Goal: Communication & Community: Answer question/provide support

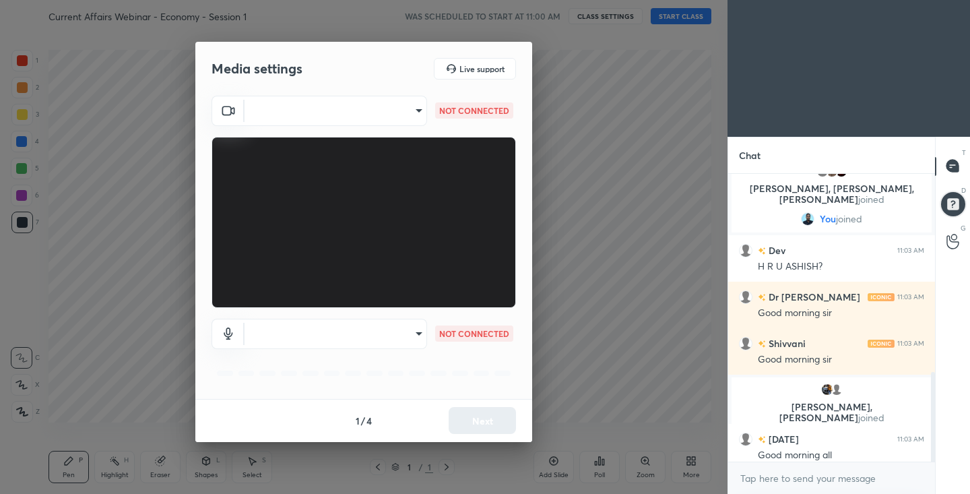
scroll to position [641, 0]
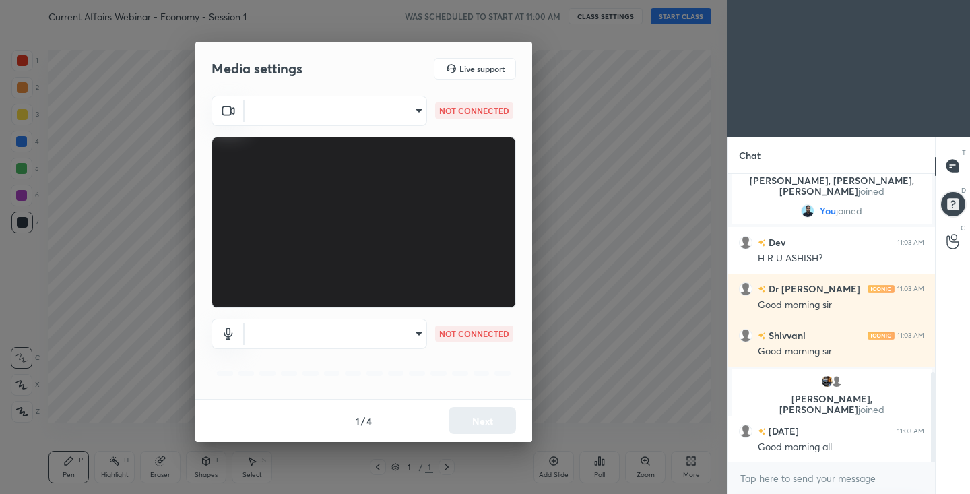
click at [416, 108] on body "1 2 3 4 5 6 7 C X Z C X Z E E Erase all H H Current Affairs Webinar - Economy -…" at bounding box center [485, 247] width 970 height 494
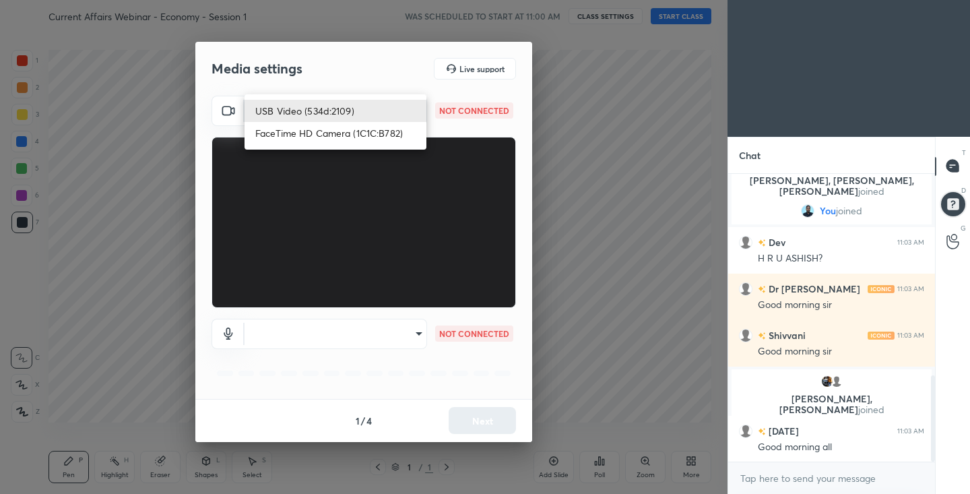
scroll to position [673, 0]
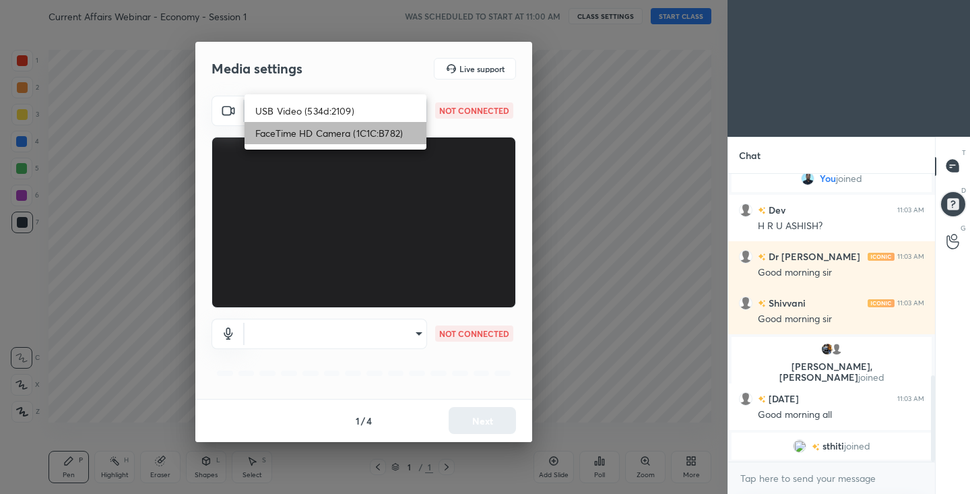
click at [409, 132] on li "FaceTime HD Camera (1C1C:B782)" at bounding box center [336, 133] width 182 height 22
type input "2925d8115026cafe9a1c32bbc089945ea9f70f820af29f30d418af6b3ae73233"
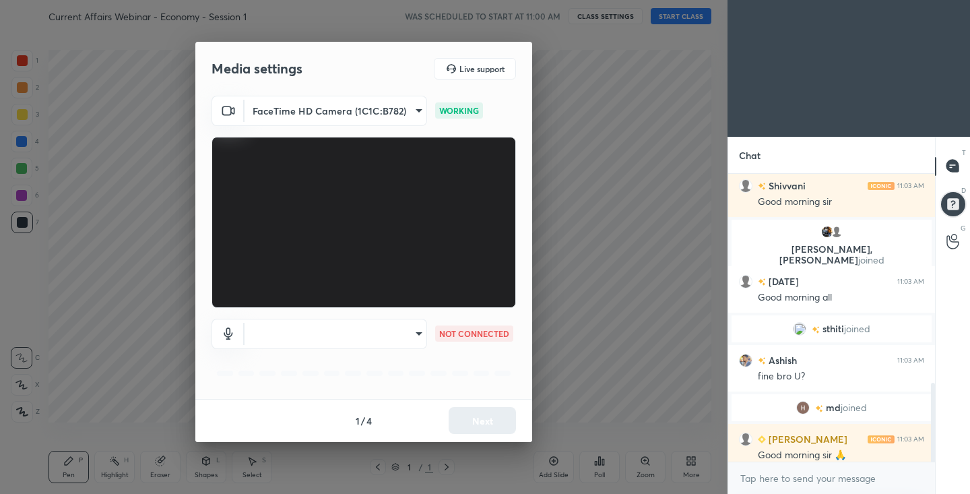
scroll to position [761, 0]
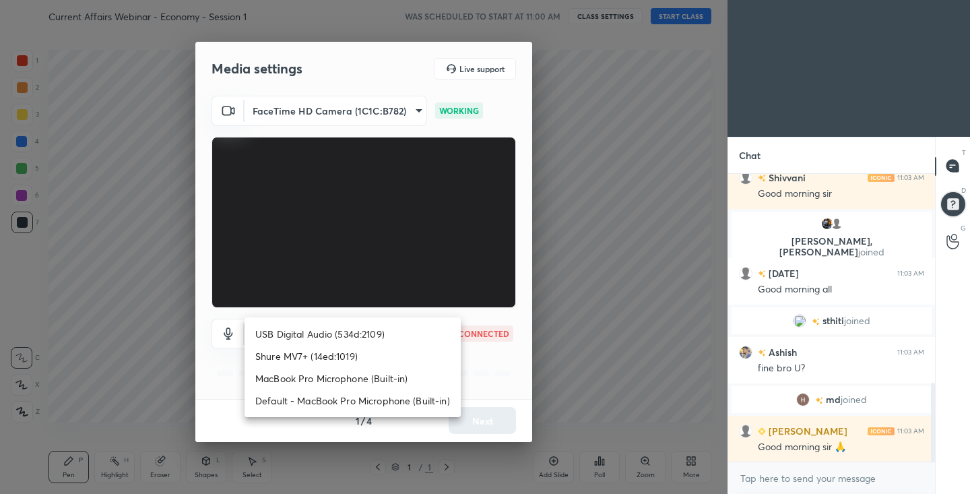
click at [418, 335] on body "1 2 3 4 5 6 7 C X Z C X Z E E Erase all H H Current Affairs Webinar - Economy -…" at bounding box center [485, 247] width 970 height 494
click at [403, 356] on li "Shure MV7+ (14ed:1019)" at bounding box center [353, 356] width 216 height 22
type input "aafbca9412e3674c2bc6785b98e6bb211b6ed195ac9b744be933f0e11b2fb4d9"
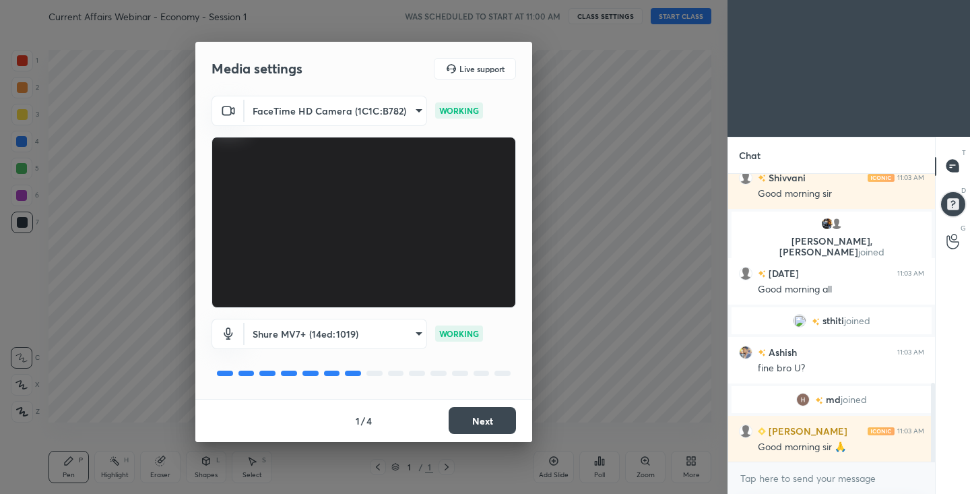
click at [482, 422] on button "Next" at bounding box center [482, 420] width 67 height 27
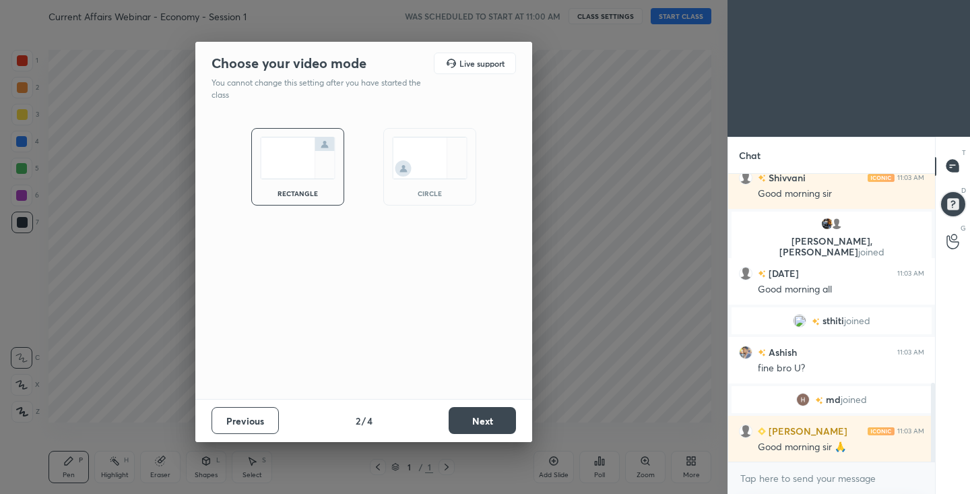
click at [482, 422] on button "Next" at bounding box center [482, 420] width 67 height 27
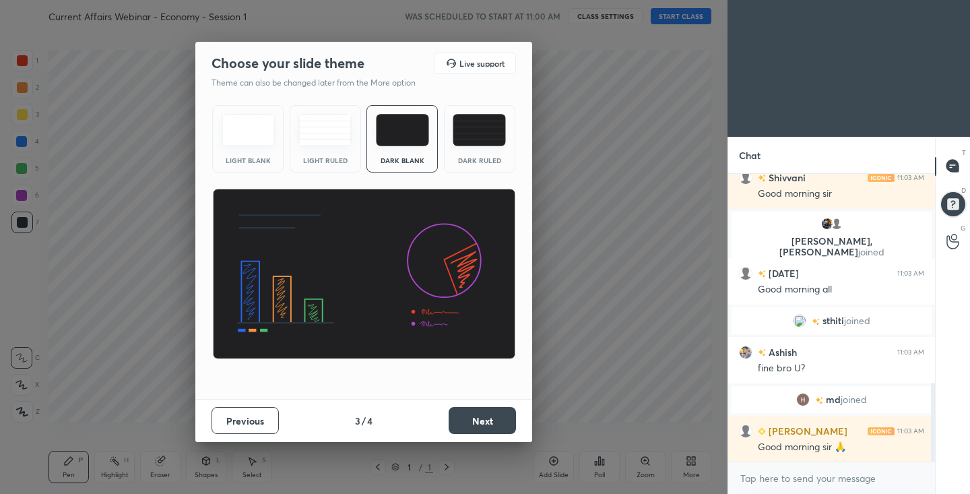
click at [472, 420] on button "Next" at bounding box center [482, 420] width 67 height 27
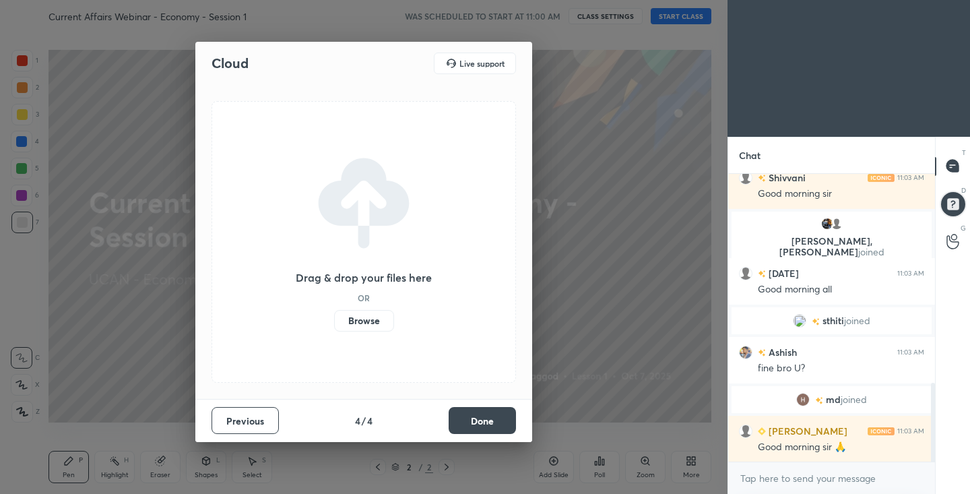
click at [471, 420] on button "Done" at bounding box center [482, 420] width 67 height 27
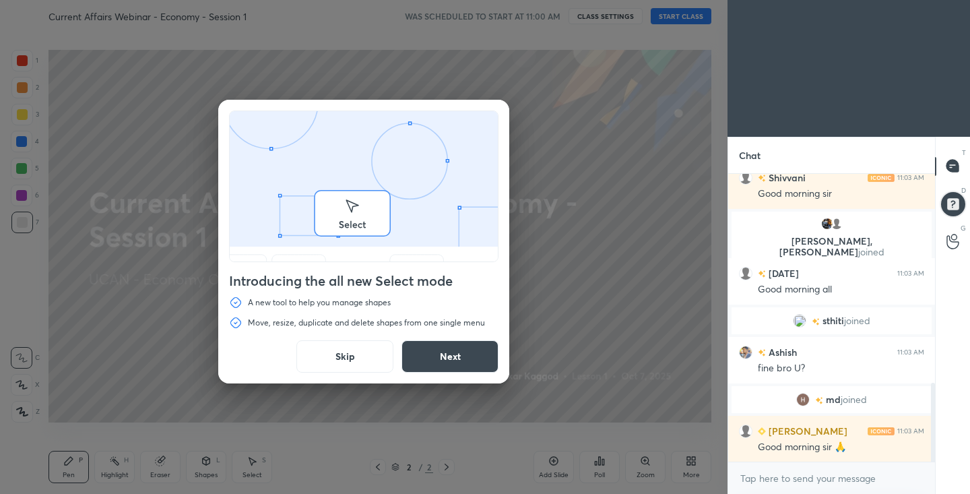
click at [696, 13] on div "Introducing the all new Select mode A new tool to help you manage shapes Move, …" at bounding box center [364, 247] width 728 height 494
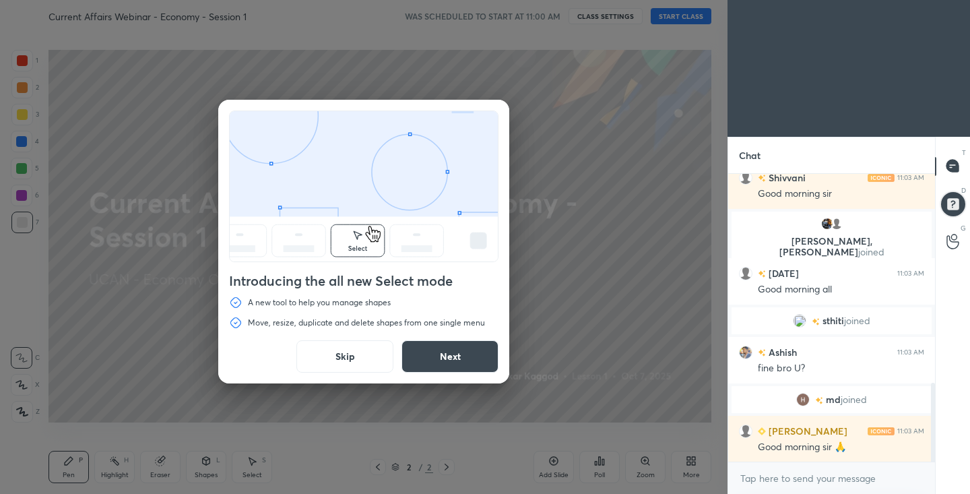
click at [356, 367] on button "Skip" at bounding box center [344, 356] width 97 height 32
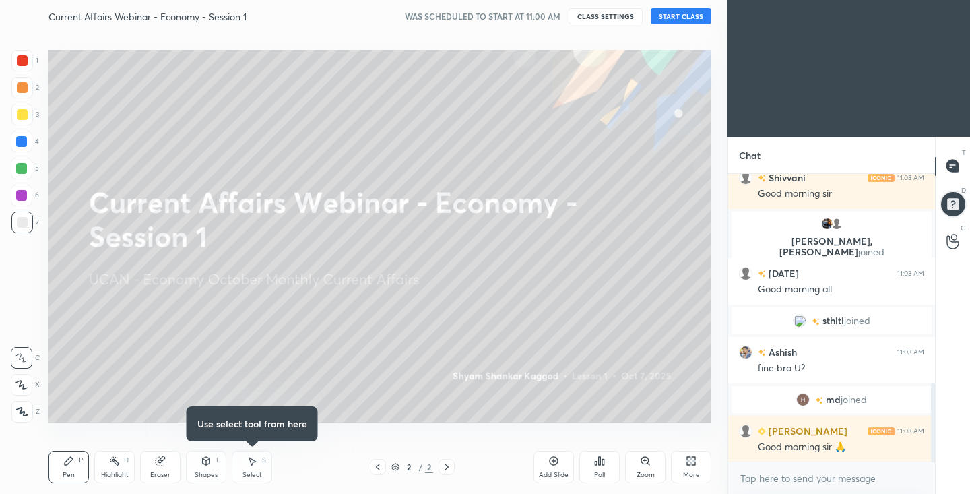
click at [701, 13] on button "START CLASS" at bounding box center [681, 16] width 61 height 16
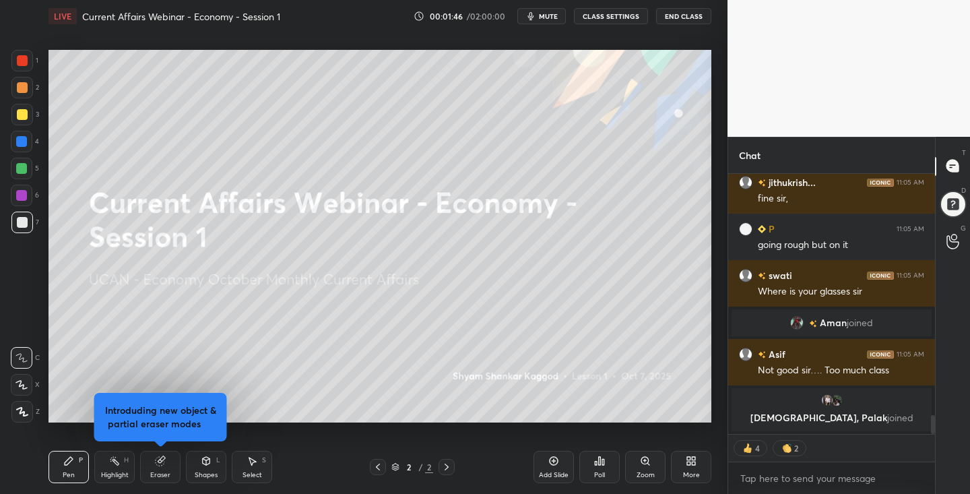
scroll to position [3340, 0]
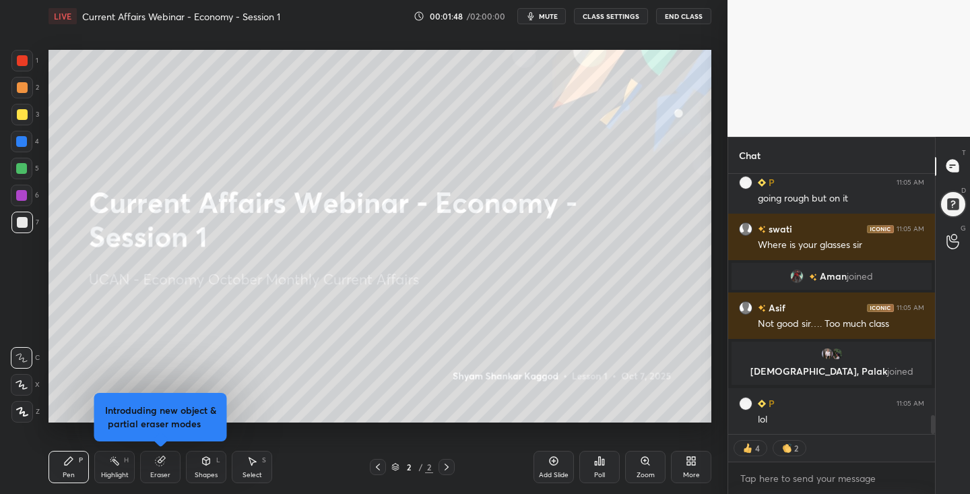
click at [684, 460] on div "More" at bounding box center [691, 467] width 40 height 32
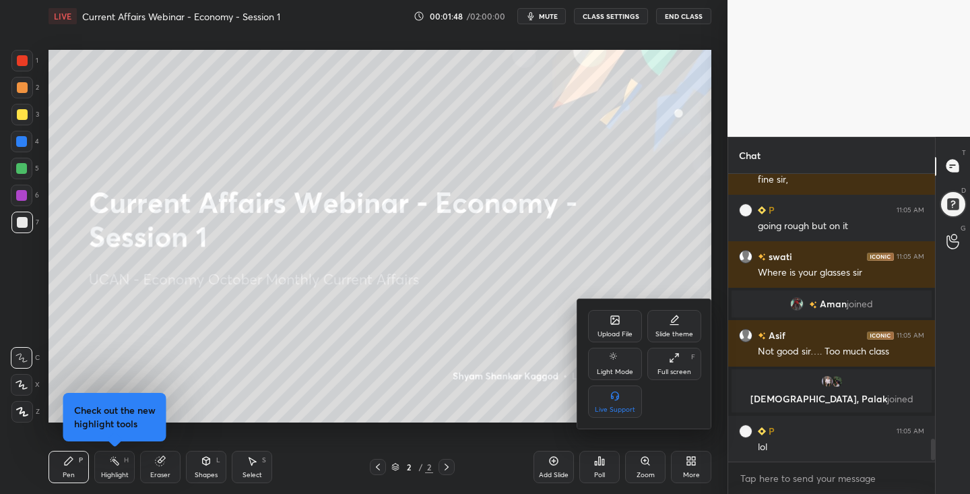
scroll to position [5, 5]
click at [619, 328] on div "Upload File" at bounding box center [615, 326] width 54 height 32
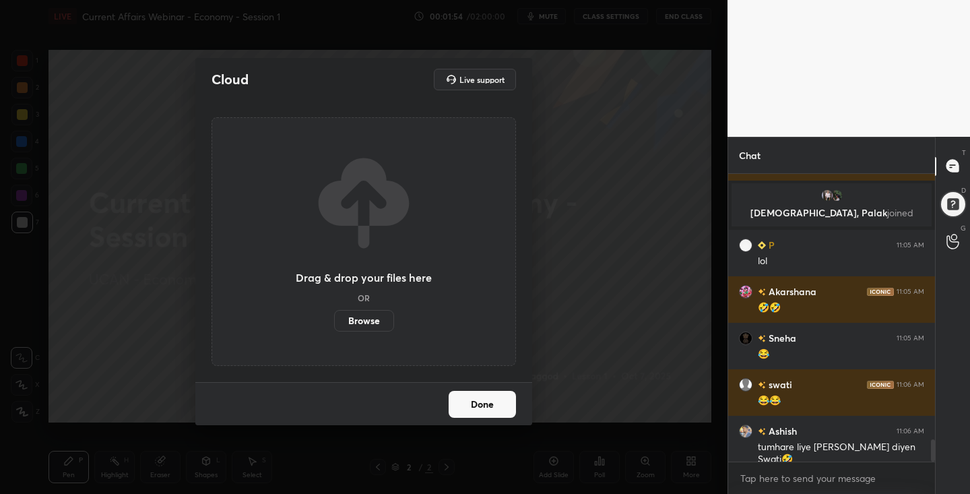
scroll to position [3545, 0]
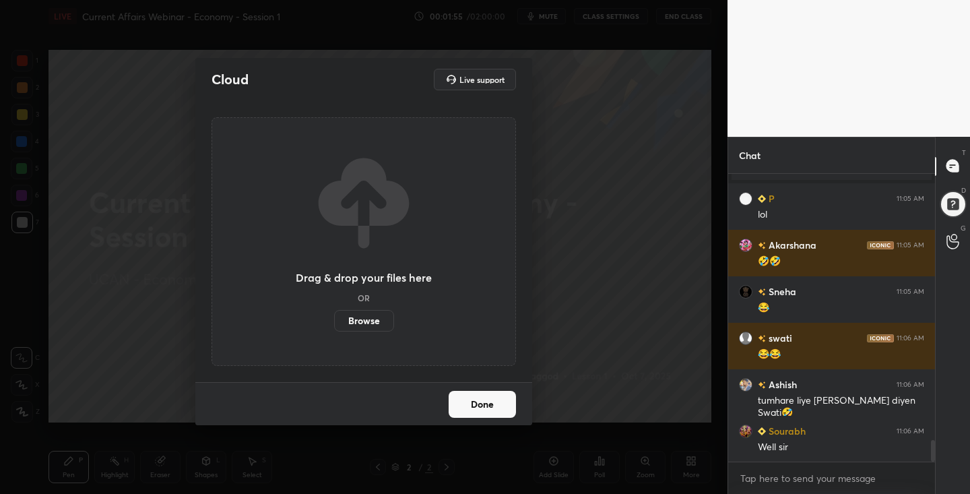
click at [368, 325] on label "Browse" at bounding box center [364, 321] width 60 height 22
click at [334, 325] on input "Browse" at bounding box center [334, 321] width 0 height 22
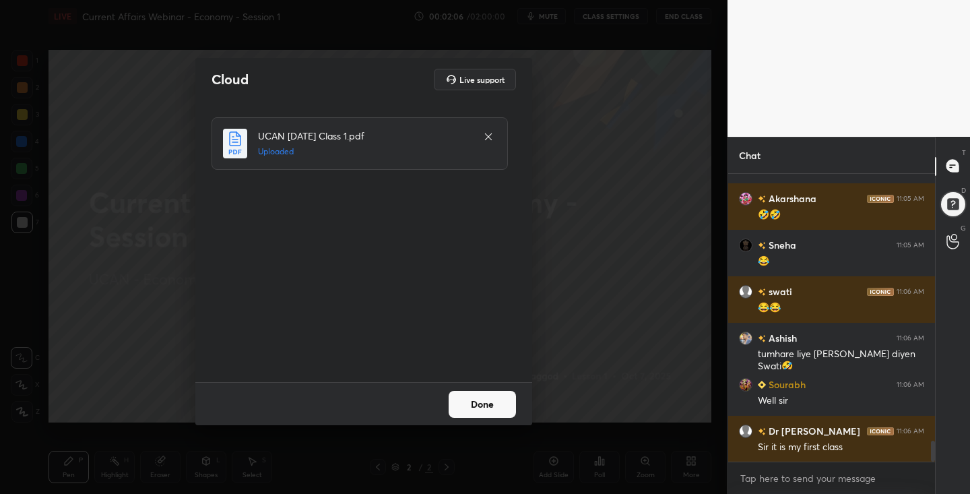
scroll to position [3638, 0]
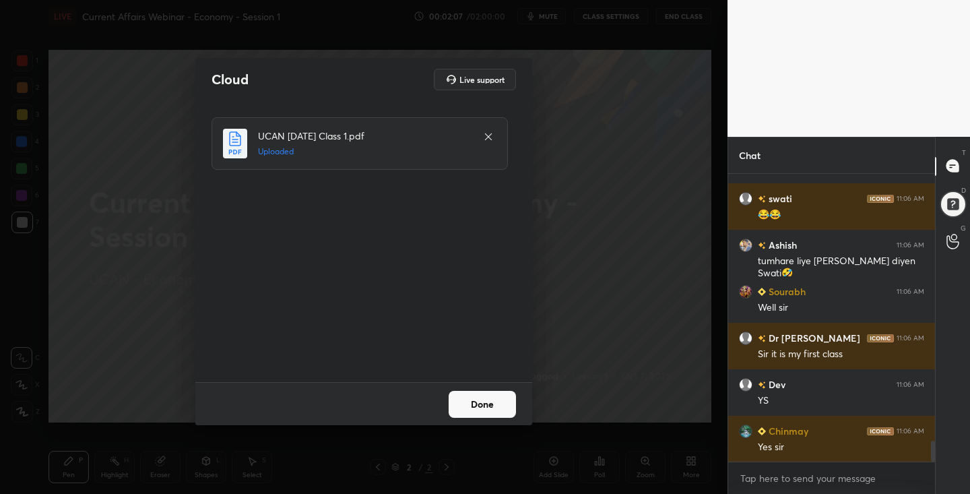
click at [496, 409] on button "Done" at bounding box center [482, 404] width 67 height 27
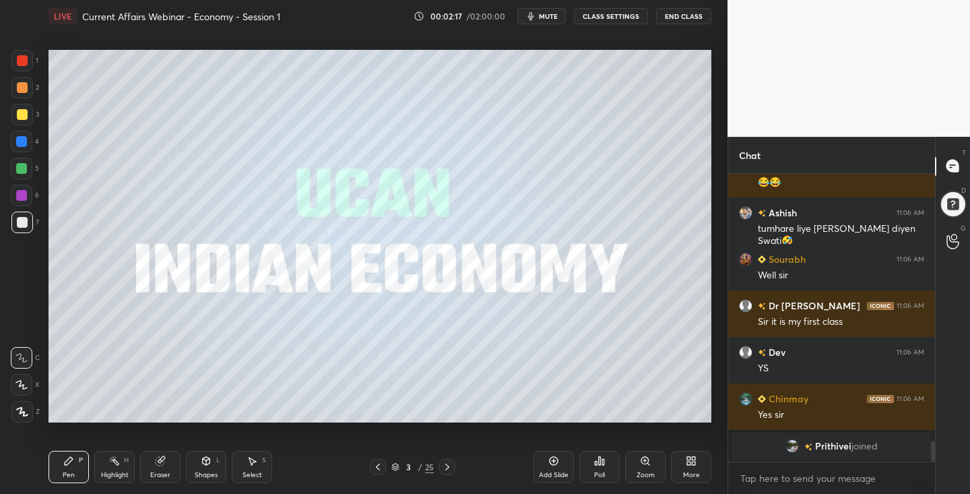
scroll to position [3635, 0]
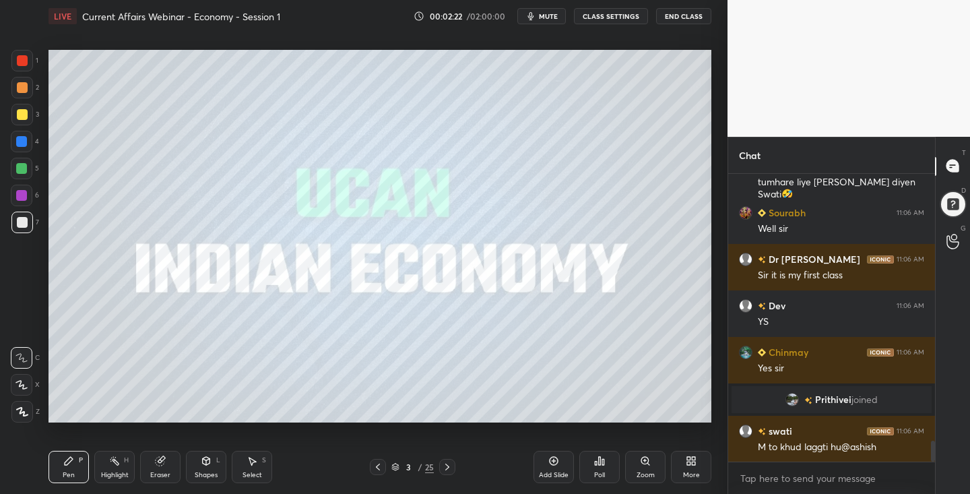
click at [23, 109] on div at bounding box center [22, 115] width 22 height 22
click at [24, 414] on icon at bounding box center [22, 412] width 11 height 8
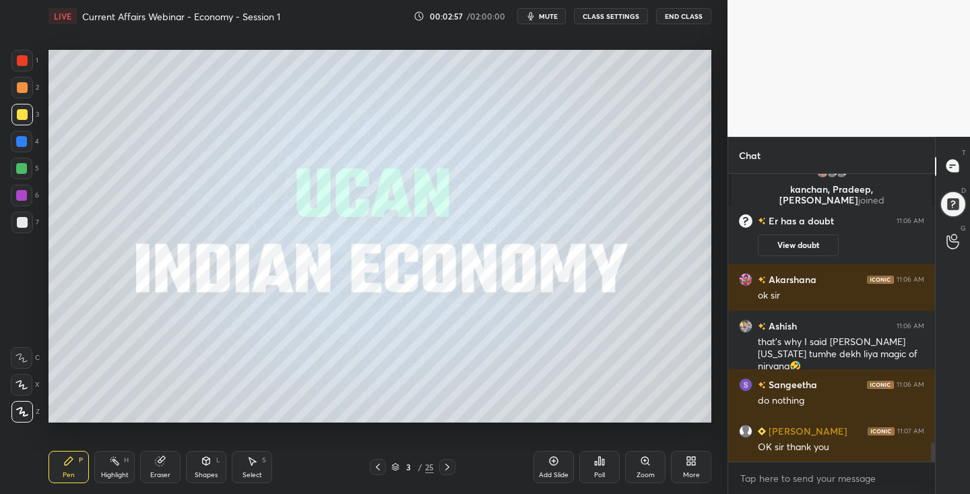
scroll to position [4034, 0]
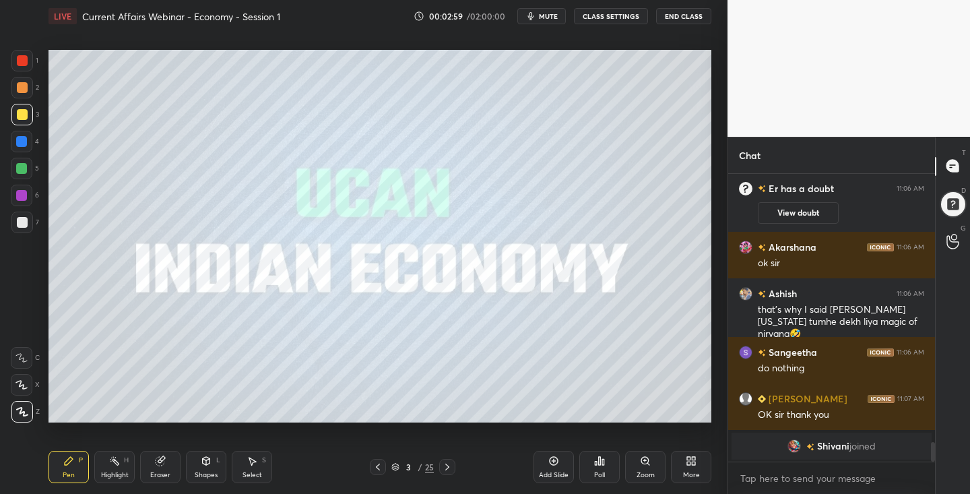
drag, startPoint x: 451, startPoint y: 470, endPoint x: 443, endPoint y: 463, distance: 10.5
click at [448, 469] on icon at bounding box center [447, 467] width 11 height 11
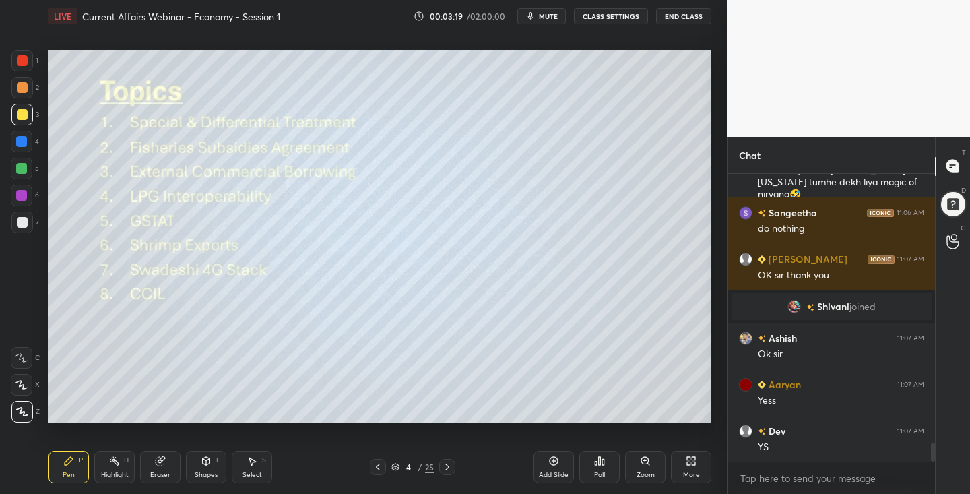
scroll to position [4142, 0]
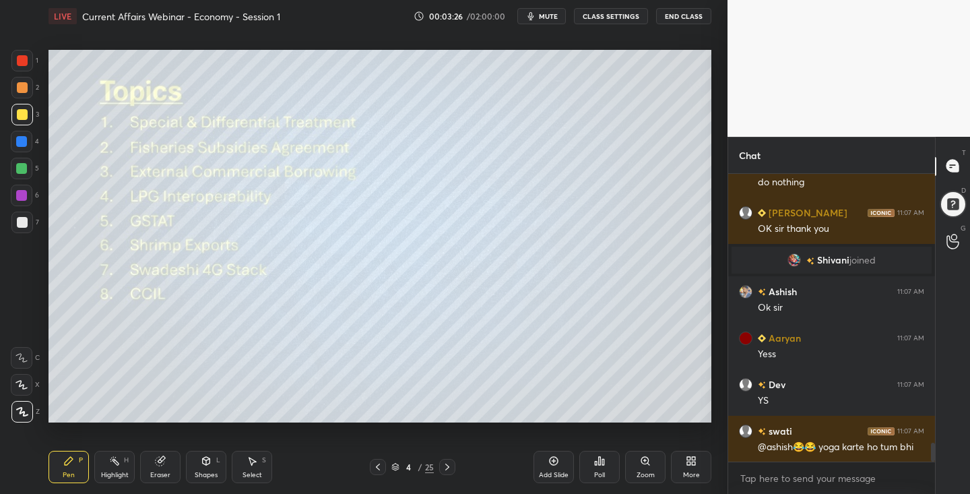
click at [447, 464] on icon at bounding box center [447, 467] width 11 height 11
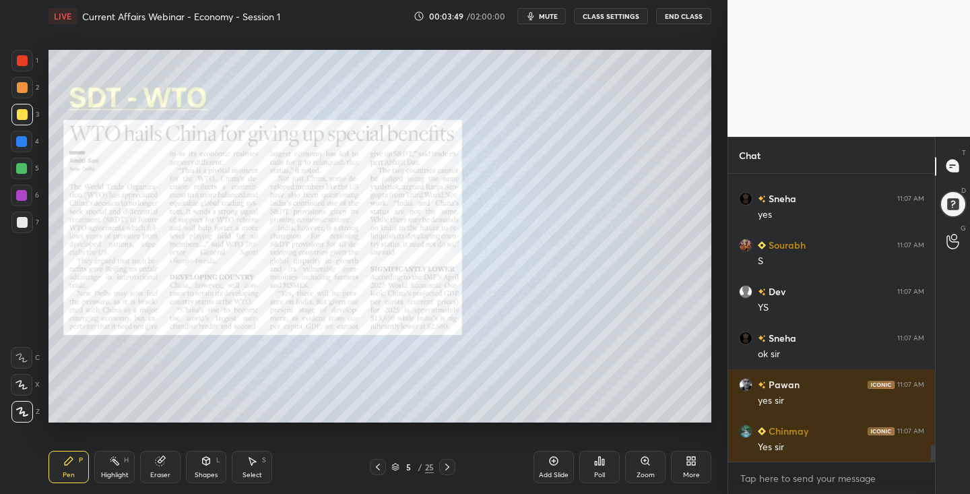
scroll to position [4605, 0]
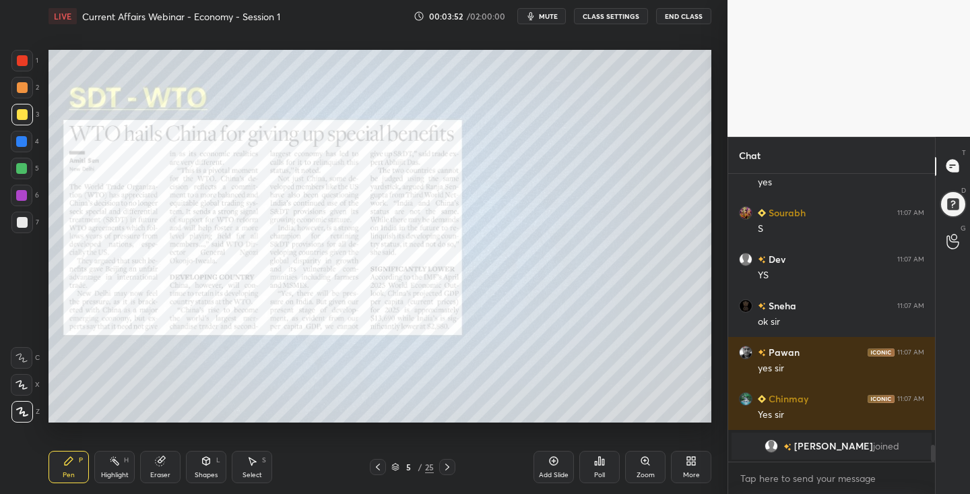
click at [554, 466] on div "Add Slide" at bounding box center [554, 467] width 40 height 32
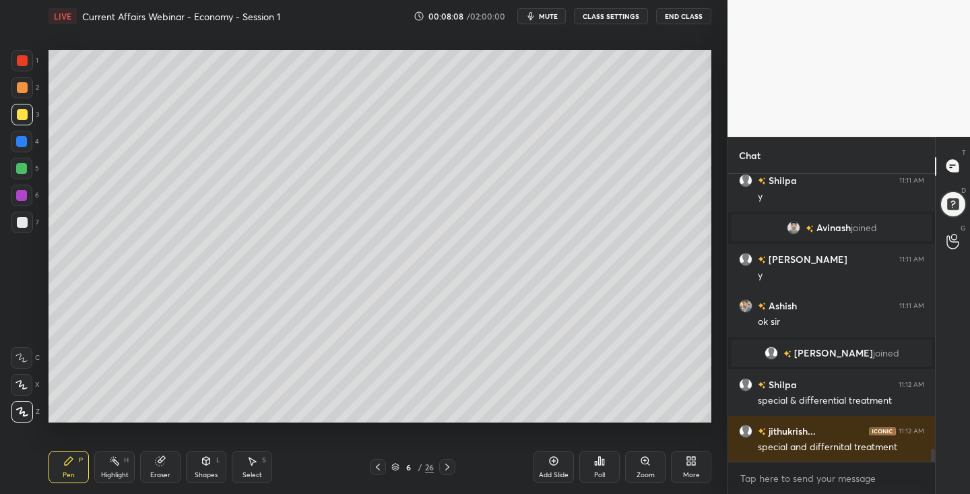
scroll to position [6362, 0]
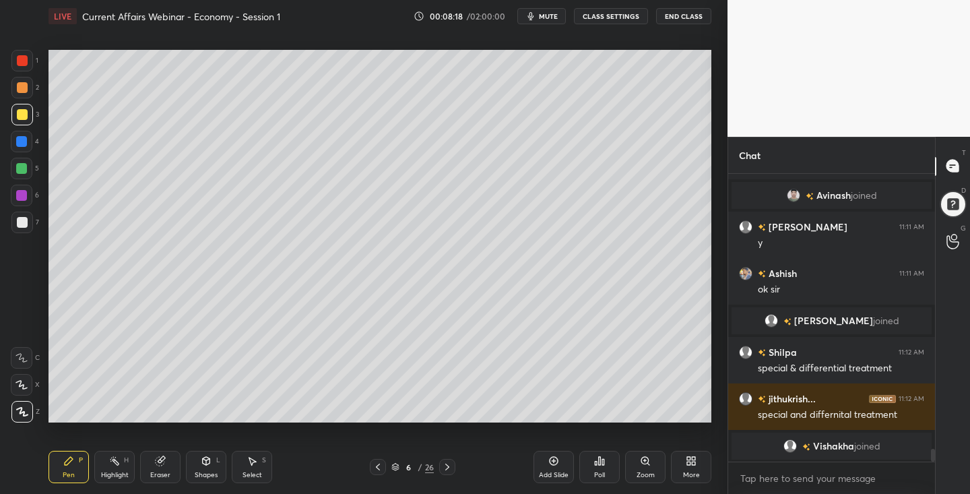
click at [447, 468] on icon at bounding box center [447, 467] width 11 height 11
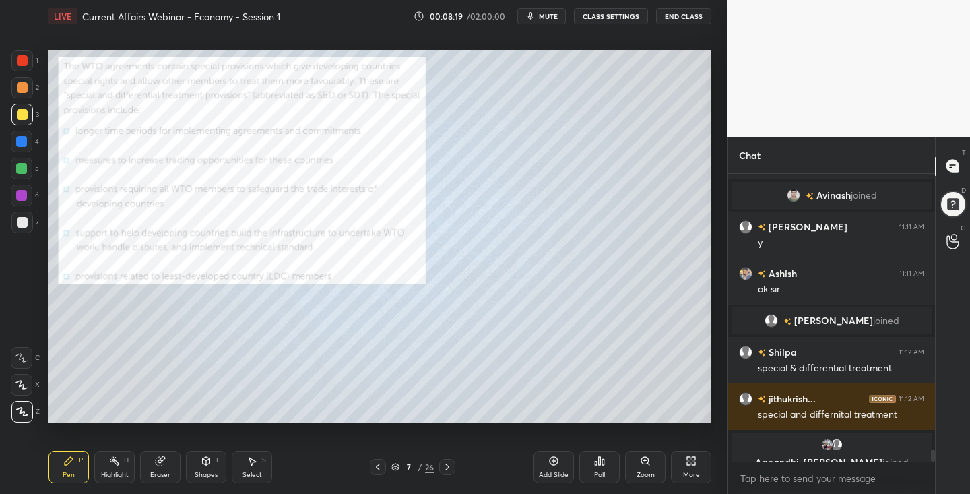
scroll to position [6379, 0]
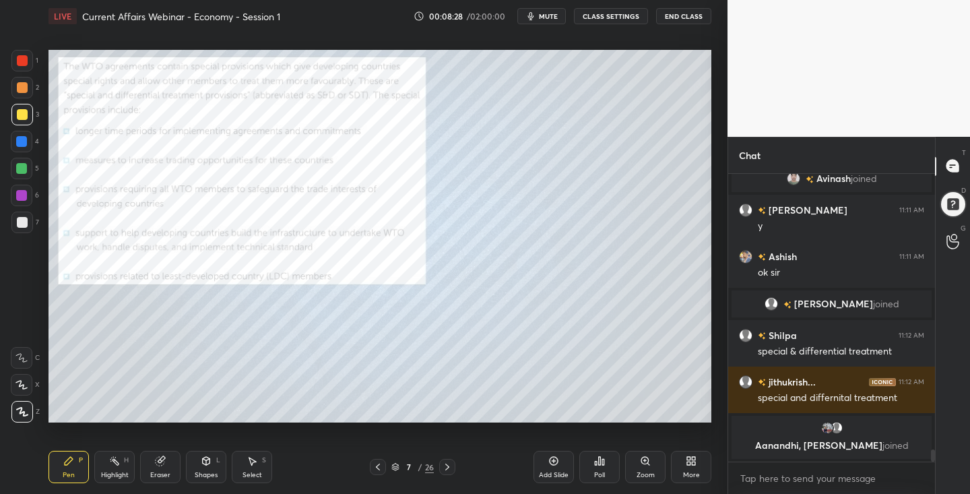
click at [24, 63] on div at bounding box center [22, 60] width 11 height 11
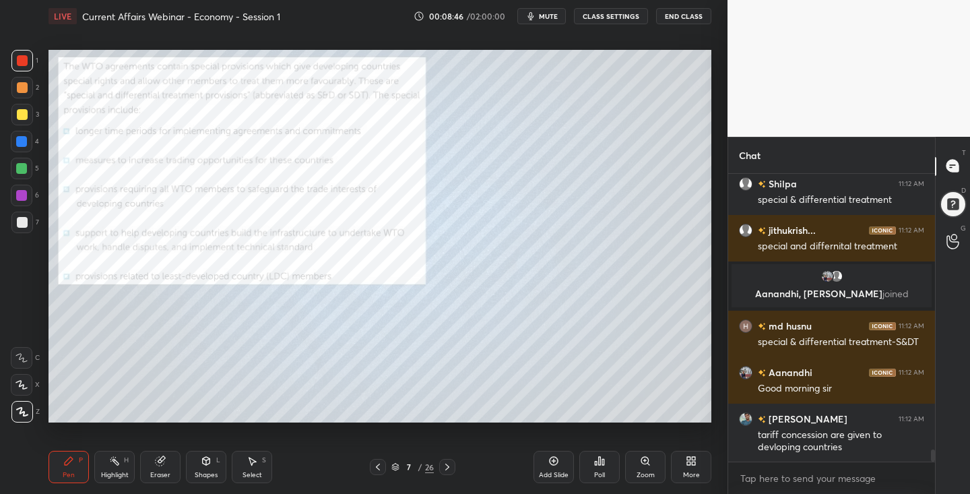
scroll to position [6538, 0]
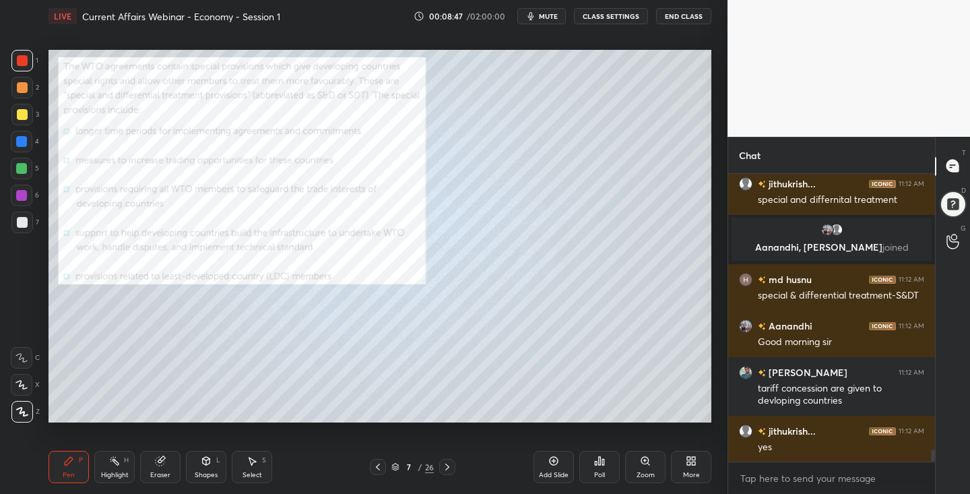
click at [24, 113] on div at bounding box center [22, 114] width 11 height 11
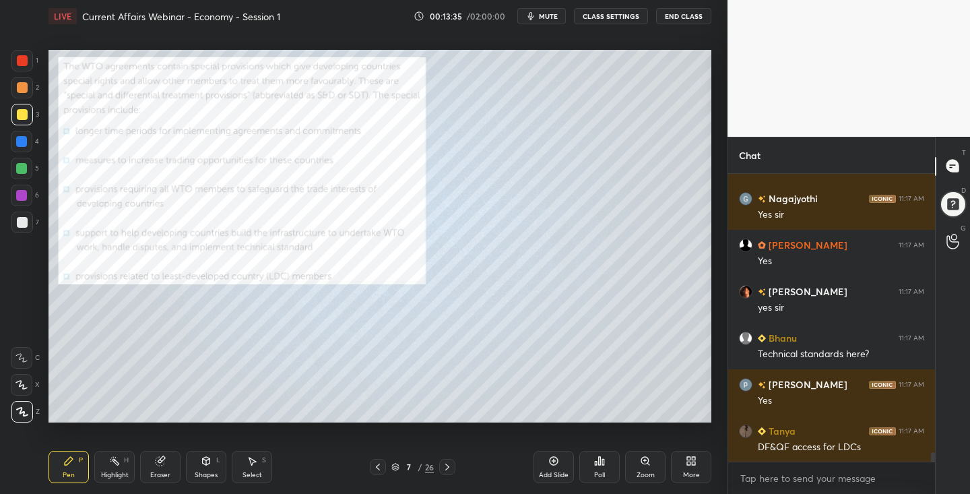
scroll to position [8554, 0]
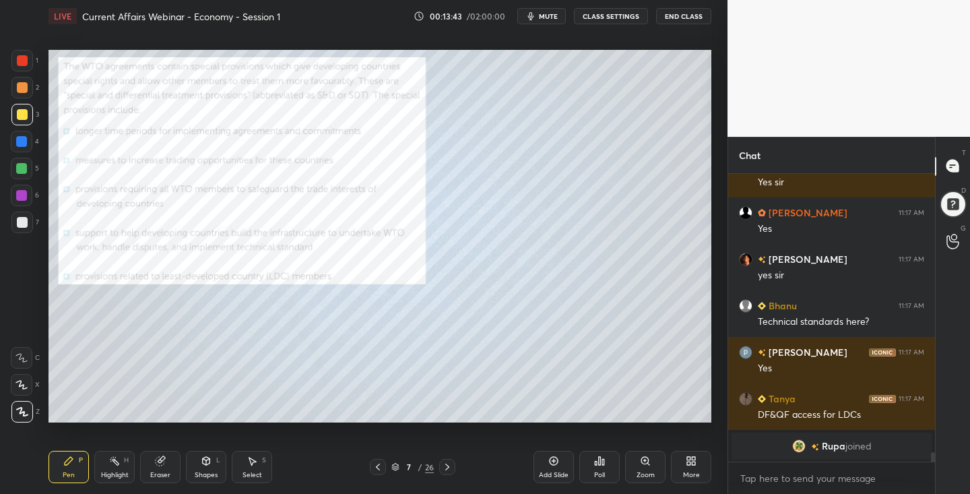
click at [375, 465] on icon at bounding box center [378, 467] width 11 height 11
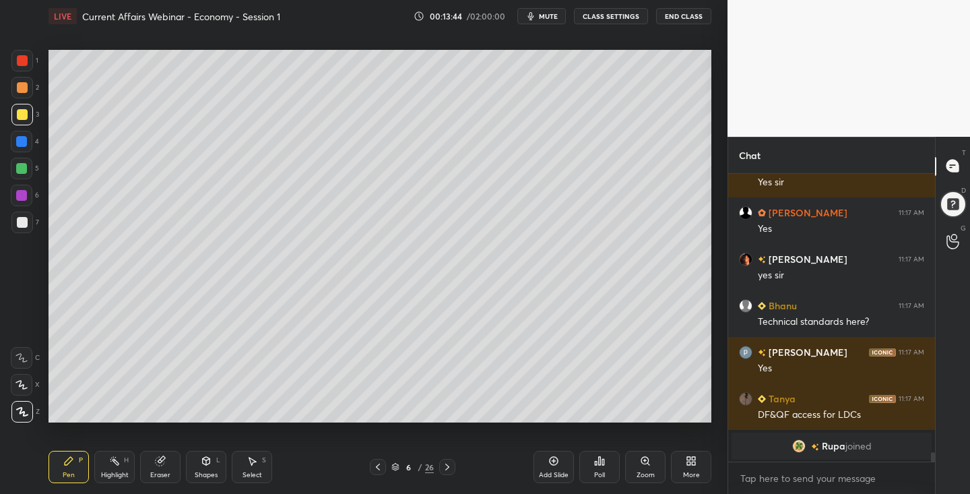
click at [379, 466] on icon at bounding box center [378, 467] width 11 height 11
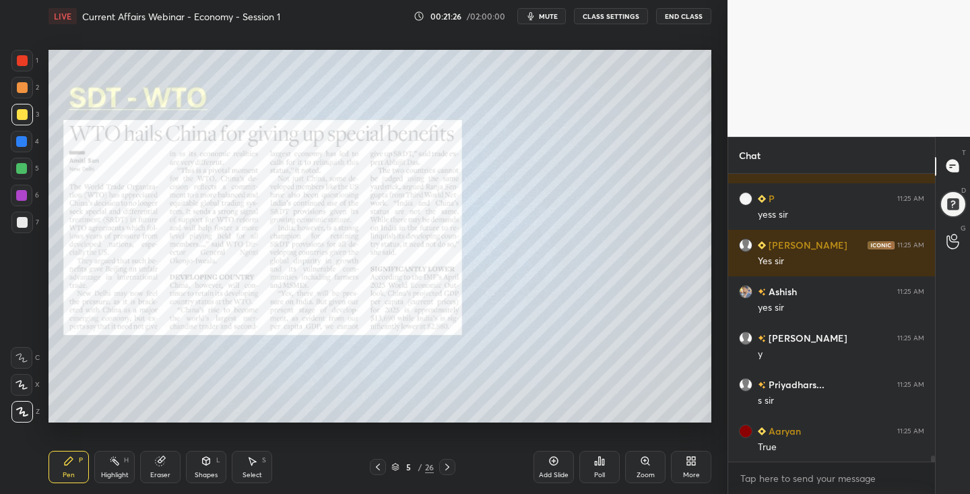
scroll to position [12766, 0]
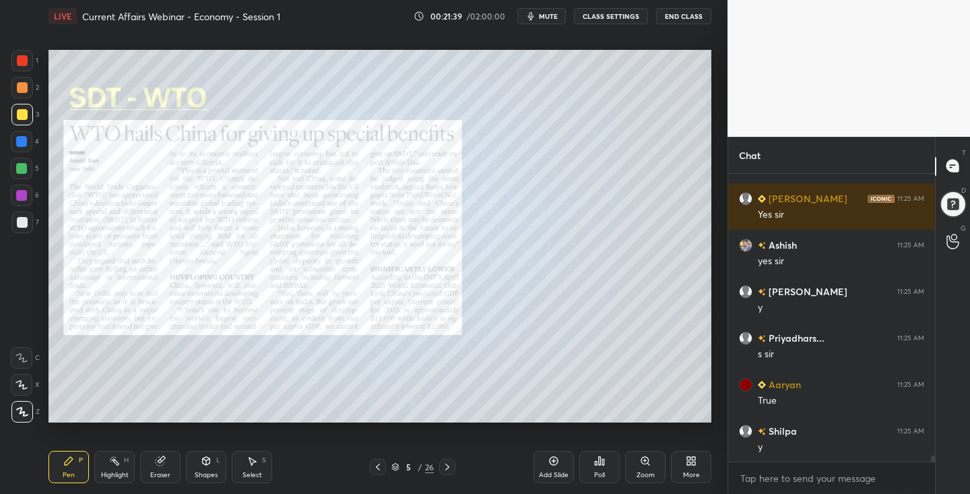
drag, startPoint x: 448, startPoint y: 468, endPoint x: 447, endPoint y: 456, distance: 12.8
click at [448, 468] on icon at bounding box center [447, 467] width 11 height 11
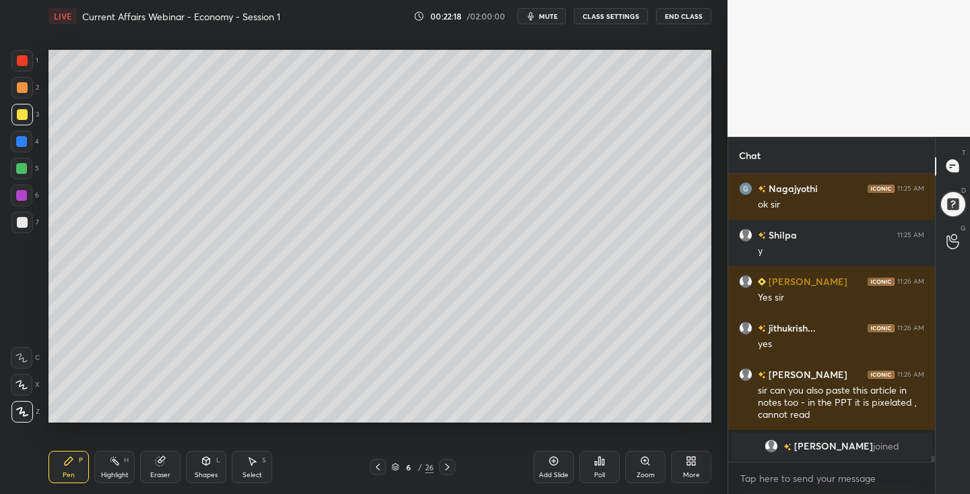
scroll to position [12835, 0]
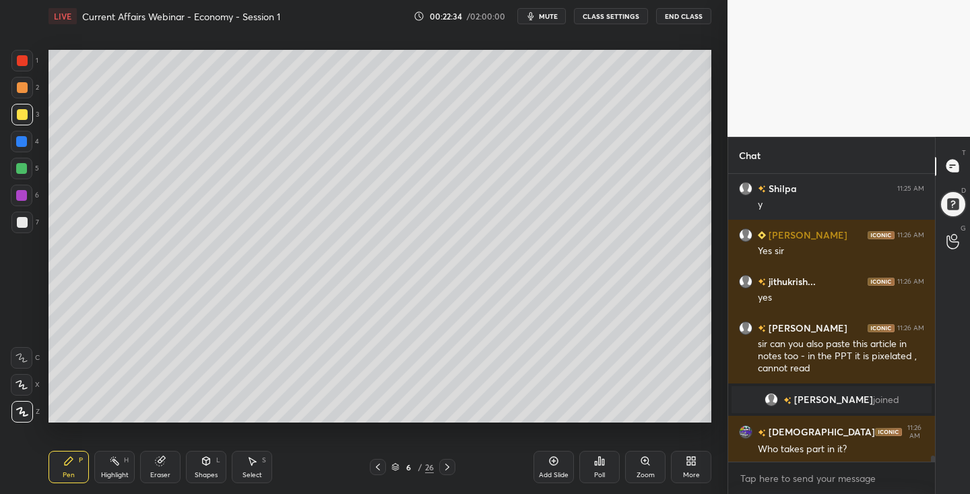
click at [381, 471] on icon at bounding box center [378, 467] width 11 height 11
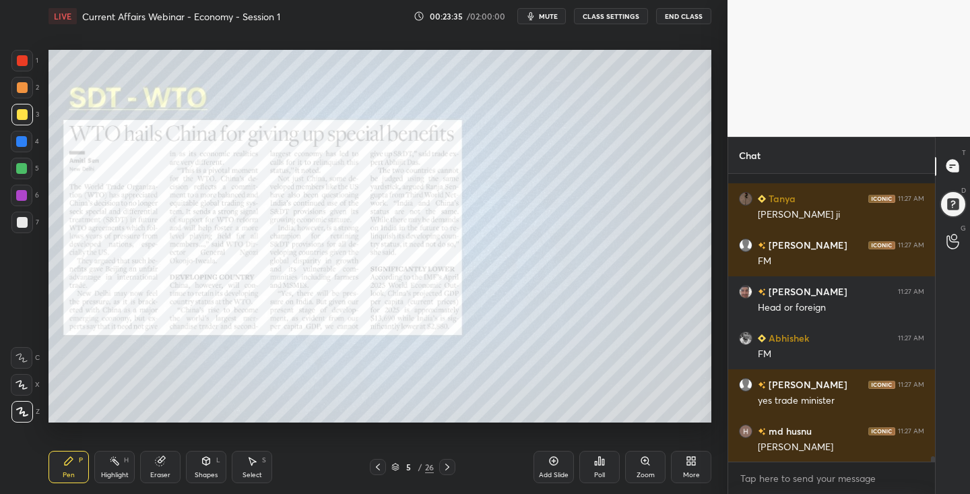
scroll to position [14495, 0]
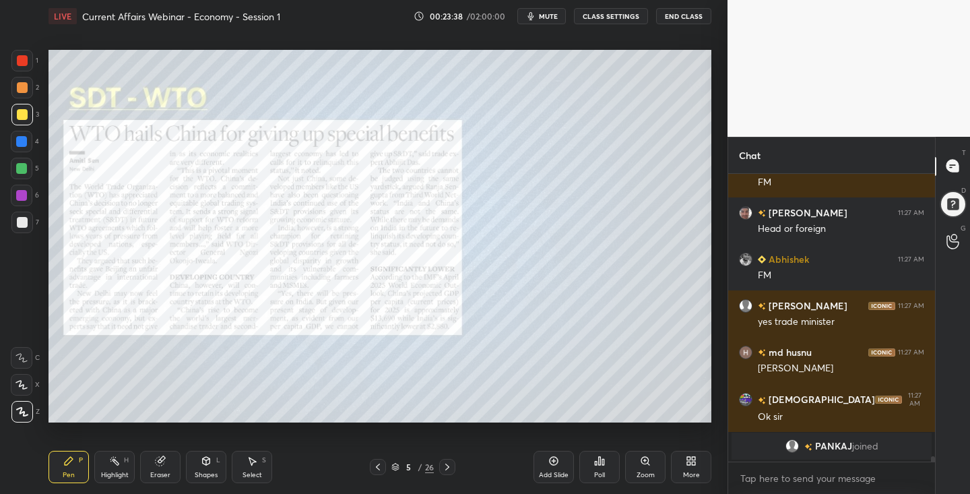
click at [449, 470] on icon at bounding box center [447, 467] width 11 height 11
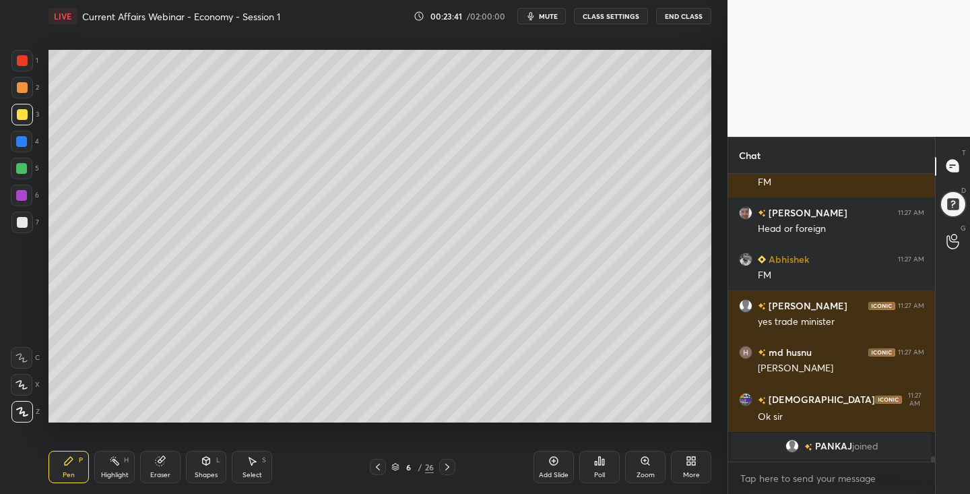
click at [447, 468] on icon at bounding box center [447, 467] width 11 height 11
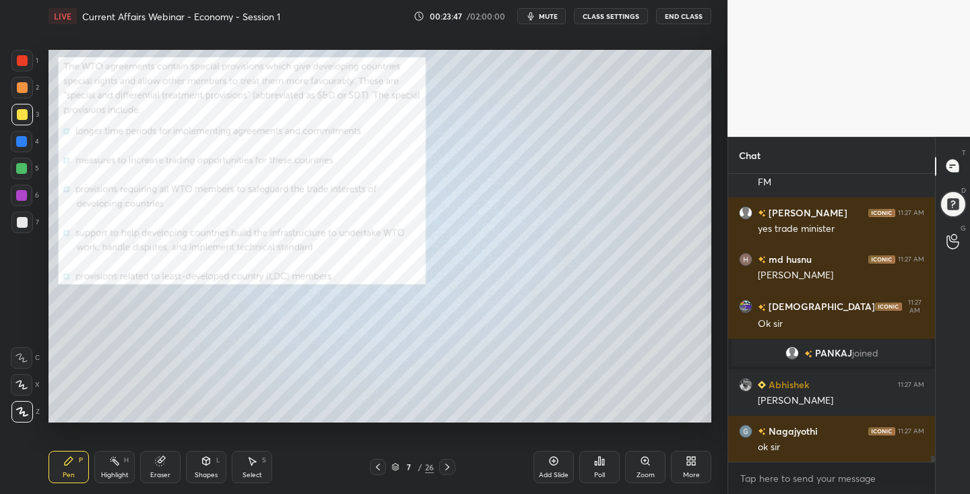
scroll to position [14163, 0]
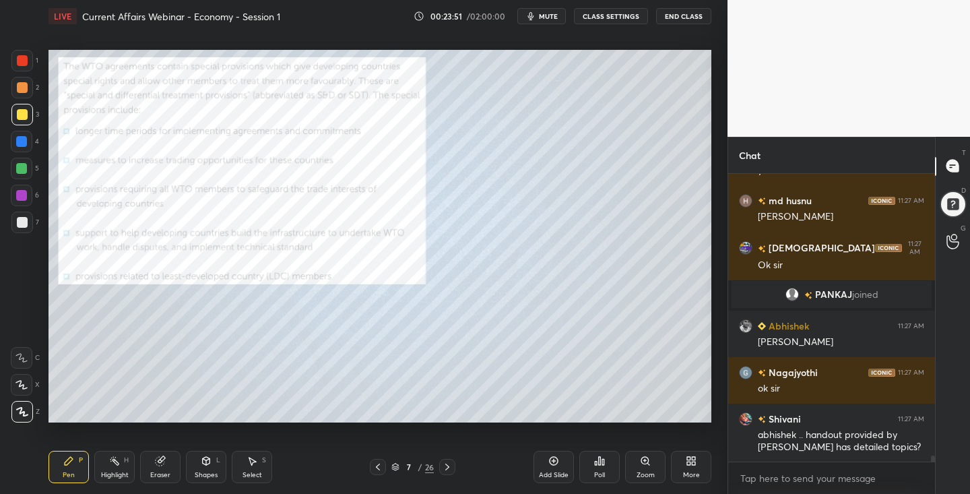
drag, startPoint x: 443, startPoint y: 470, endPoint x: 446, endPoint y: 476, distance: 6.9
click at [442, 471] on icon at bounding box center [447, 467] width 11 height 11
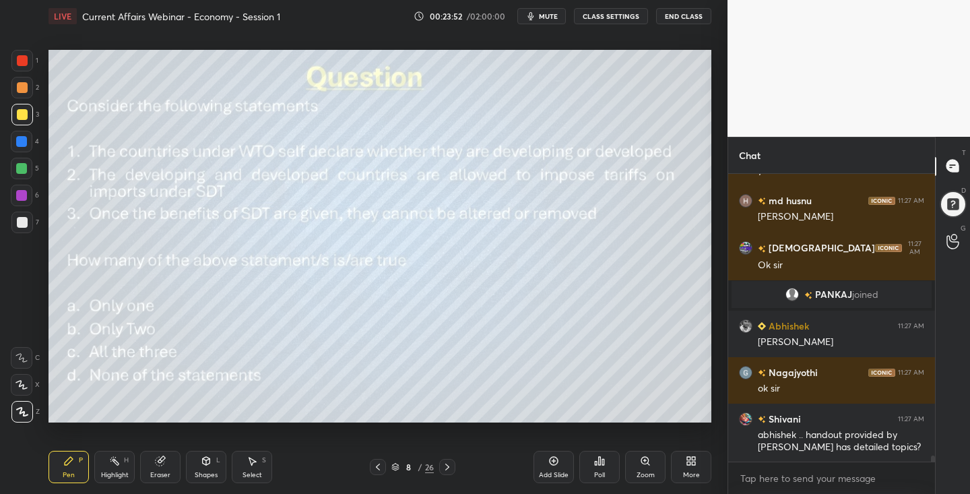
click at [373, 464] on div at bounding box center [378, 467] width 16 height 16
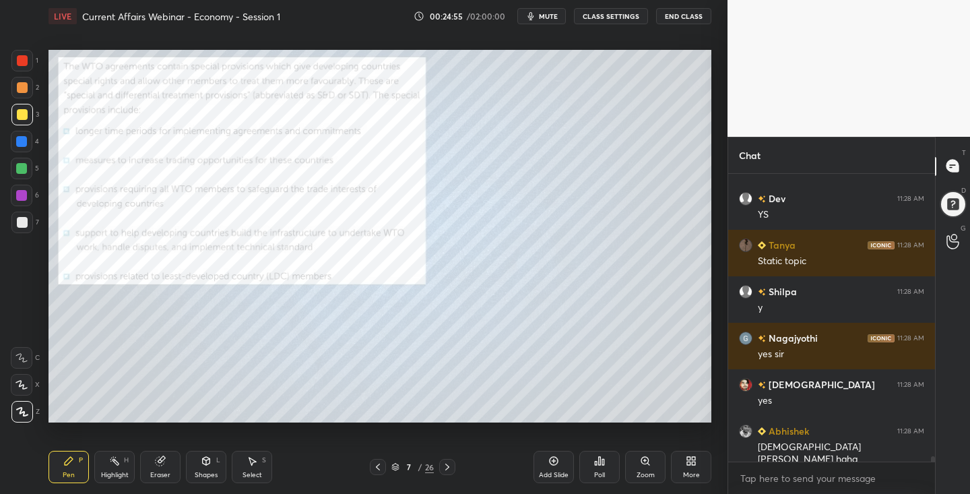
scroll to position [15025, 0]
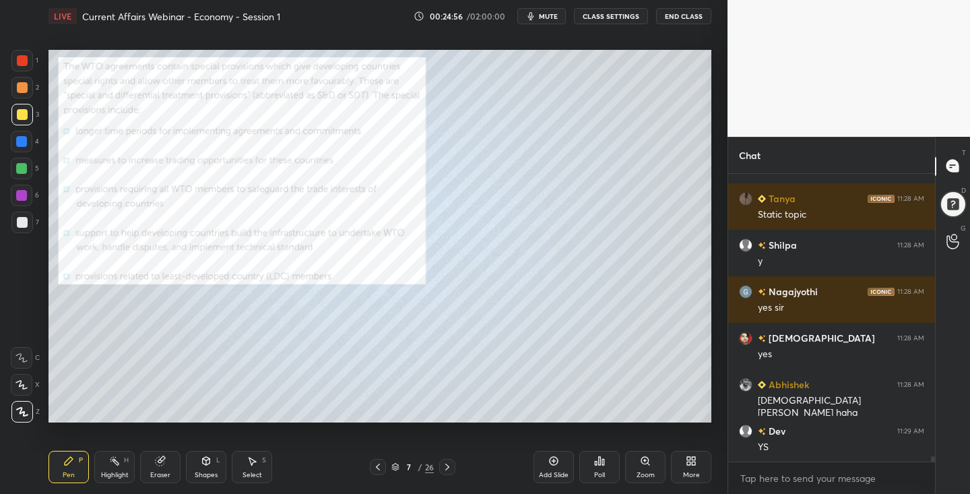
click at [445, 466] on icon at bounding box center [447, 467] width 11 height 11
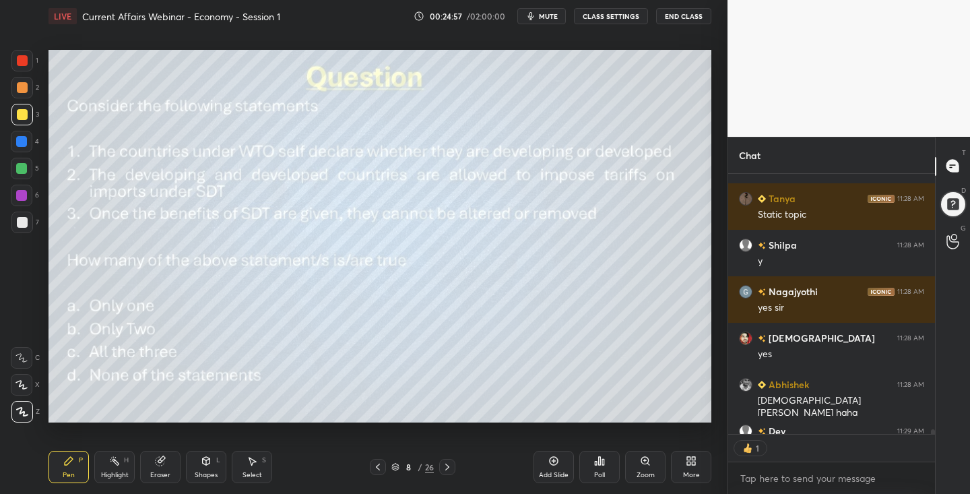
scroll to position [5, 5]
click at [379, 467] on icon at bounding box center [378, 467] width 11 height 11
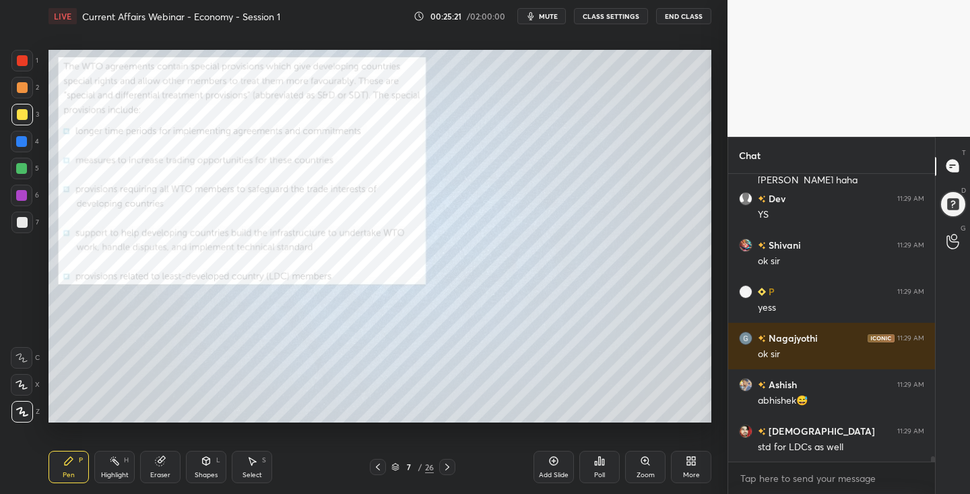
scroll to position [15304, 0]
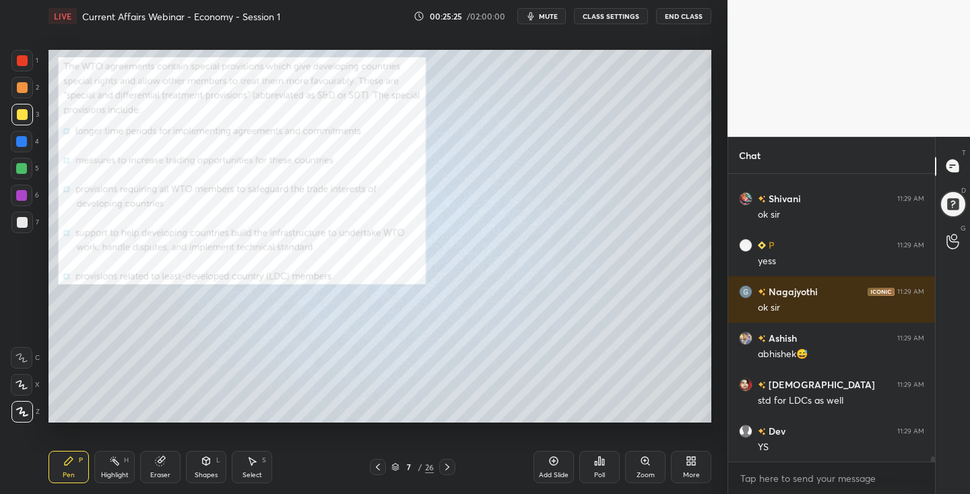
click at [449, 470] on icon at bounding box center [447, 467] width 11 height 11
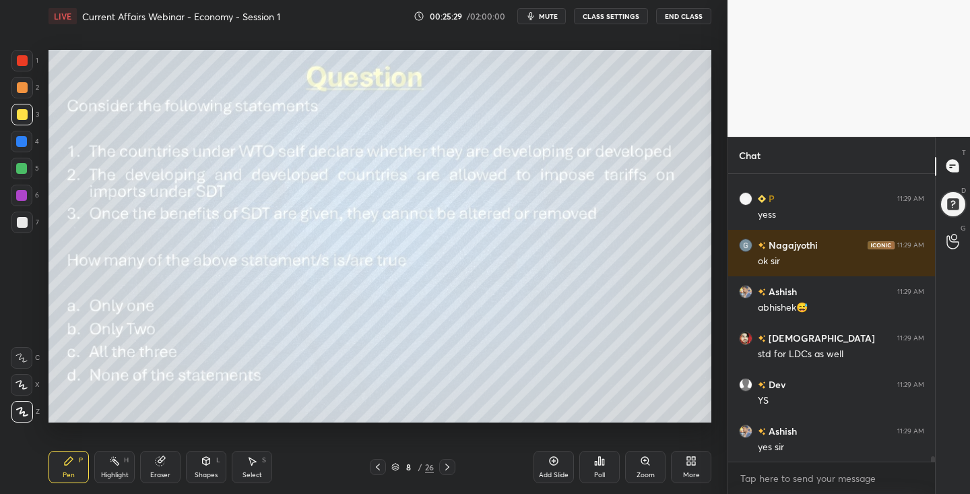
scroll to position [15397, 0]
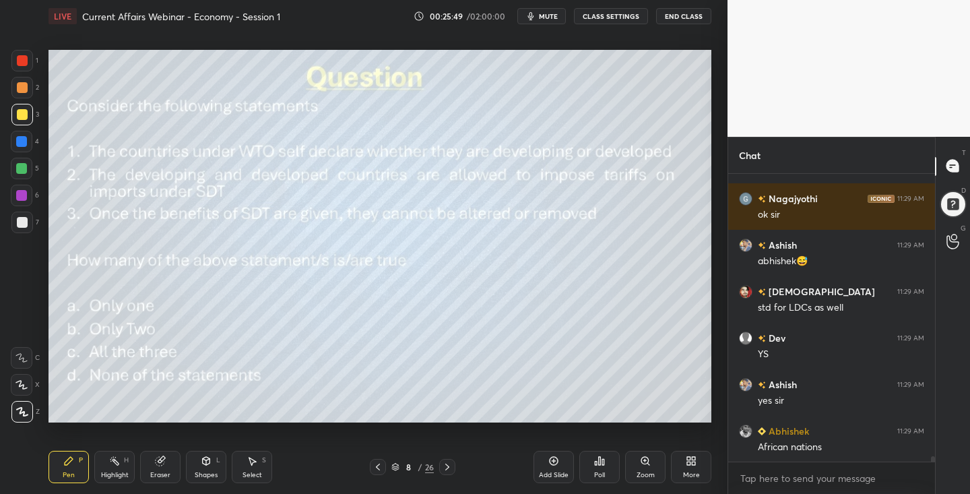
click at [602, 462] on icon at bounding box center [603, 462] width 2 height 6
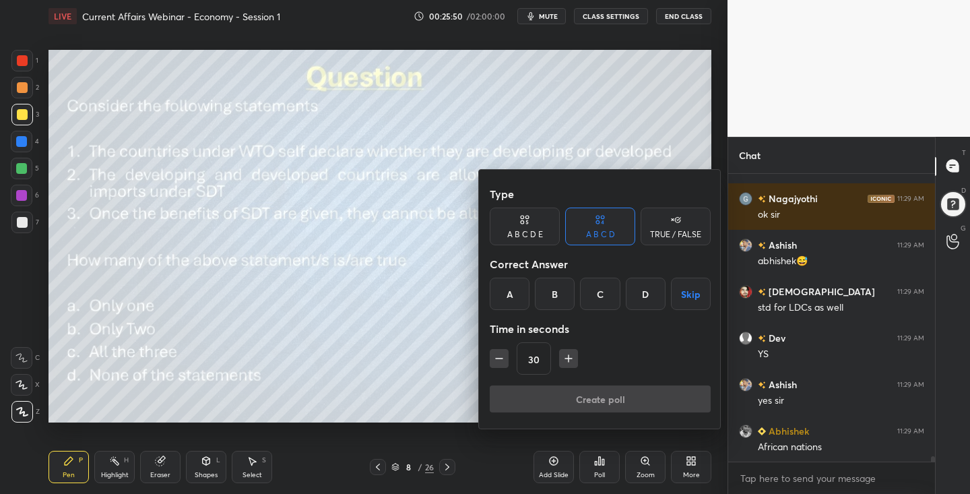
click at [505, 287] on div "A" at bounding box center [510, 294] width 40 height 32
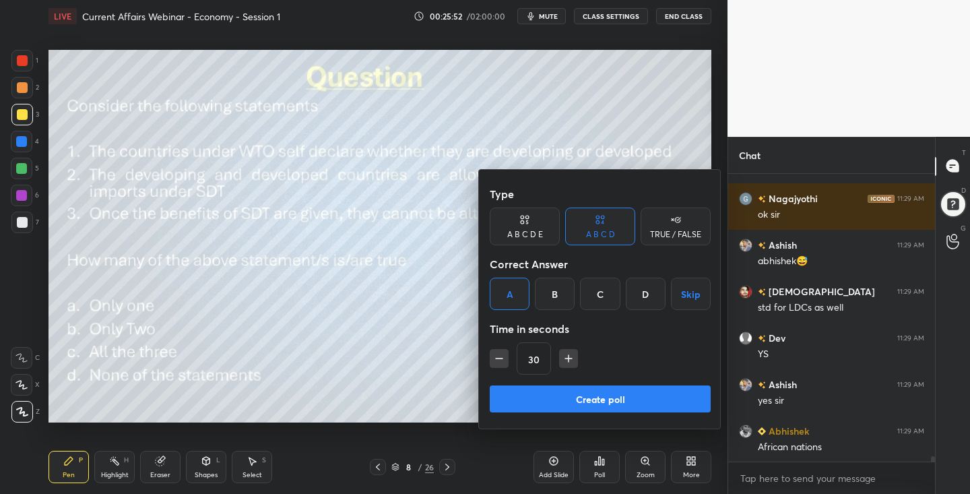
click at [602, 399] on button "Create poll" at bounding box center [600, 398] width 221 height 27
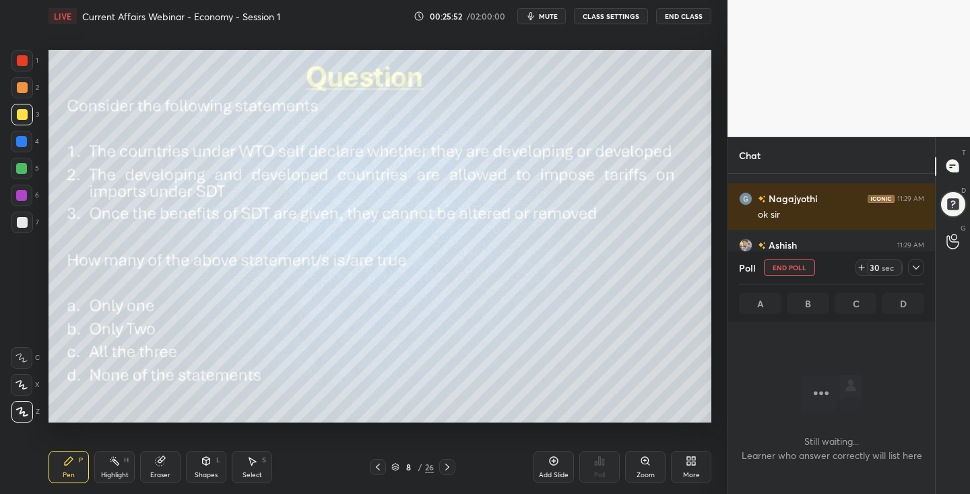
scroll to position [5, 5]
click at [918, 268] on icon at bounding box center [916, 267] width 11 height 11
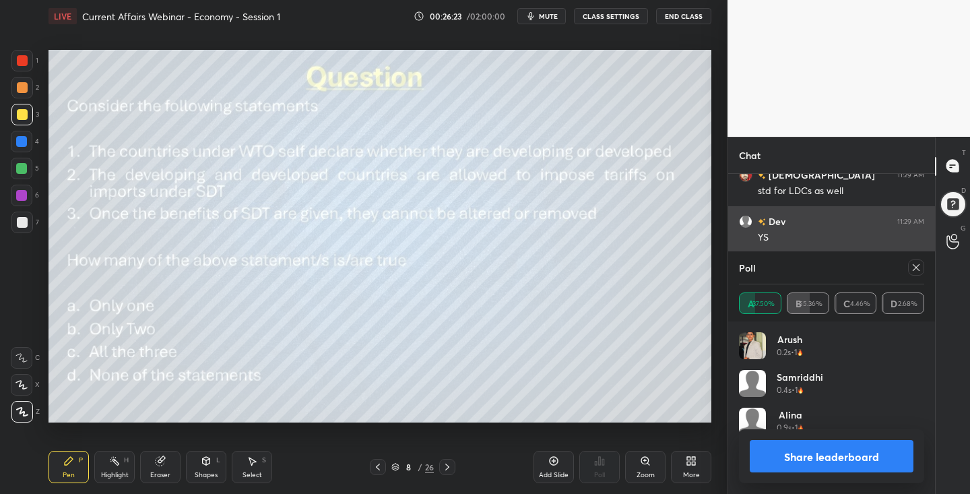
scroll to position [158, 181]
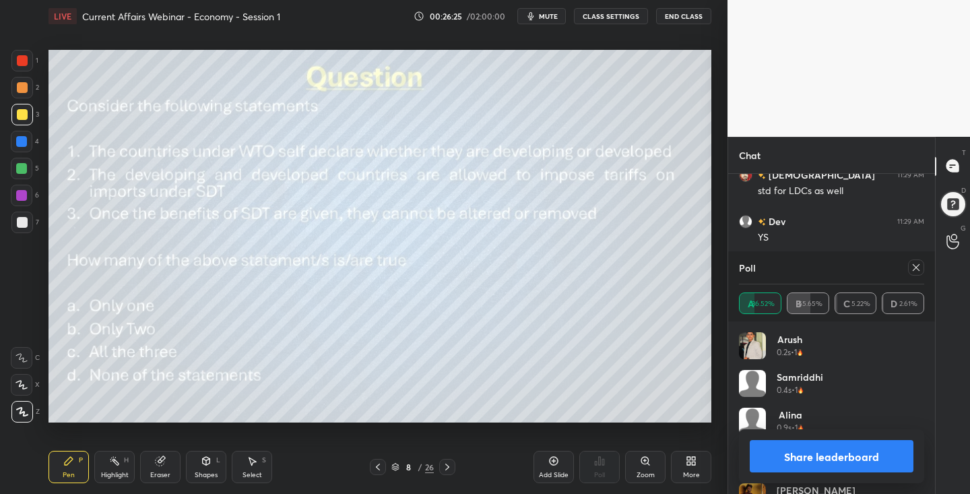
click at [921, 269] on icon at bounding box center [916, 267] width 11 height 11
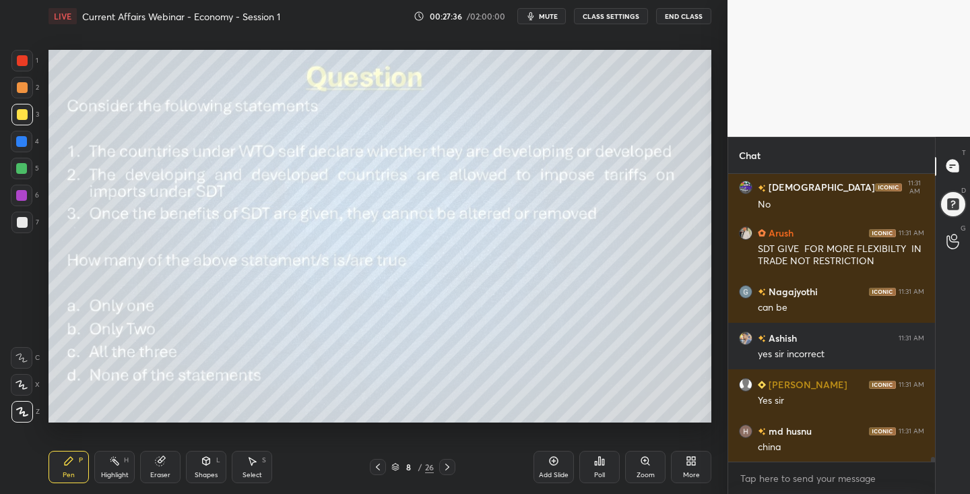
scroll to position [16618, 0]
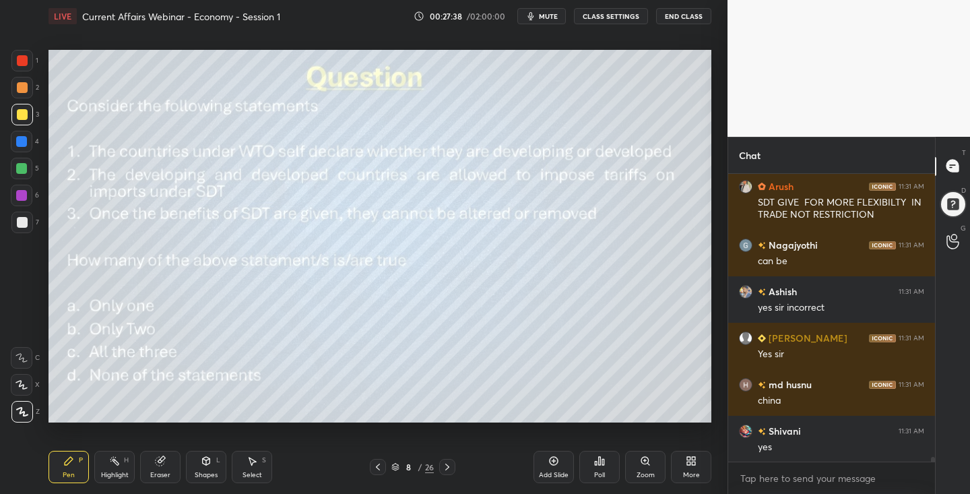
click at [45, 322] on div "Setting up your live class Poll for secs No correct answer Start poll" at bounding box center [380, 236] width 674 height 408
drag, startPoint x: 449, startPoint y: 468, endPoint x: 434, endPoint y: 466, distance: 15.0
click at [446, 467] on icon at bounding box center [447, 467] width 11 height 11
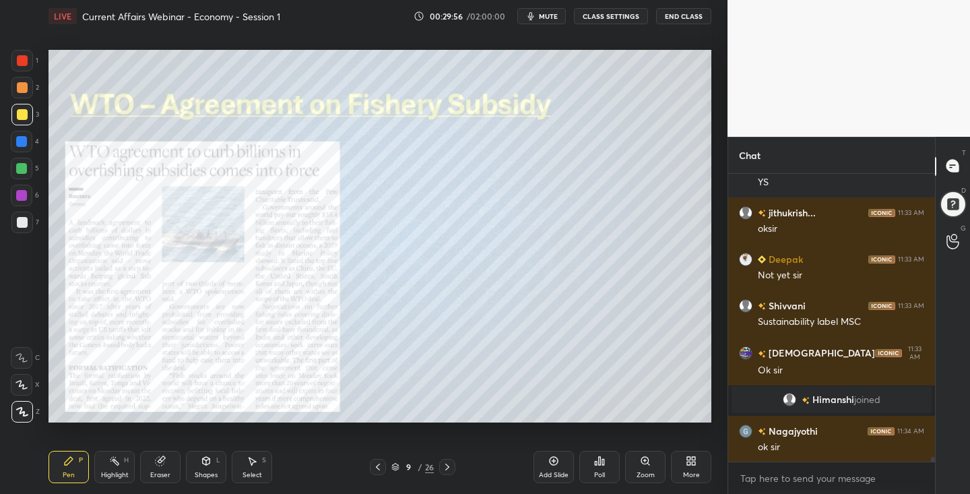
scroll to position [18046, 0]
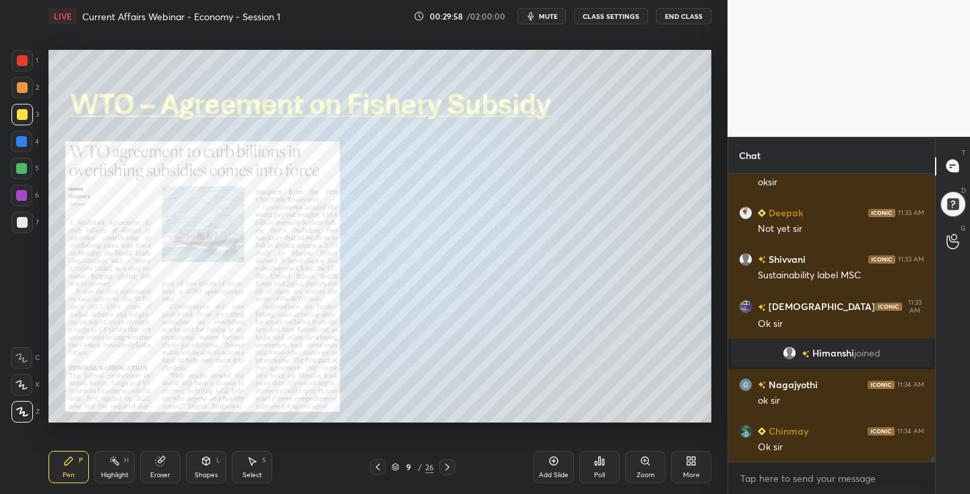
click at [555, 462] on icon at bounding box center [554, 461] width 11 height 11
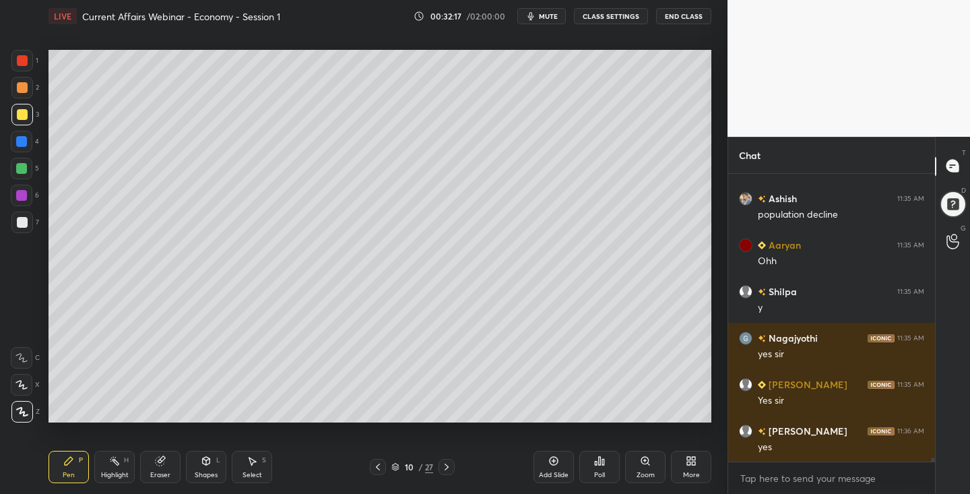
scroll to position [19083, 0]
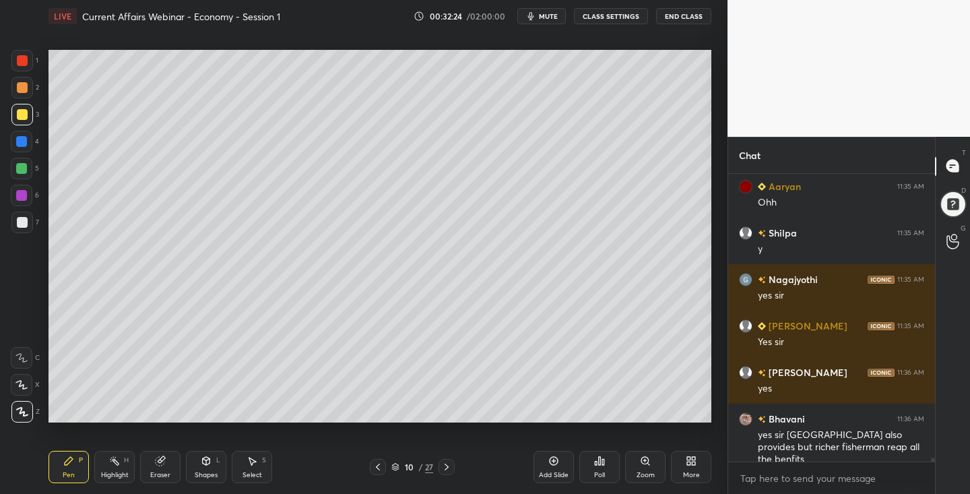
click at [383, 466] on icon at bounding box center [378, 467] width 11 height 11
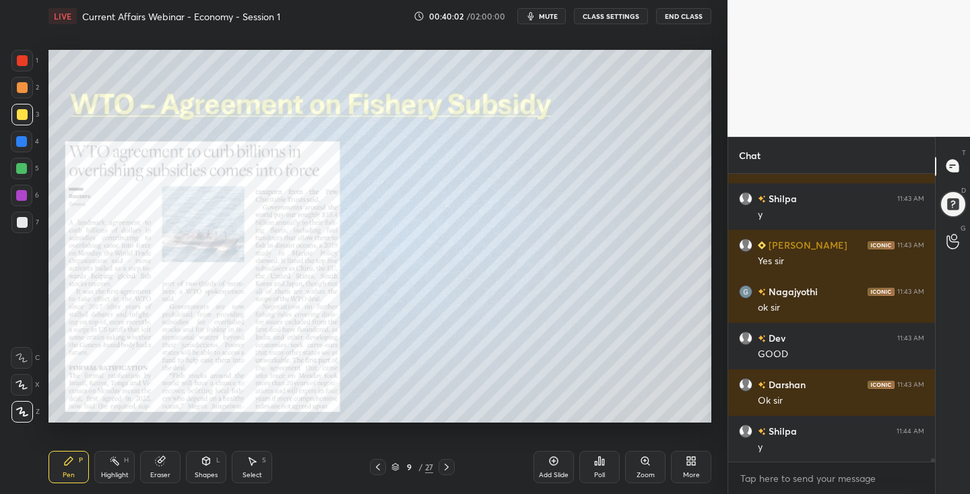
scroll to position [22796, 0]
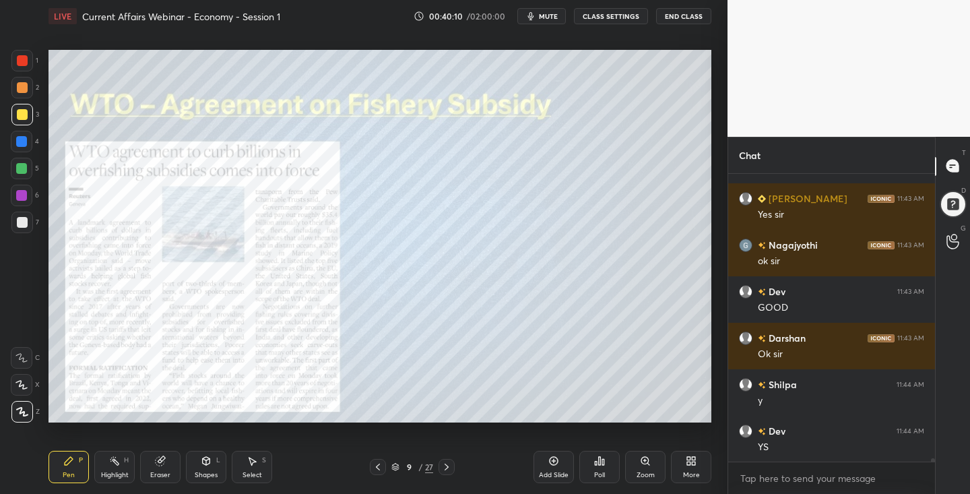
click at [552, 468] on div "Add Slide" at bounding box center [554, 467] width 40 height 32
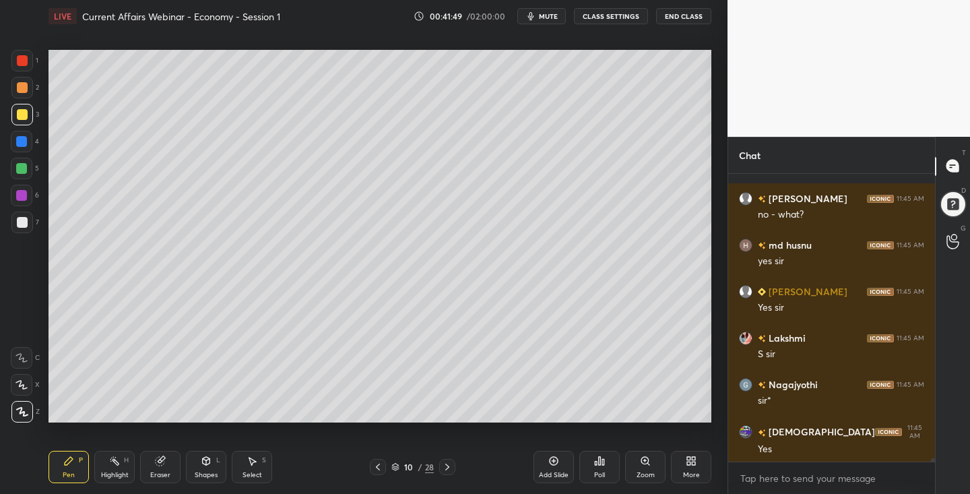
scroll to position [24065, 0]
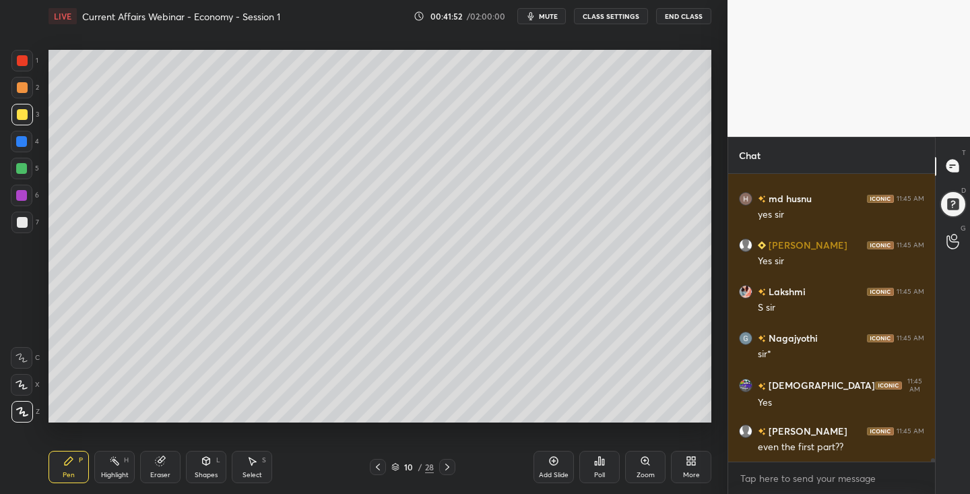
click at [378, 466] on icon at bounding box center [378, 467] width 11 height 11
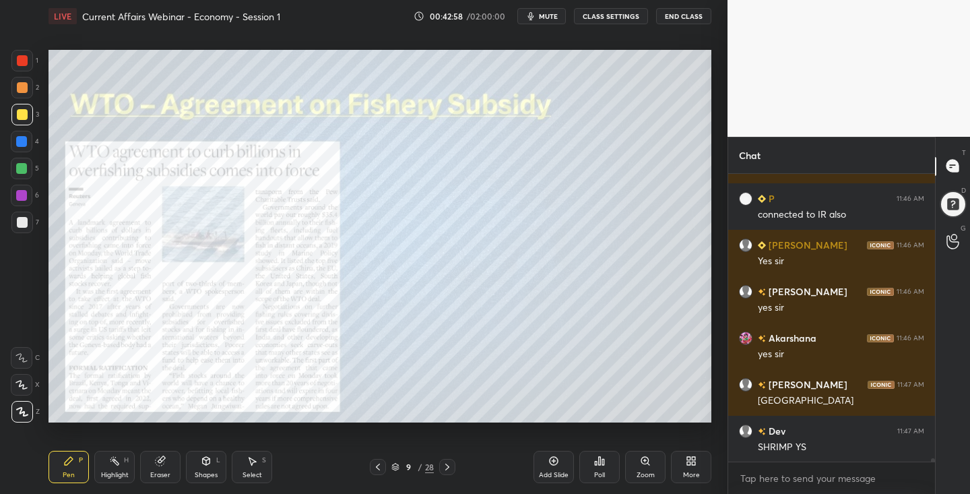
scroll to position [26321, 0]
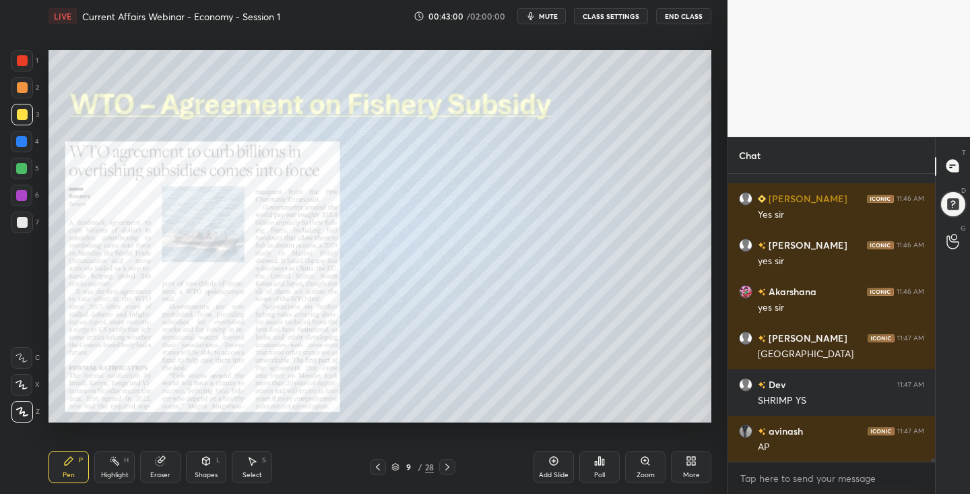
click at [449, 463] on icon at bounding box center [447, 467] width 11 height 11
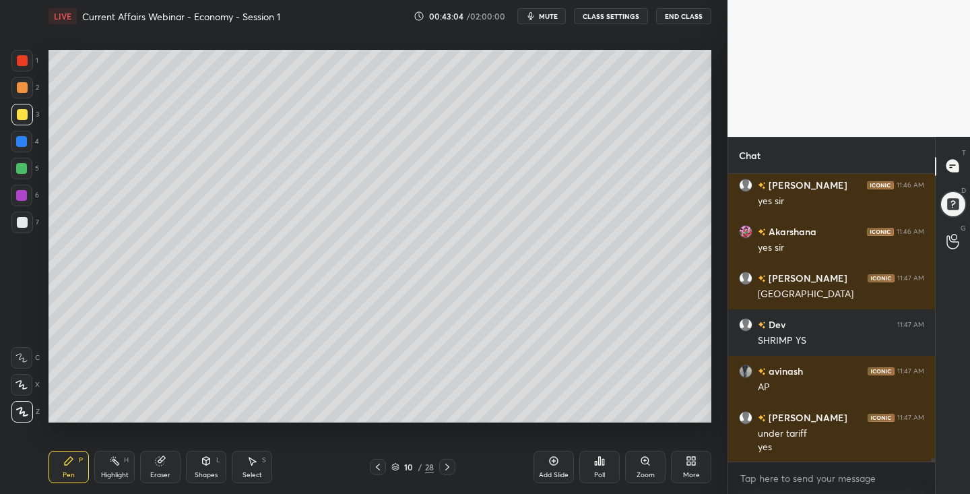
scroll to position [26427, 0]
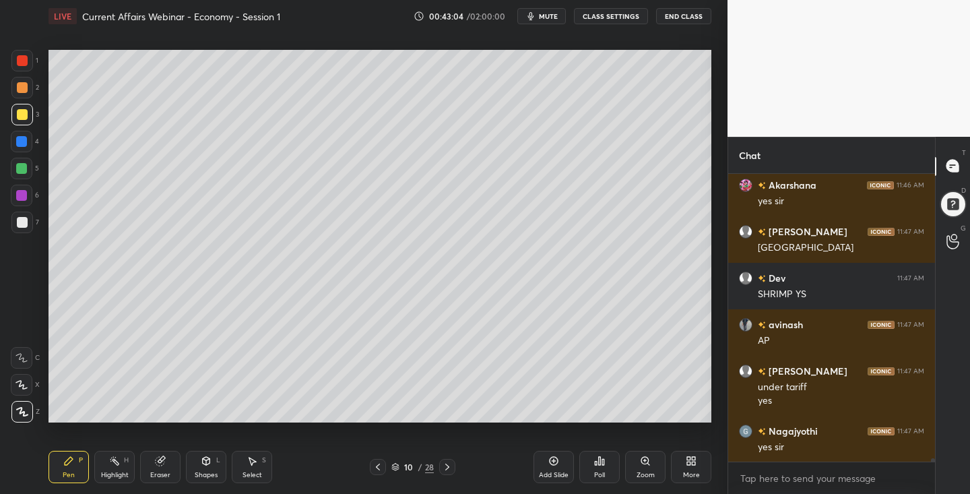
drag, startPoint x: 447, startPoint y: 465, endPoint x: 439, endPoint y: 470, distance: 9.4
click at [447, 465] on icon at bounding box center [447, 467] width 4 height 7
click at [443, 464] on icon at bounding box center [447, 467] width 11 height 11
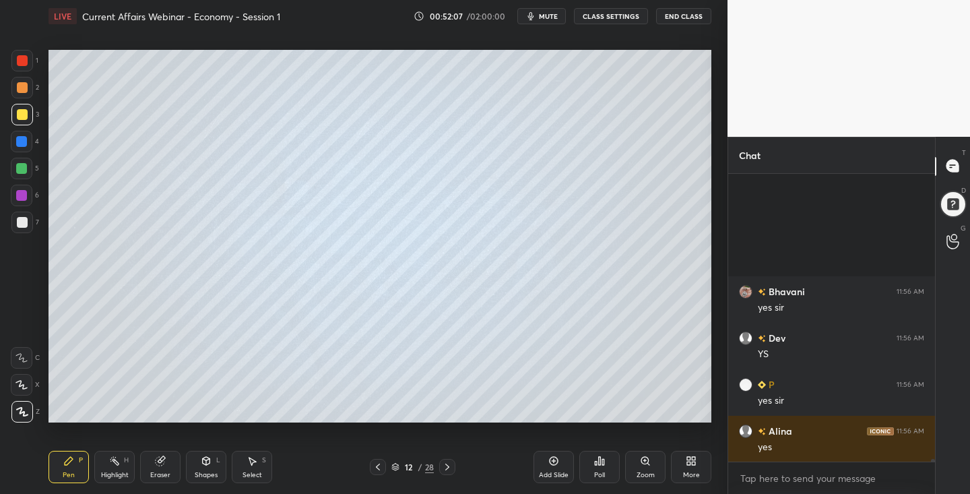
scroll to position [33616, 0]
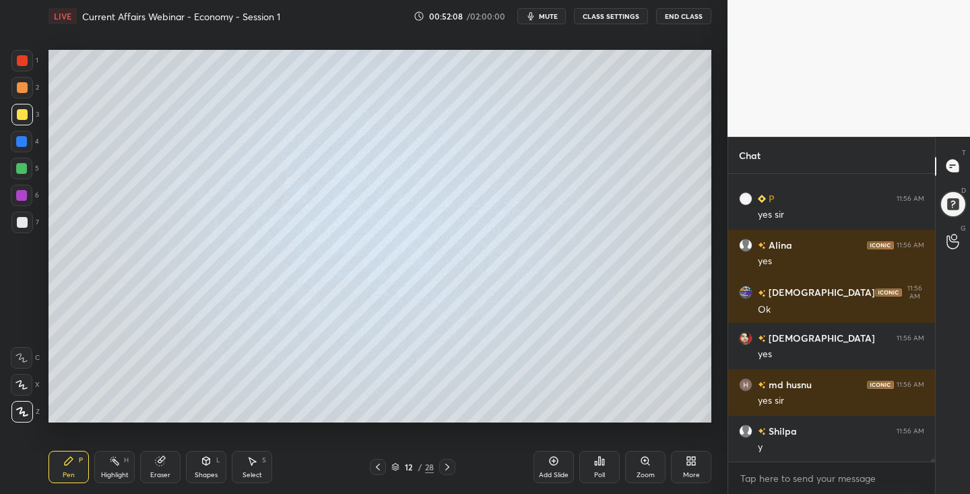
click at [451, 463] on icon at bounding box center [447, 467] width 11 height 11
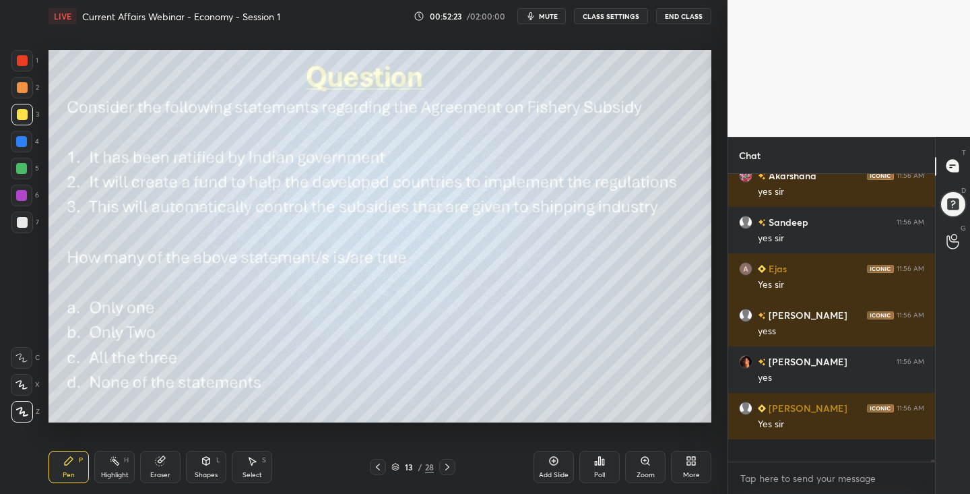
scroll to position [34174, 0]
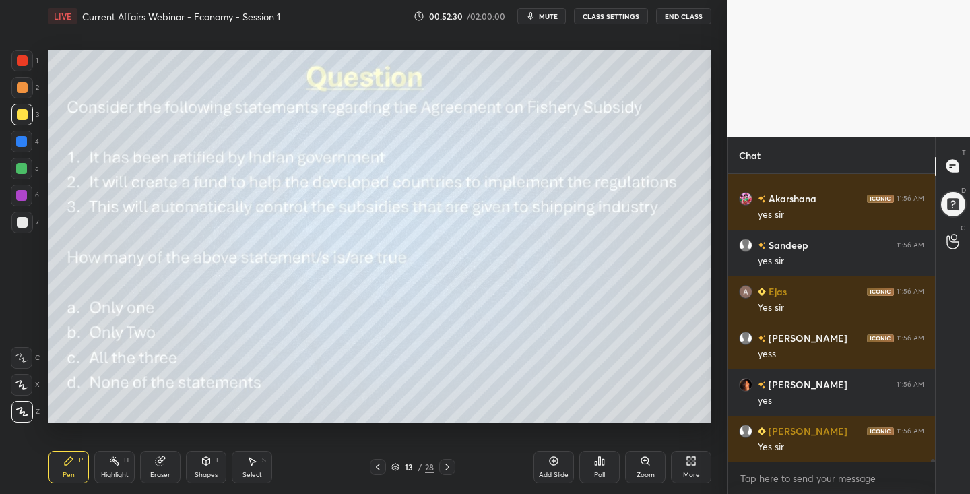
click at [602, 461] on icon at bounding box center [599, 461] width 11 height 11
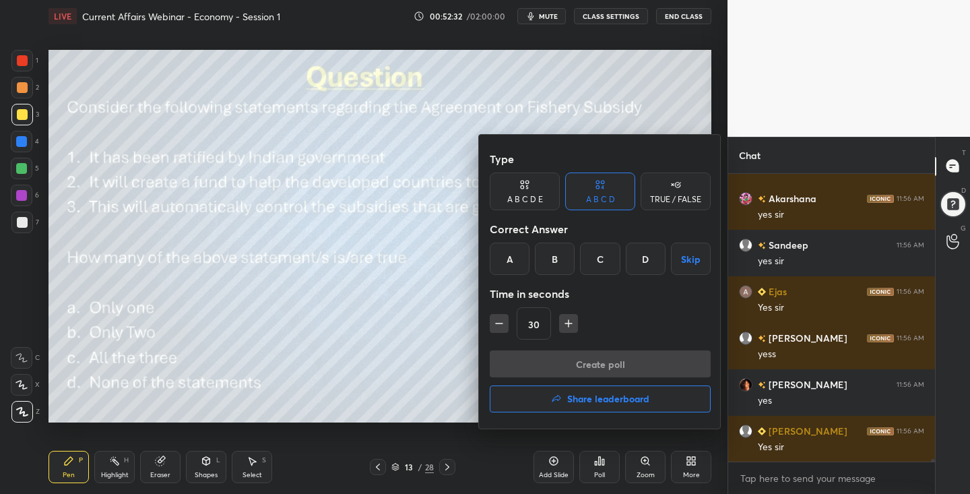
click at [651, 256] on div "D" at bounding box center [646, 259] width 40 height 32
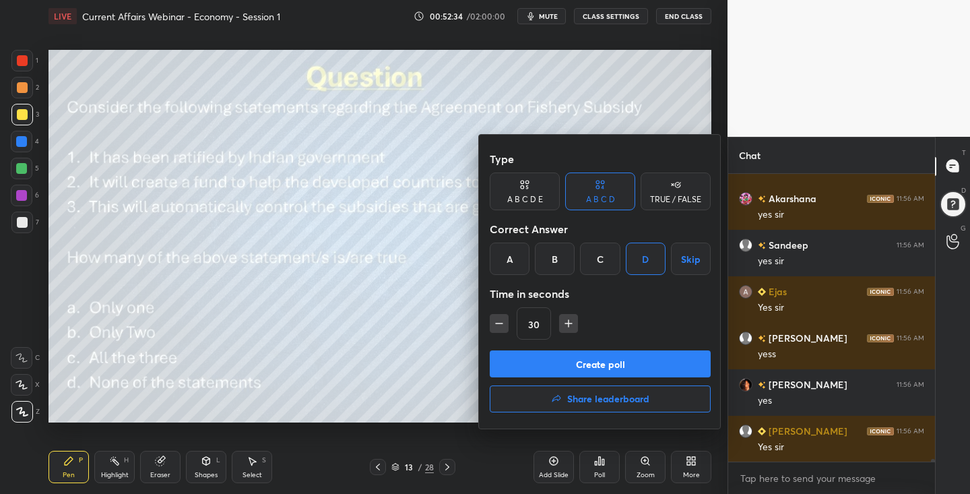
drag, startPoint x: 588, startPoint y: 366, endPoint x: 578, endPoint y: 368, distance: 10.3
click at [588, 365] on button "Create poll" at bounding box center [600, 363] width 221 height 27
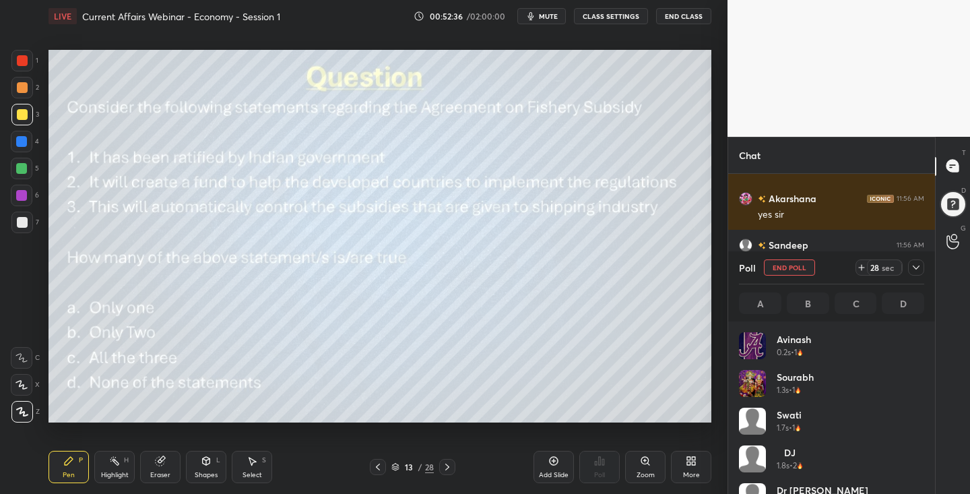
scroll to position [158, 181]
drag, startPoint x: 917, startPoint y: 267, endPoint x: 904, endPoint y: 275, distance: 15.7
click at [916, 267] on icon at bounding box center [916, 267] width 11 height 11
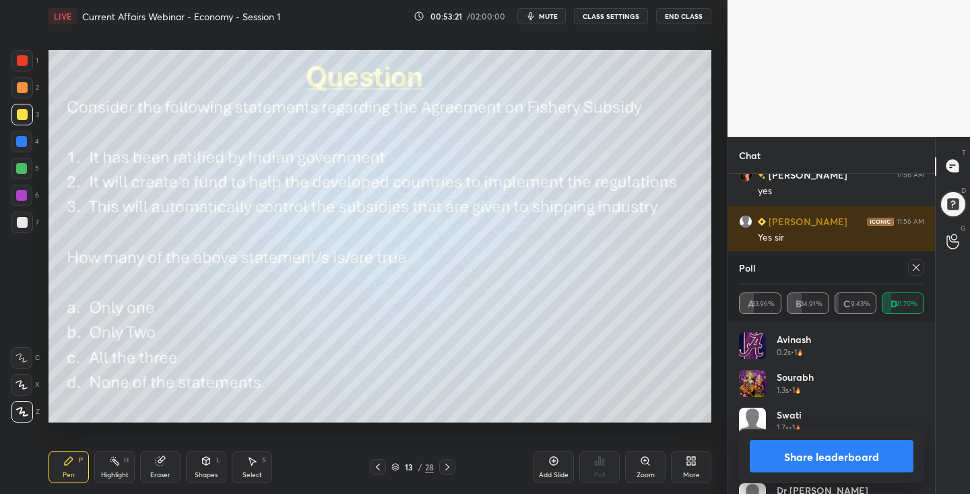
scroll to position [34430, 0]
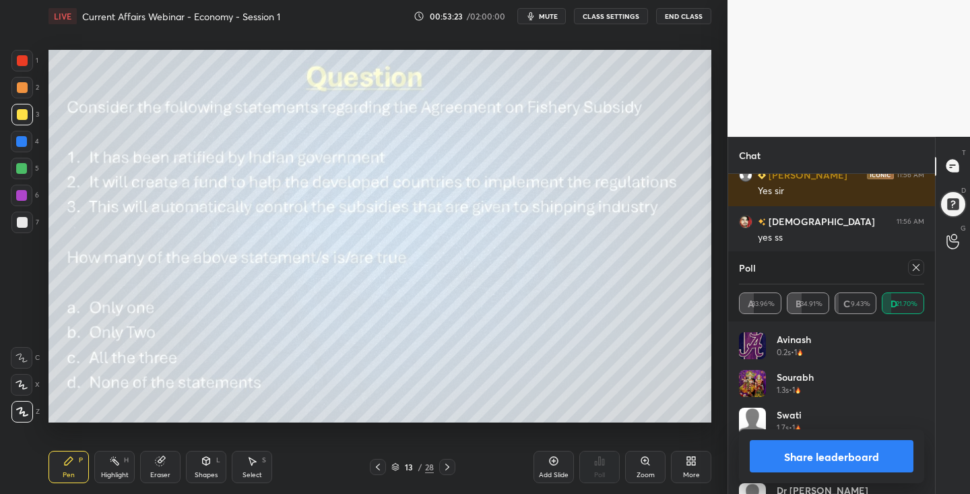
drag, startPoint x: 918, startPoint y: 269, endPoint x: 903, endPoint y: 268, distance: 14.8
click at [917, 269] on icon at bounding box center [916, 267] width 11 height 11
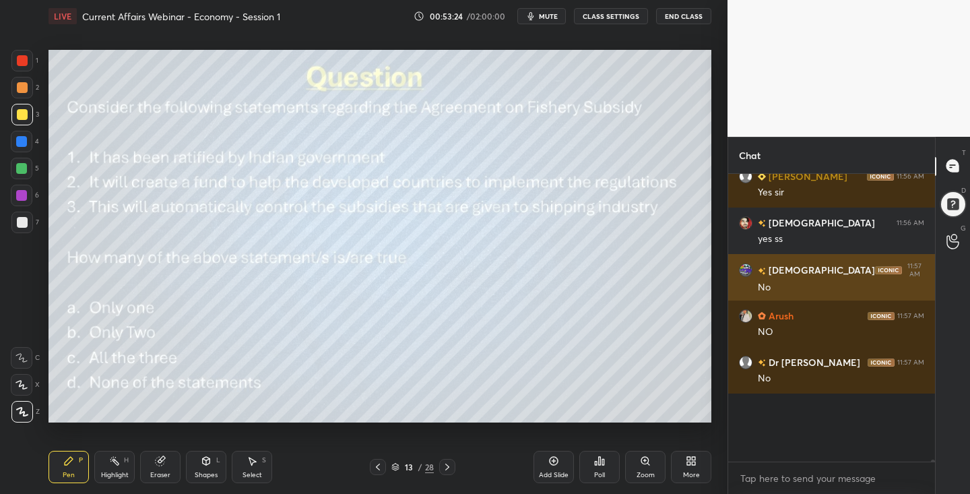
scroll to position [5, 5]
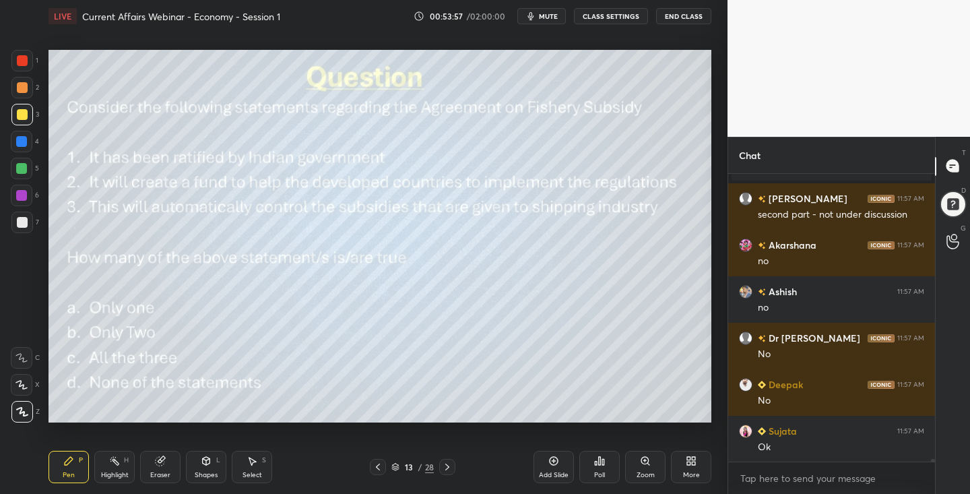
drag, startPoint x: 445, startPoint y: 465, endPoint x: 415, endPoint y: 476, distance: 32.4
click at [443, 464] on icon at bounding box center [447, 467] width 11 height 11
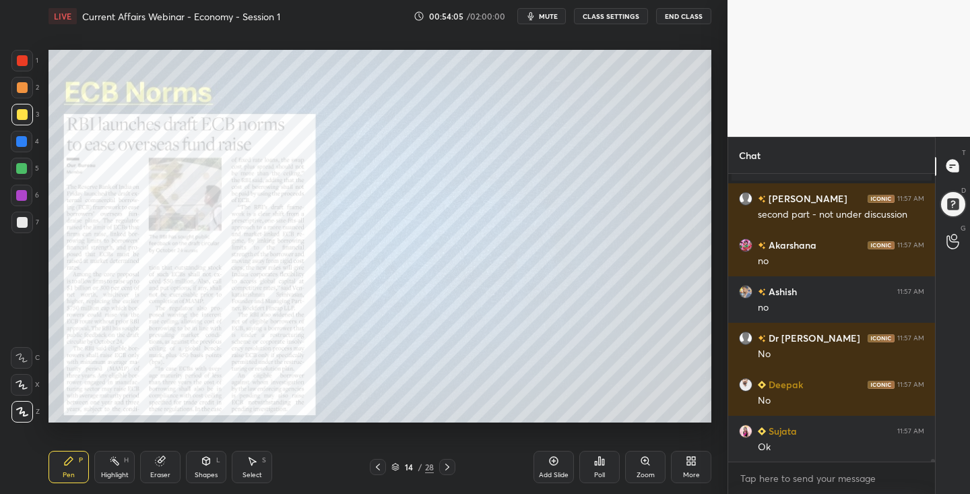
click at [20, 58] on div at bounding box center [22, 60] width 11 height 11
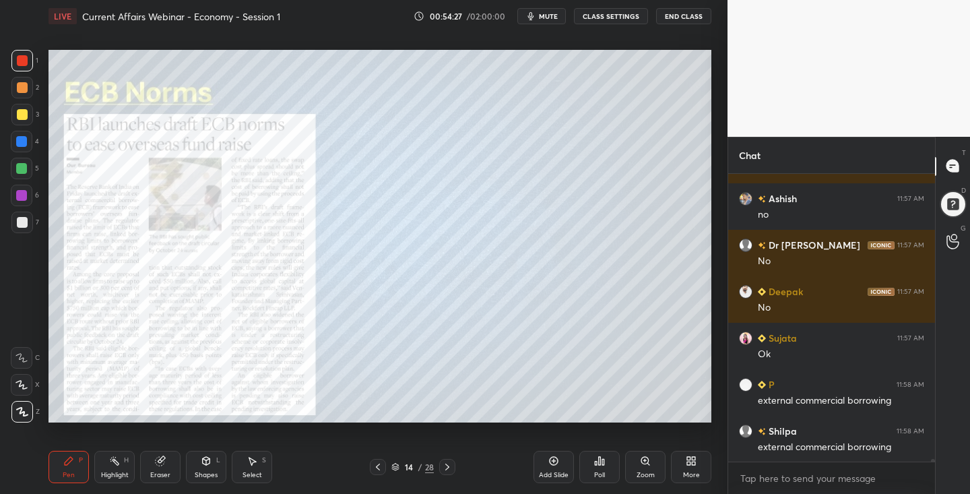
scroll to position [34308, 0]
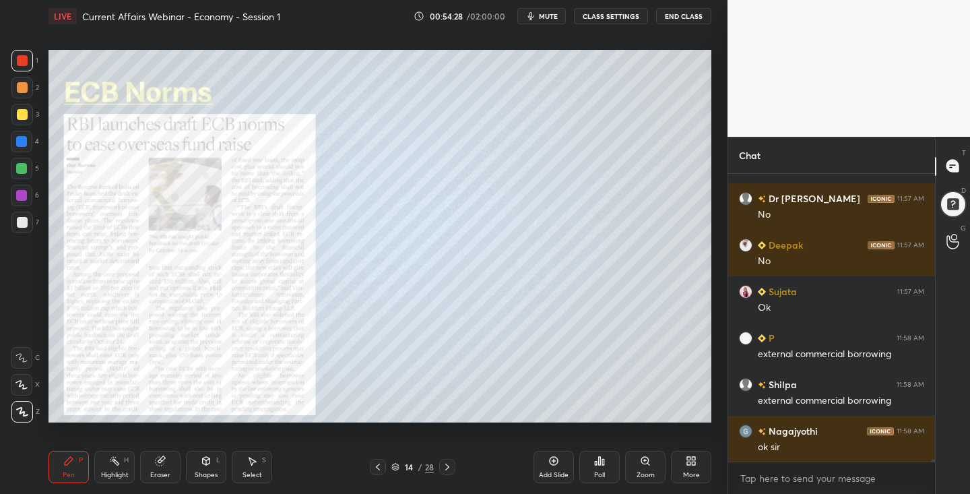
click at [445, 466] on icon at bounding box center [447, 467] width 11 height 11
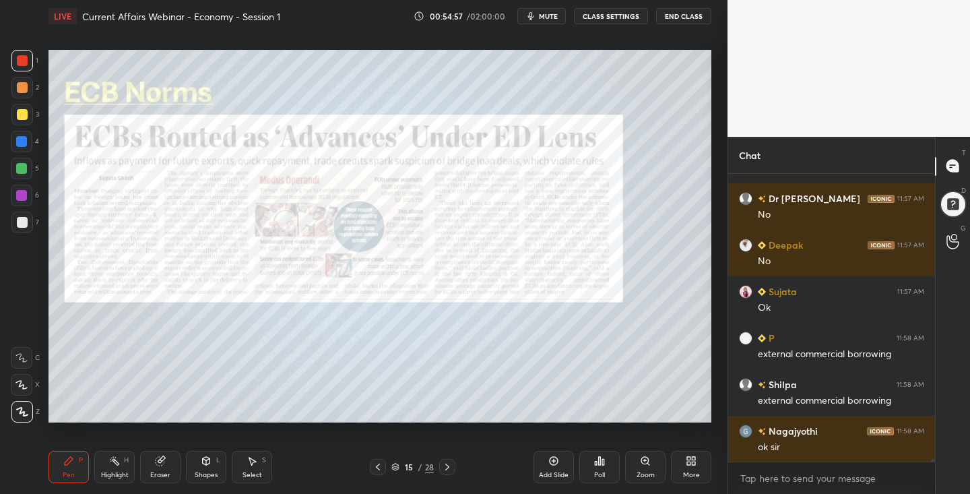
scroll to position [34354, 0]
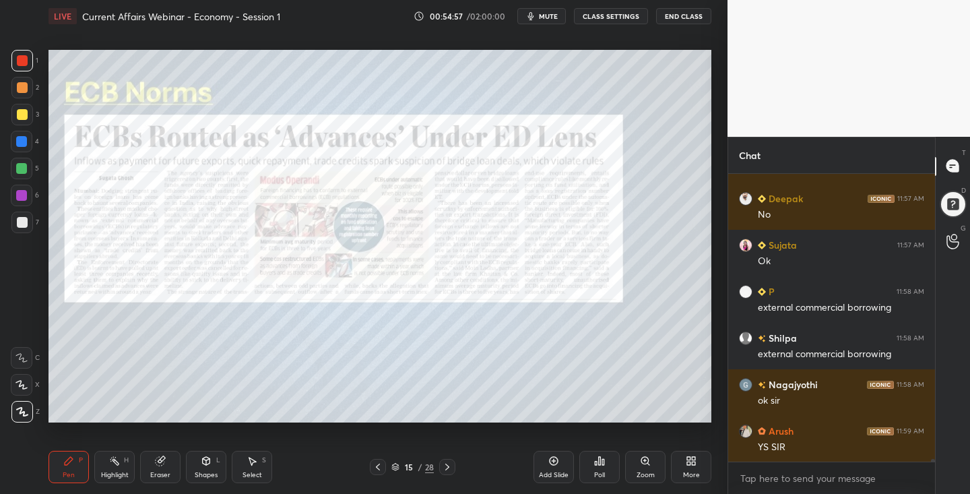
click at [383, 468] on div at bounding box center [378, 467] width 16 height 16
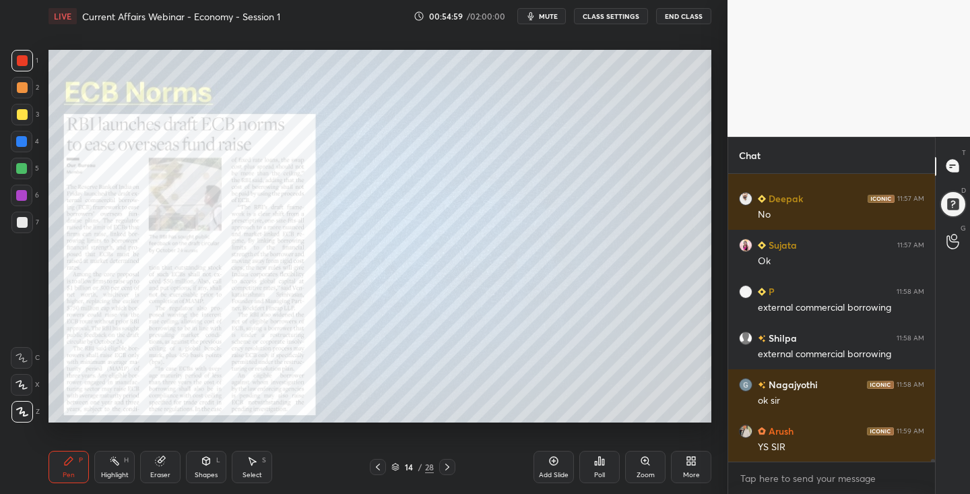
scroll to position [34401, 0]
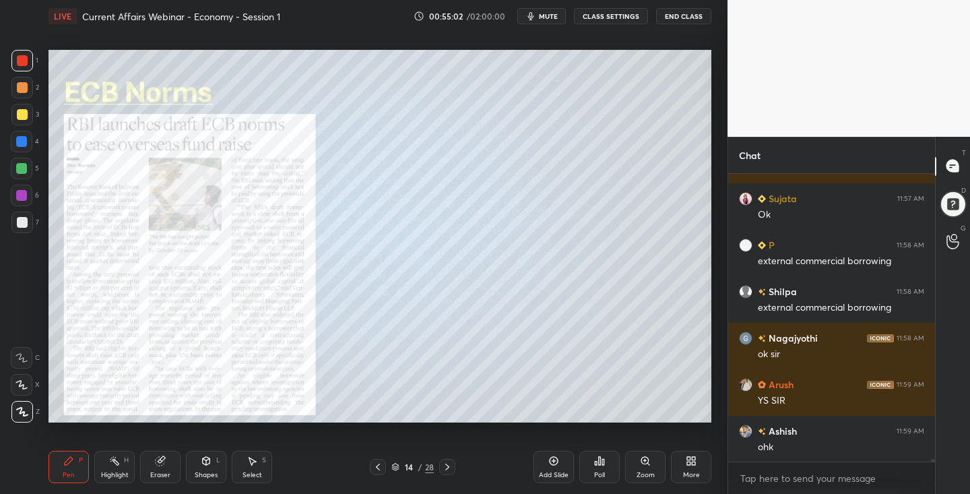
drag, startPoint x: 22, startPoint y: 111, endPoint x: 16, endPoint y: 116, distance: 7.6
click at [22, 111] on div at bounding box center [22, 114] width 11 height 11
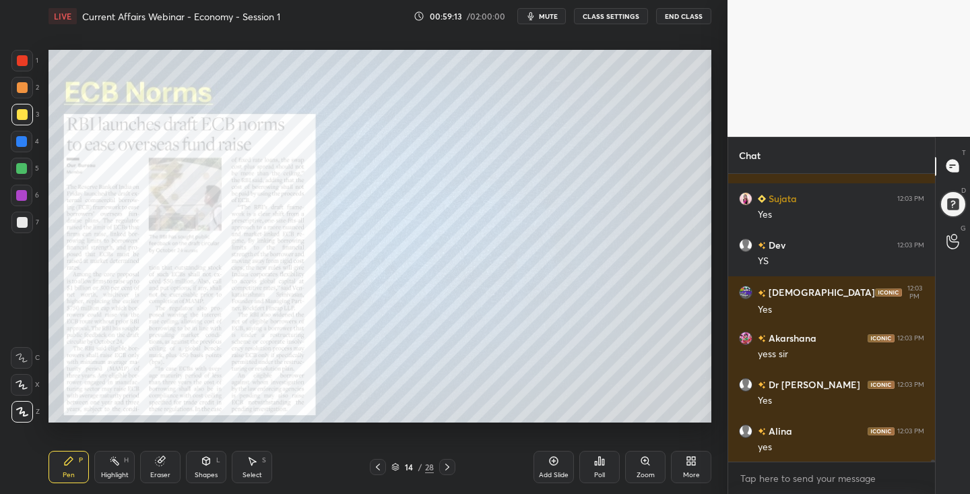
scroll to position [36456, 0]
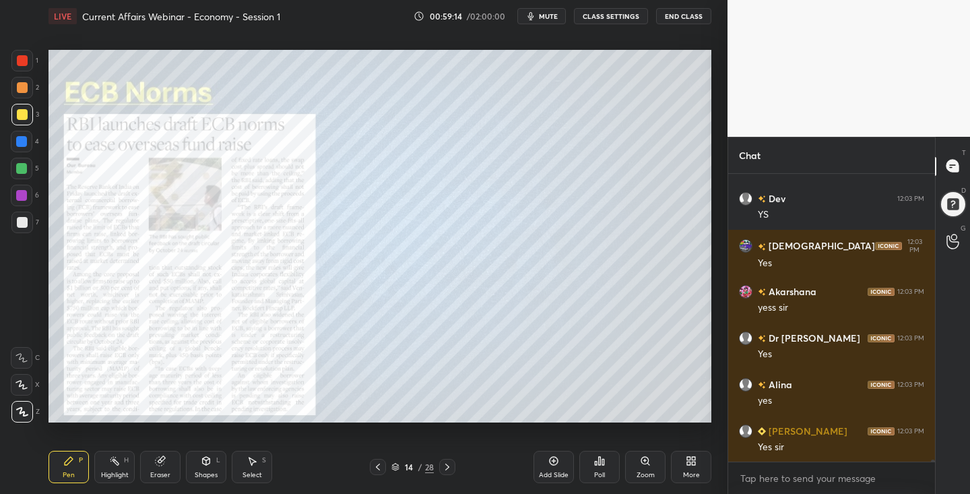
click at [555, 466] on div "Add Slide" at bounding box center [554, 467] width 40 height 32
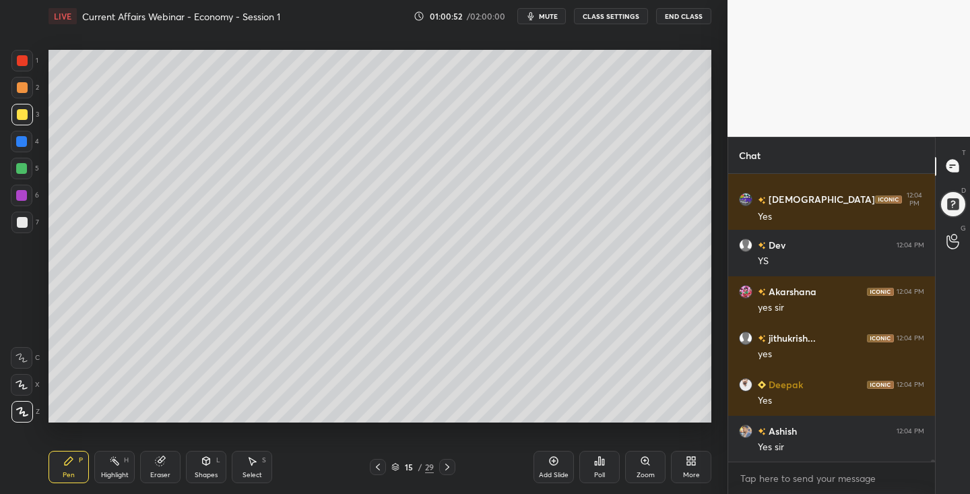
scroll to position [37311, 0]
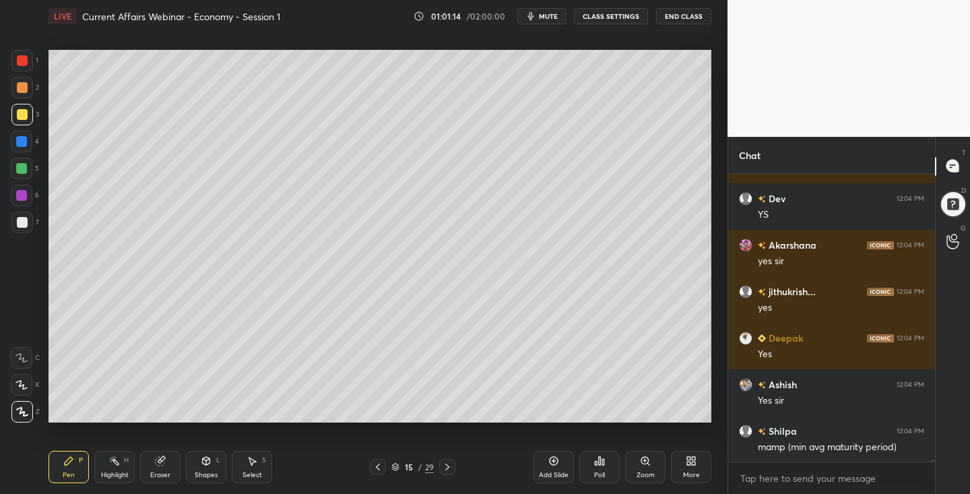
click at [379, 466] on icon at bounding box center [378, 467] width 11 height 11
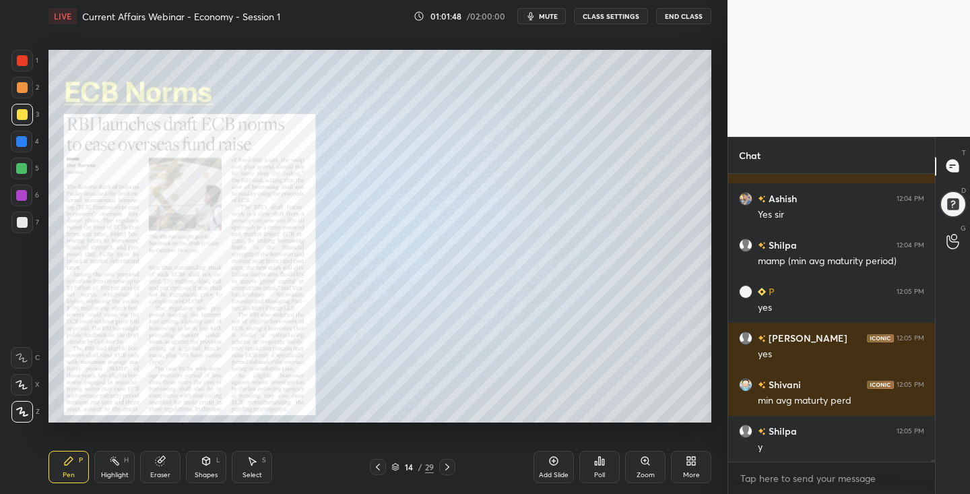
scroll to position [37543, 0]
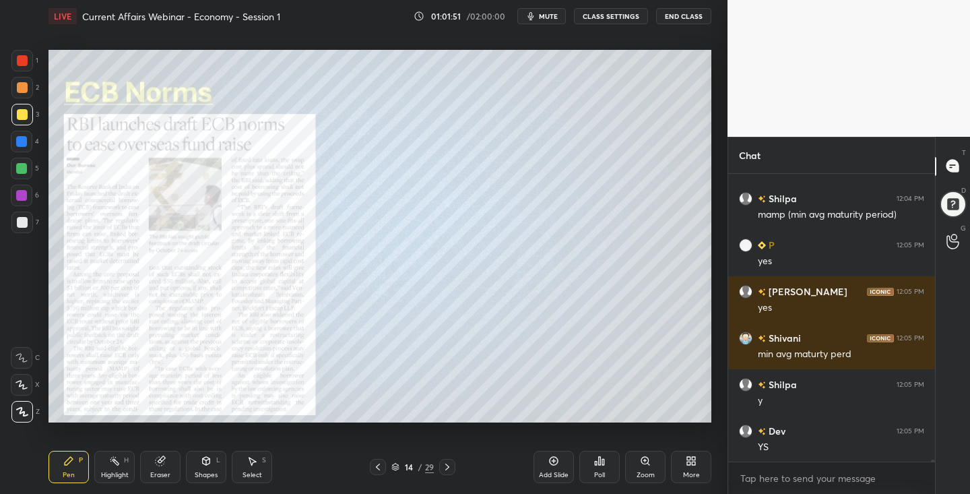
click at [448, 469] on icon at bounding box center [447, 467] width 11 height 11
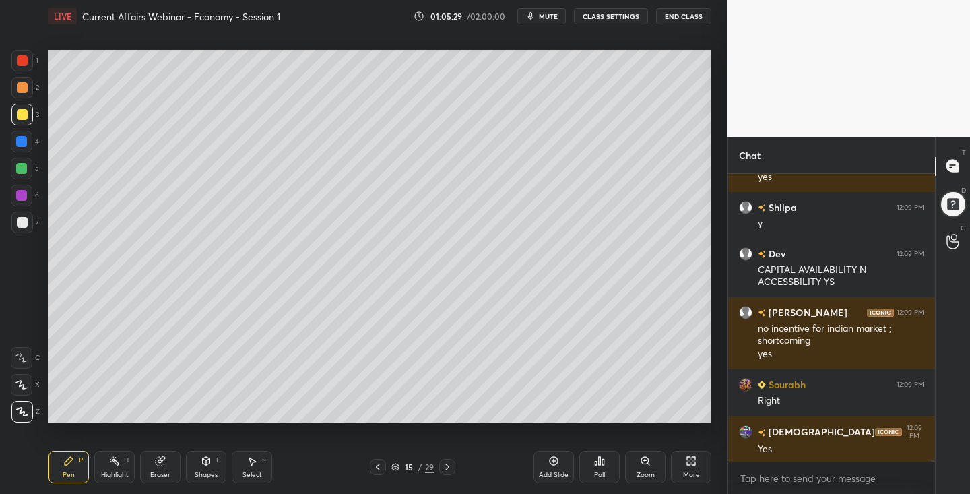
scroll to position [38158, 0]
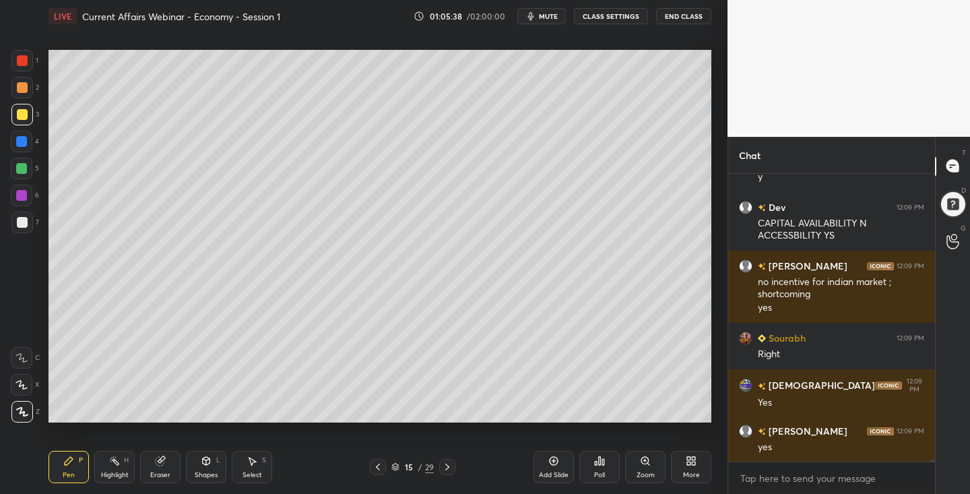
click at [381, 468] on icon at bounding box center [378, 467] width 11 height 11
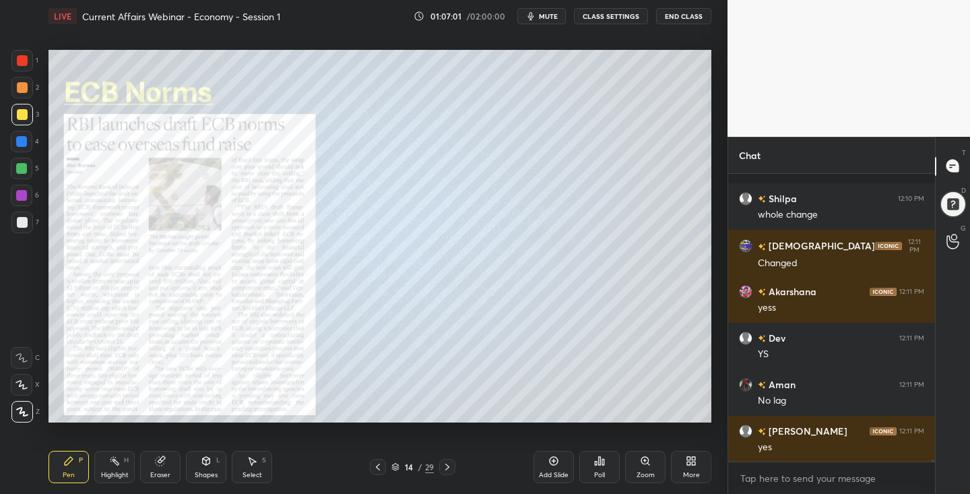
scroll to position [40820, 0]
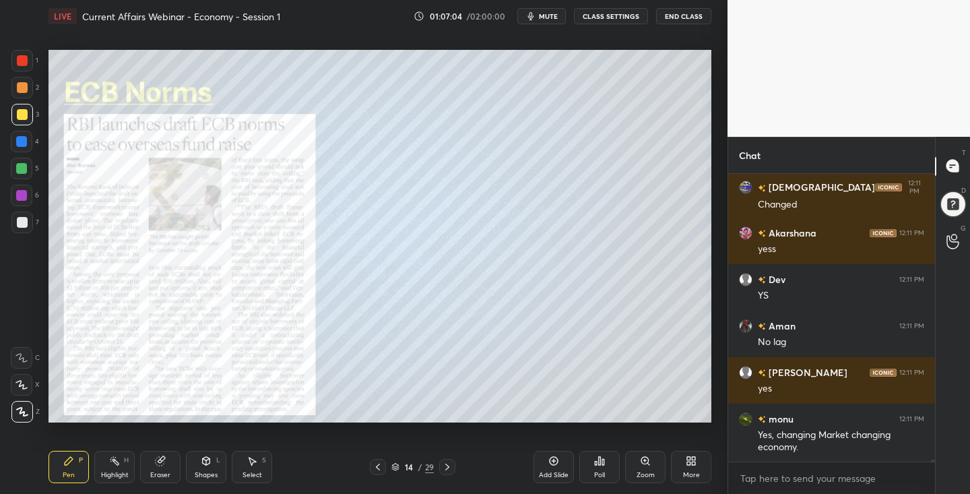
click at [442, 469] on icon at bounding box center [447, 467] width 11 height 11
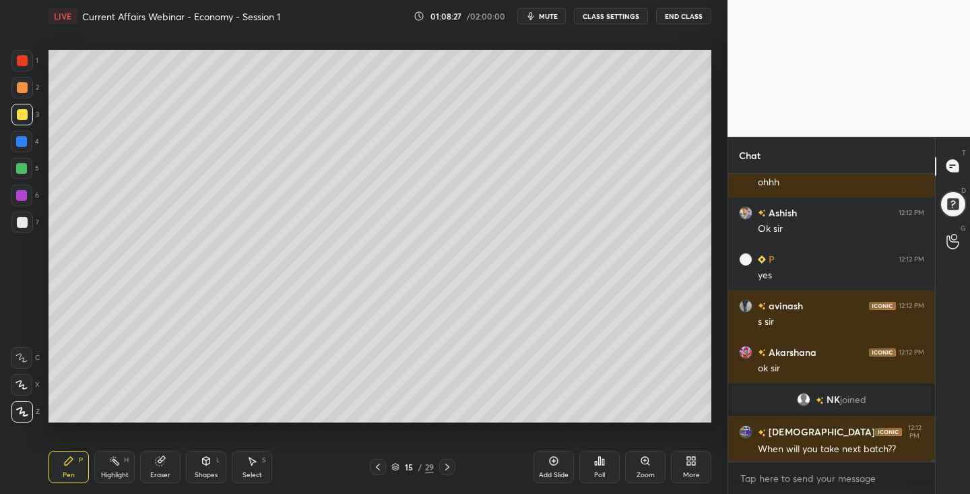
scroll to position [41756, 0]
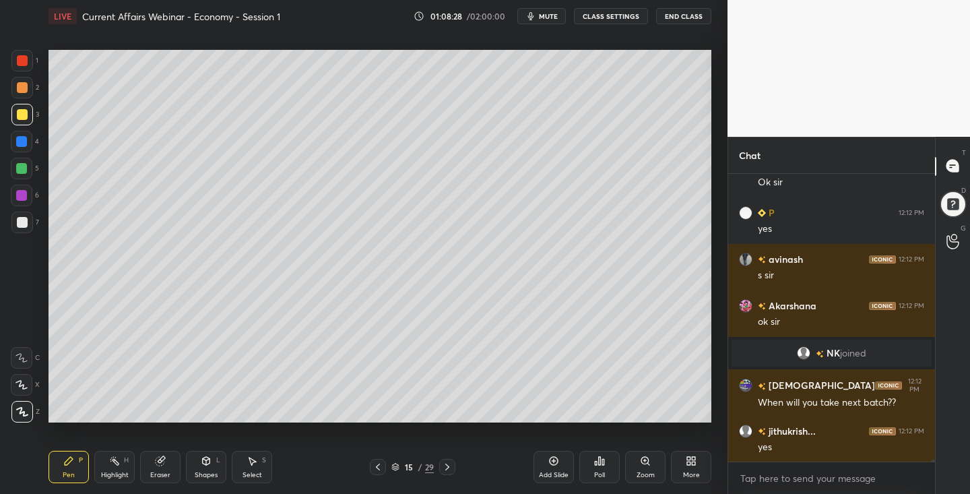
click at [446, 473] on div at bounding box center [447, 467] width 16 height 16
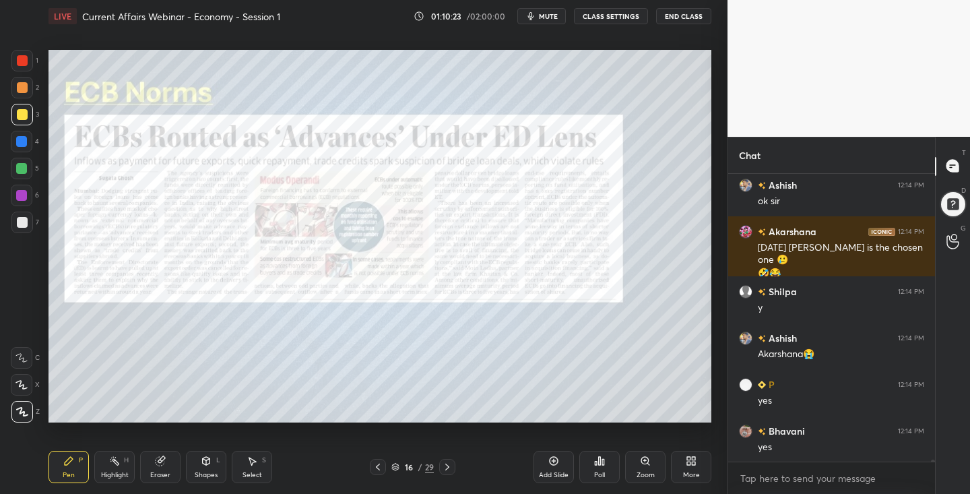
scroll to position [44305, 0]
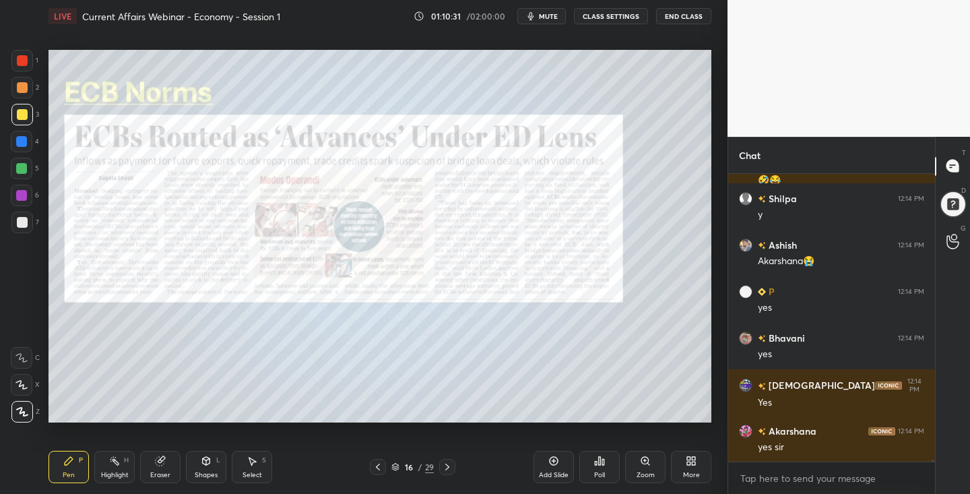
click at [449, 465] on icon at bounding box center [447, 467] width 11 height 11
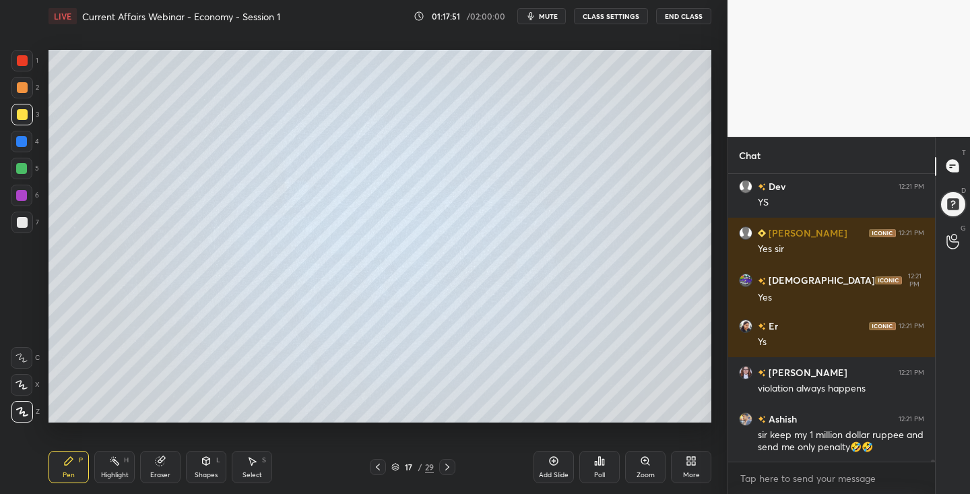
scroll to position [47373, 0]
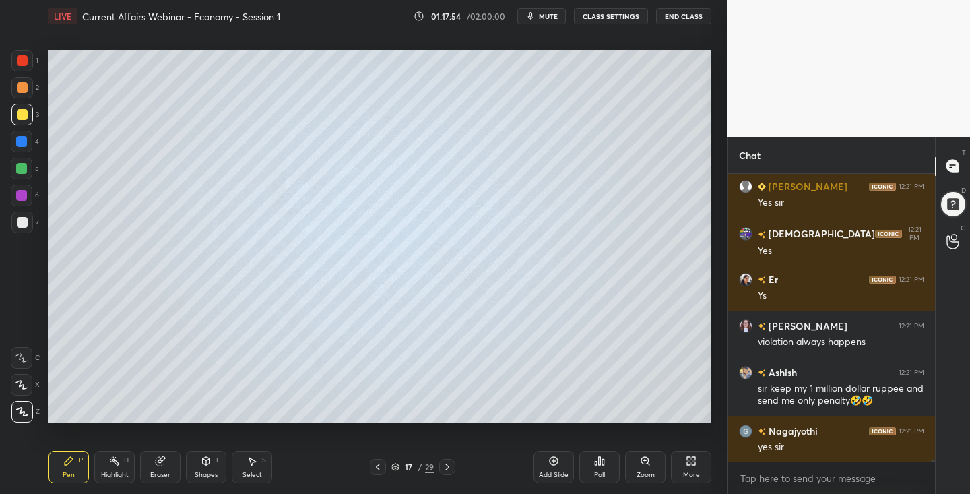
click at [377, 469] on icon at bounding box center [378, 467] width 11 height 11
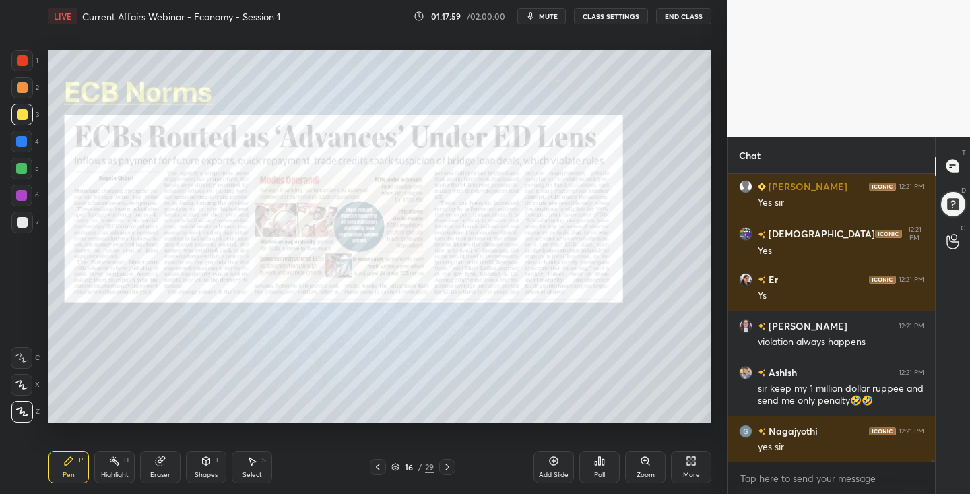
scroll to position [47420, 0]
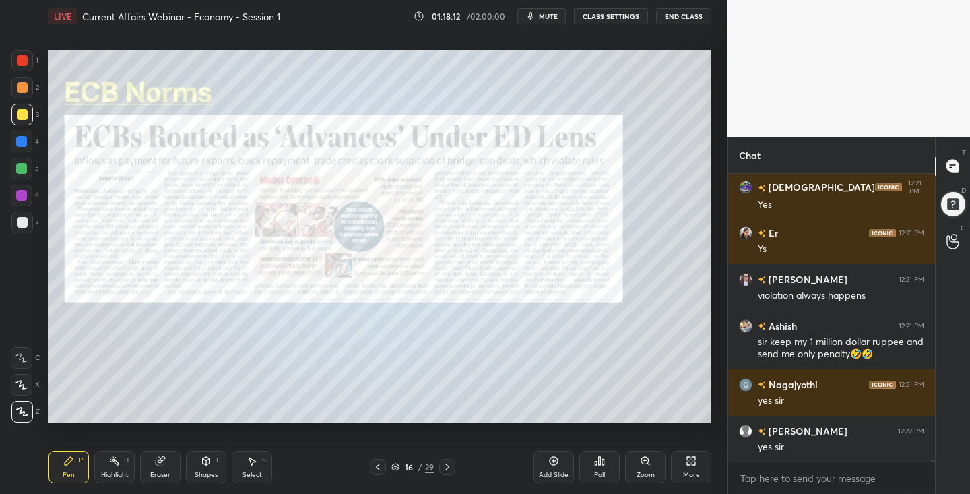
click at [444, 468] on icon at bounding box center [447, 467] width 11 height 11
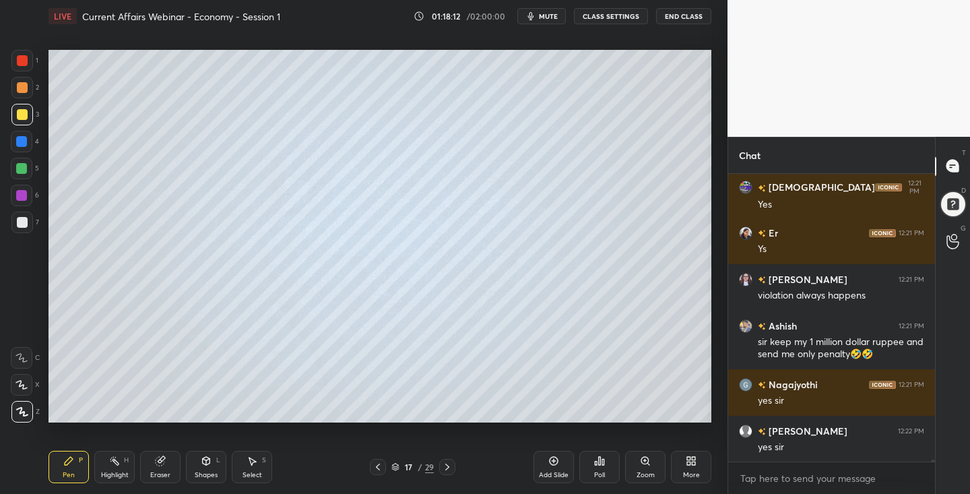
click at [449, 464] on icon at bounding box center [447, 467] width 11 height 11
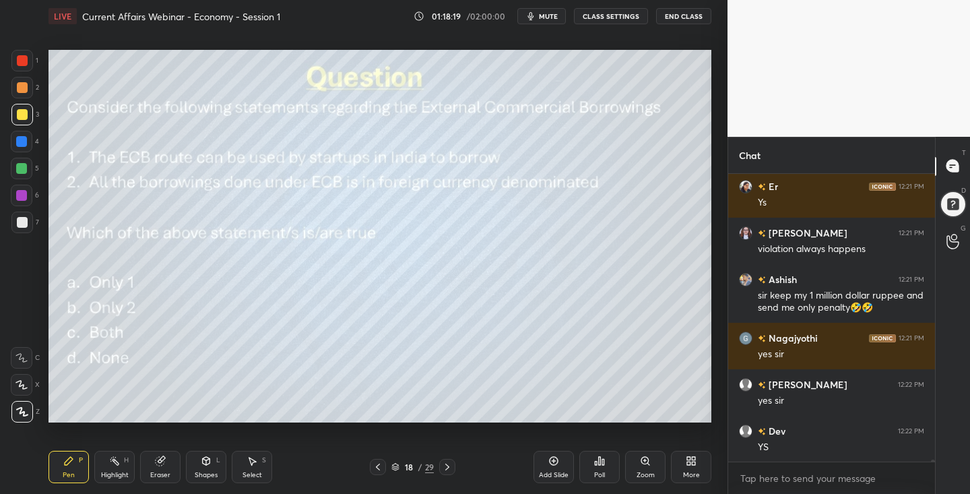
scroll to position [47513, 0]
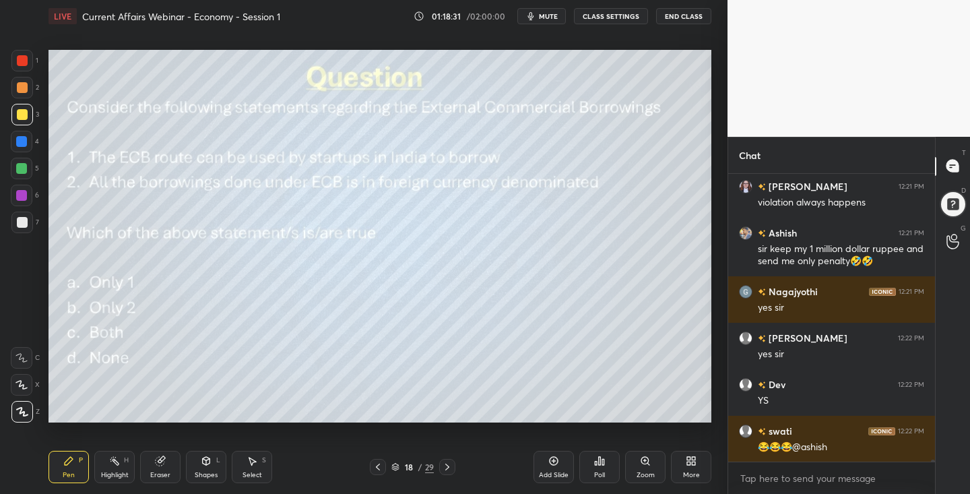
click at [600, 466] on icon at bounding box center [599, 461] width 11 height 11
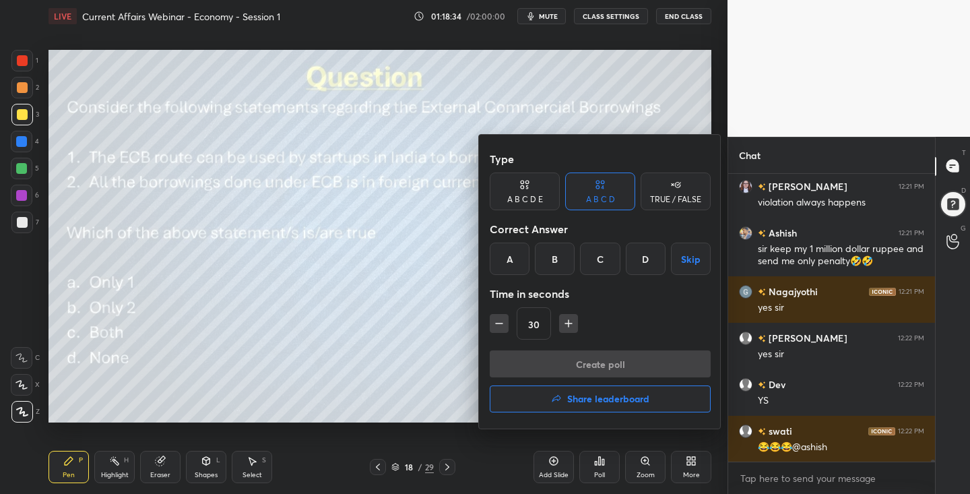
click at [508, 257] on div "A" at bounding box center [510, 259] width 40 height 32
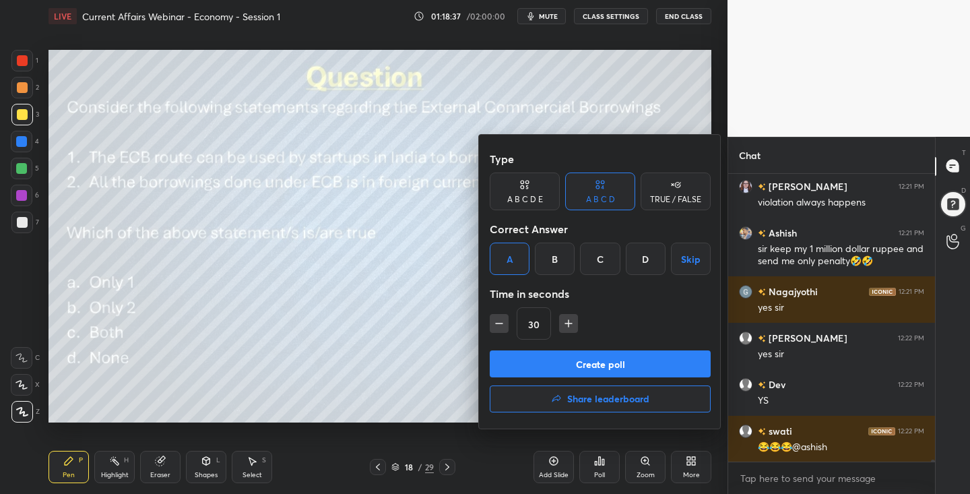
click at [597, 365] on button "Create poll" at bounding box center [600, 363] width 221 height 27
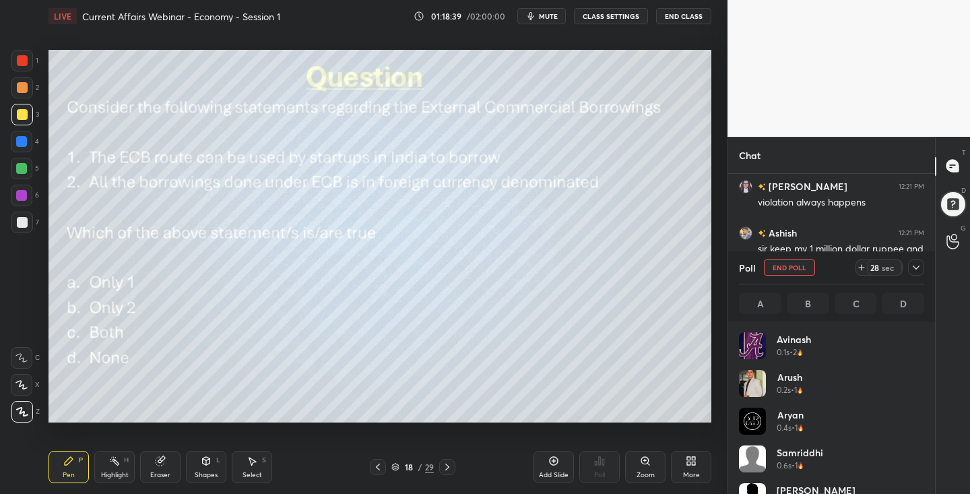
scroll to position [158, 181]
click at [917, 265] on icon at bounding box center [916, 267] width 11 height 11
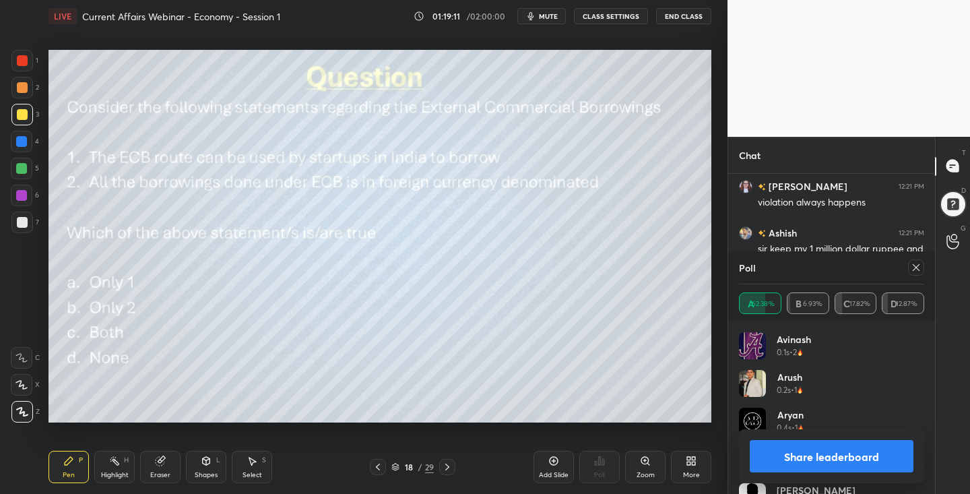
click at [914, 268] on icon at bounding box center [916, 267] width 11 height 11
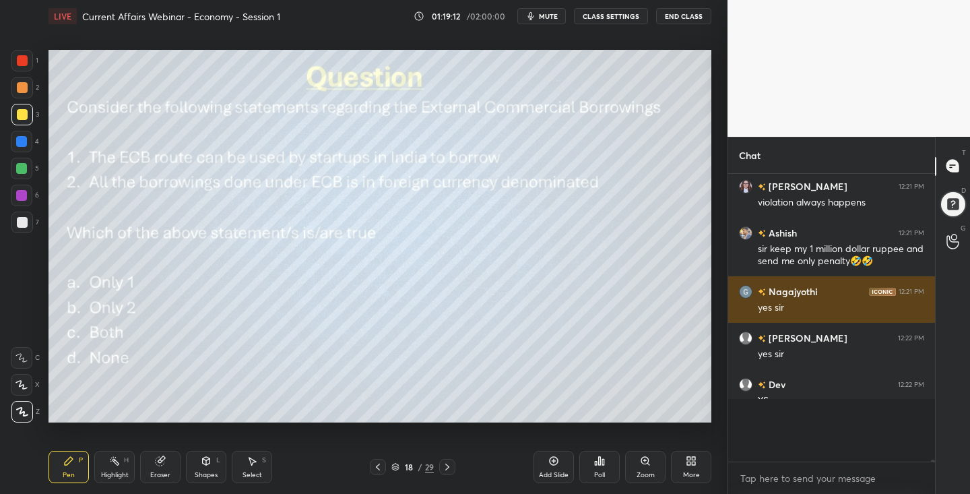
scroll to position [243, 203]
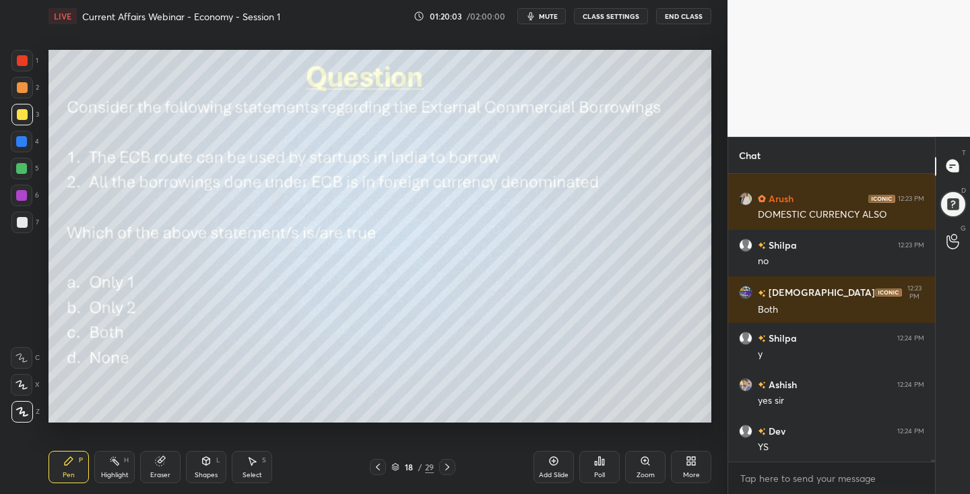
click at [449, 464] on icon at bounding box center [447, 467] width 11 height 11
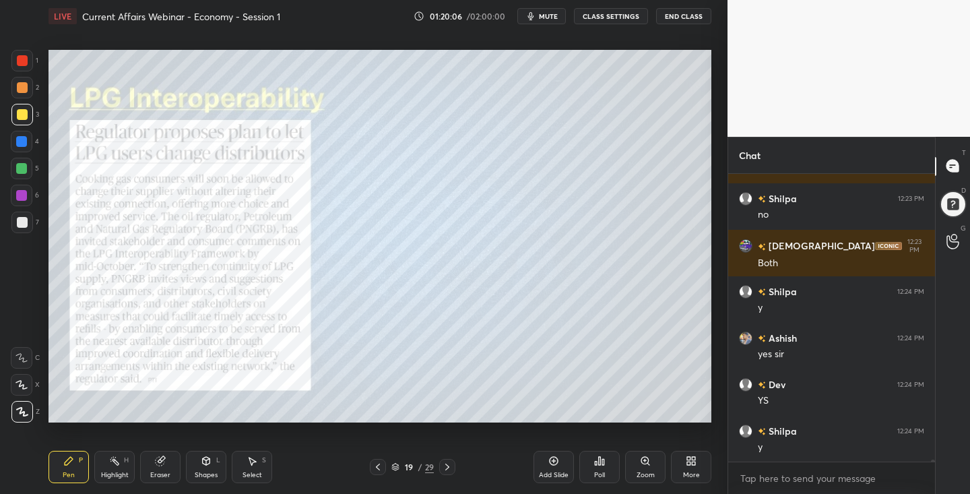
drag, startPoint x: 380, startPoint y: 466, endPoint x: 372, endPoint y: 448, distance: 19.9
click at [380, 466] on icon at bounding box center [378, 467] width 11 height 11
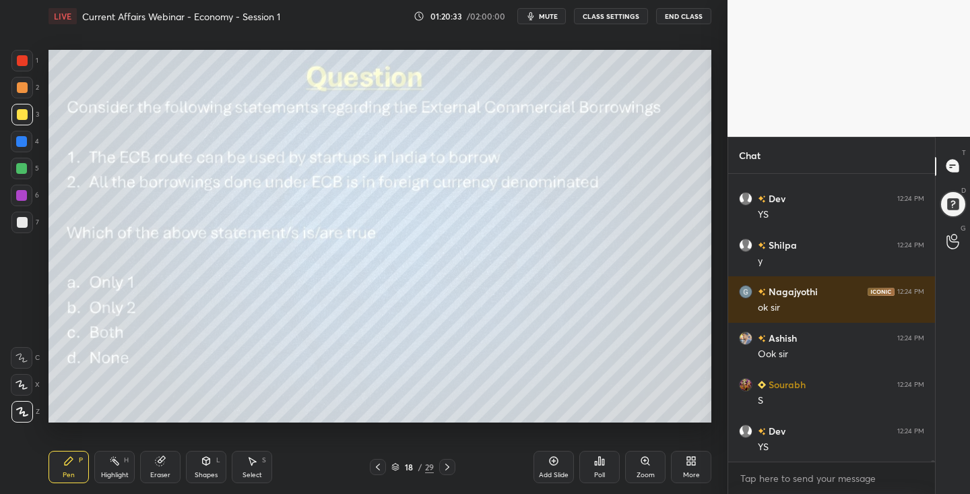
scroll to position [49219, 0]
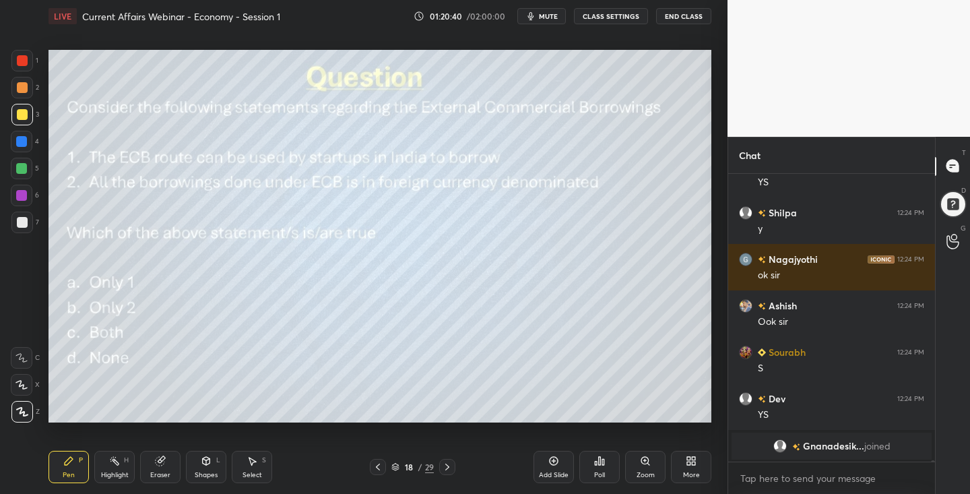
click at [451, 466] on icon at bounding box center [447, 467] width 11 height 11
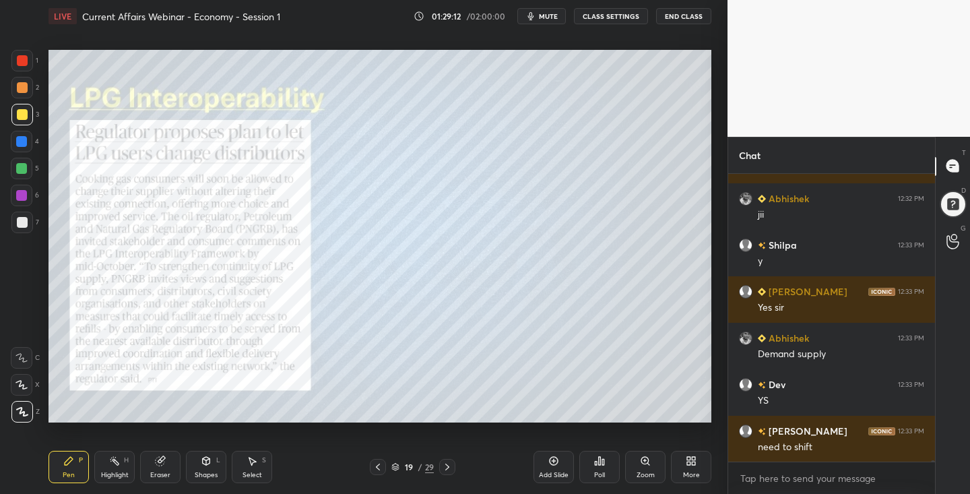
scroll to position [54304, 0]
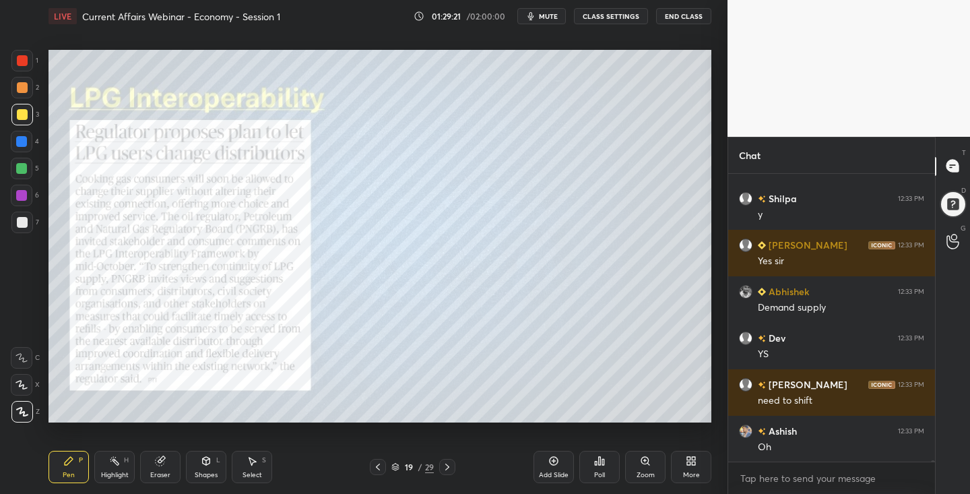
drag, startPoint x: 449, startPoint y: 470, endPoint x: 431, endPoint y: 466, distance: 18.0
click at [448, 470] on icon at bounding box center [447, 467] width 11 height 11
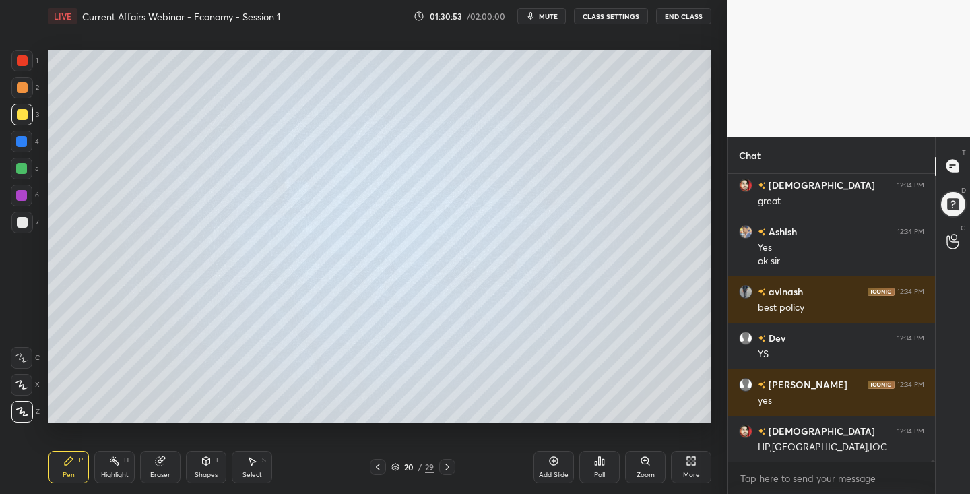
scroll to position [55573, 0]
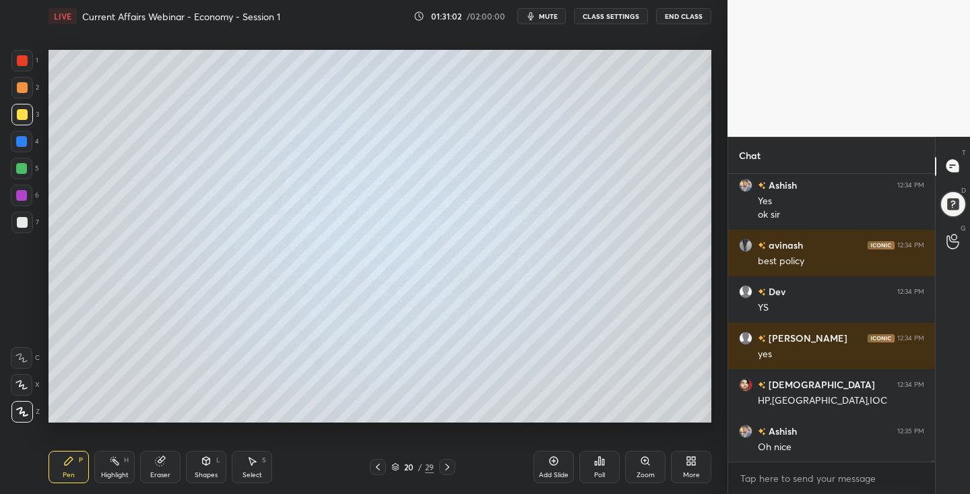
click at [379, 462] on icon at bounding box center [378, 467] width 11 height 11
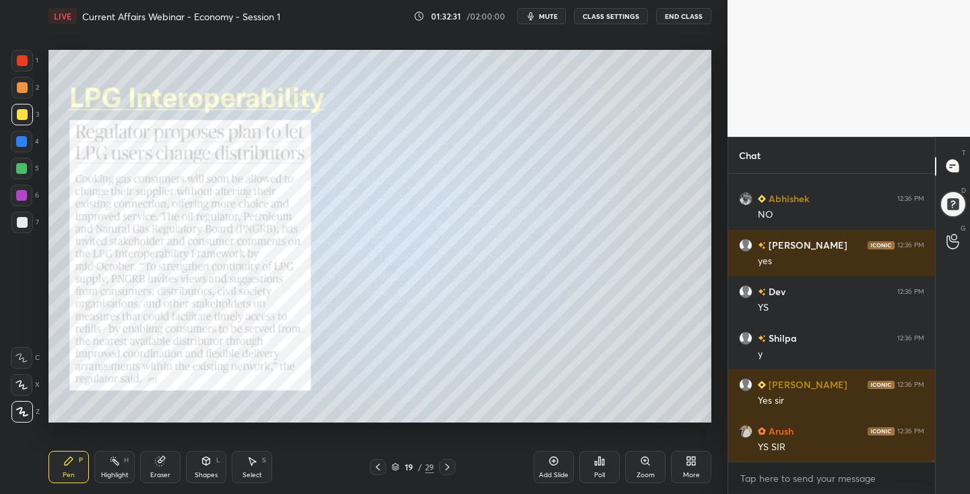
scroll to position [56819, 0]
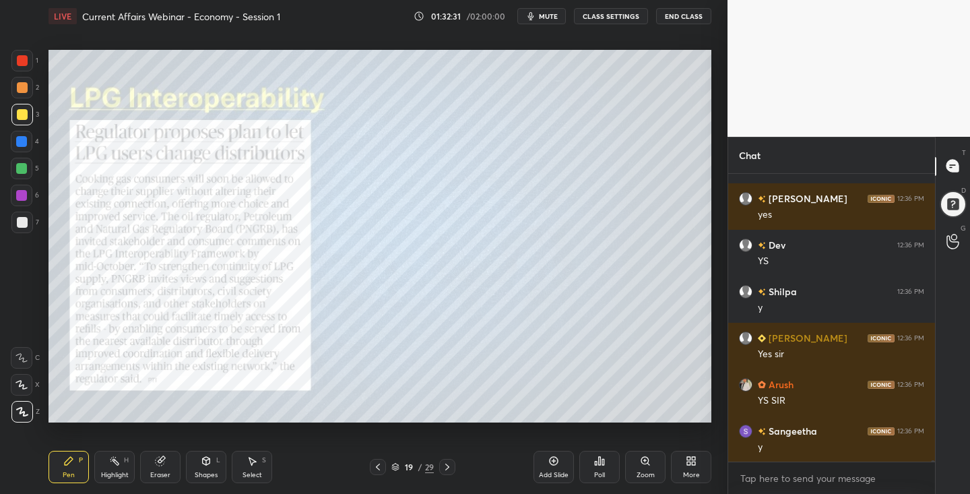
click at [443, 463] on icon at bounding box center [447, 467] width 11 height 11
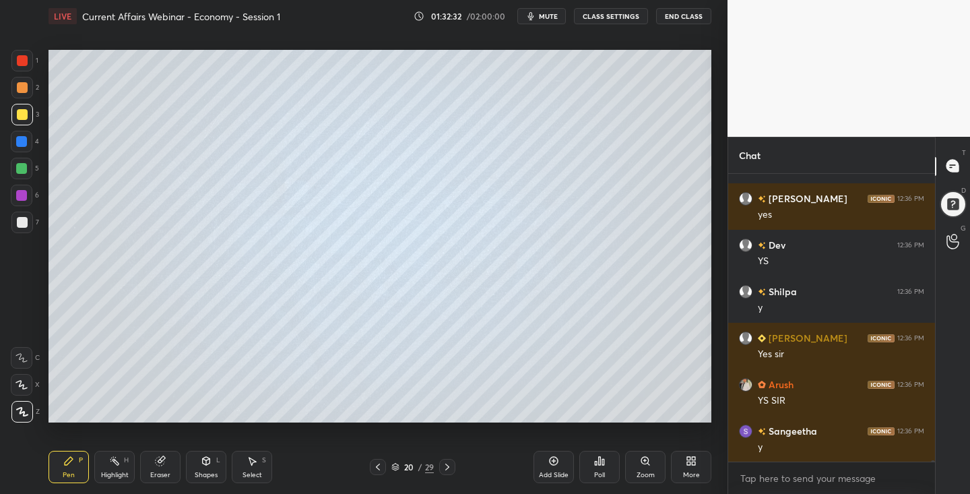
click at [445, 468] on icon at bounding box center [447, 467] width 11 height 11
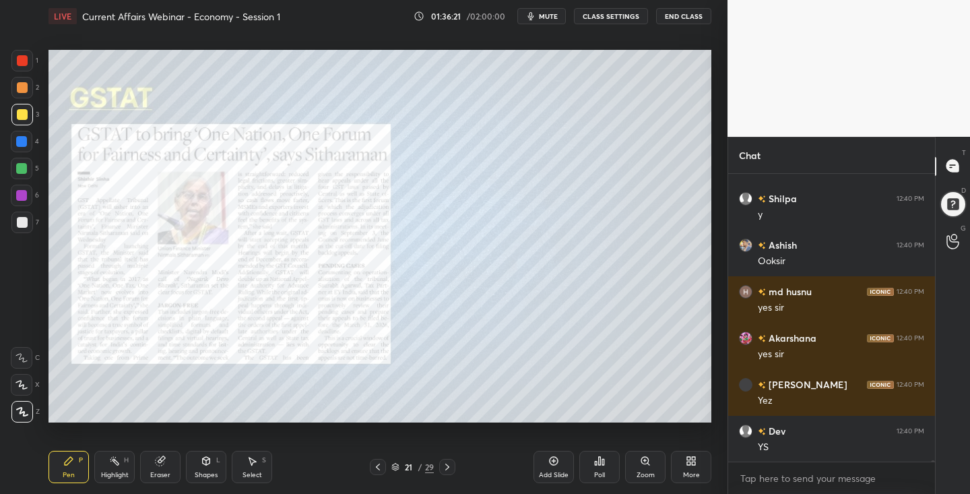
scroll to position [57191, 0]
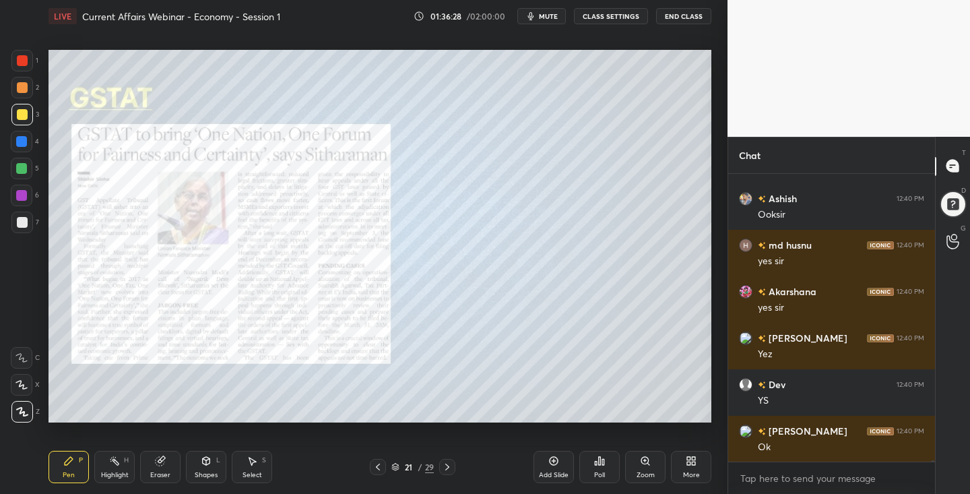
drag, startPoint x: 447, startPoint y: 470, endPoint x: 445, endPoint y: 453, distance: 16.4
click at [448, 468] on icon at bounding box center [447, 467] width 11 height 11
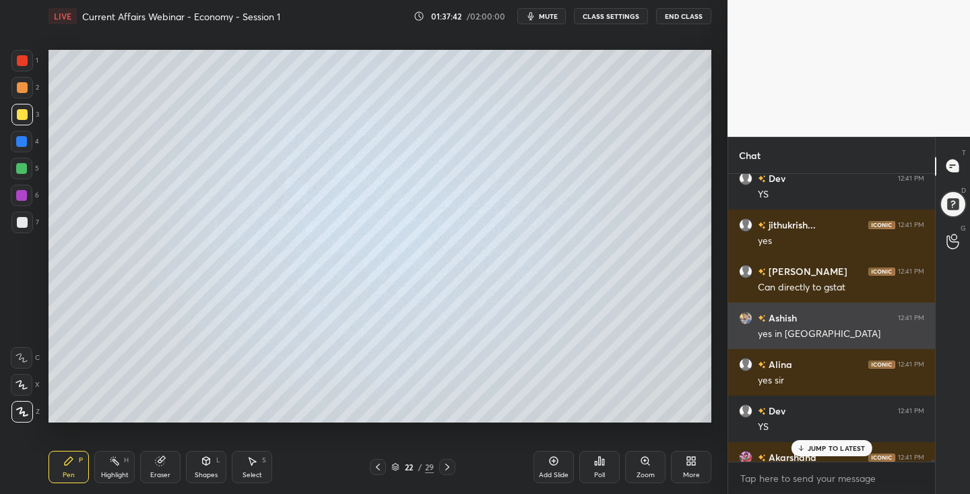
scroll to position [57883, 0]
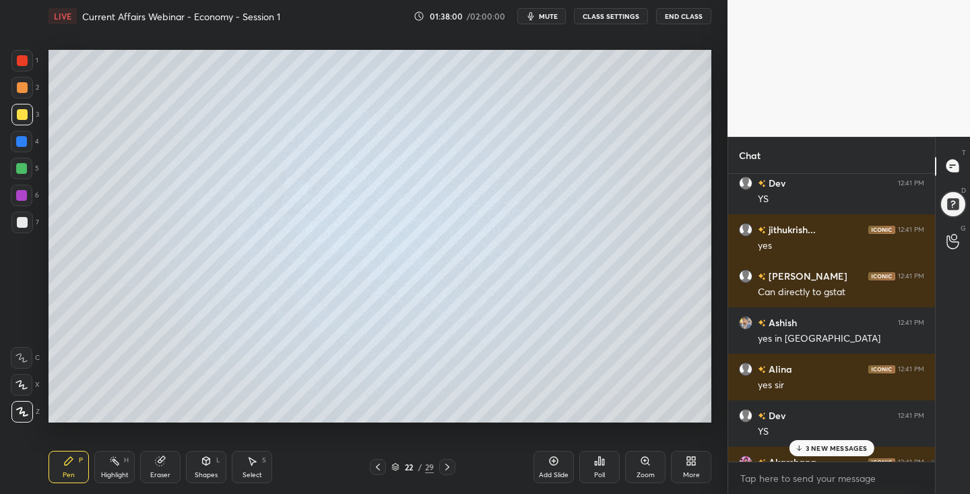
click at [852, 445] on p "3 NEW MESSAGES" at bounding box center [837, 448] width 62 height 8
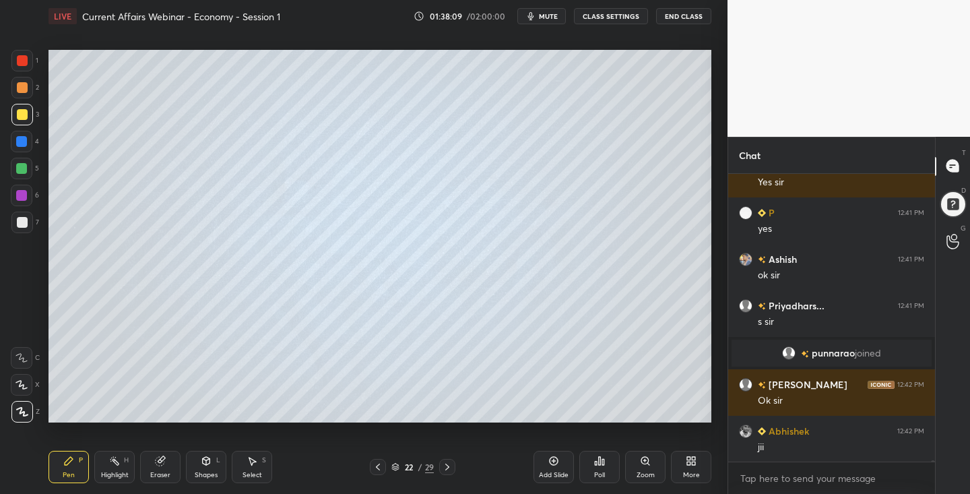
scroll to position [58318, 0]
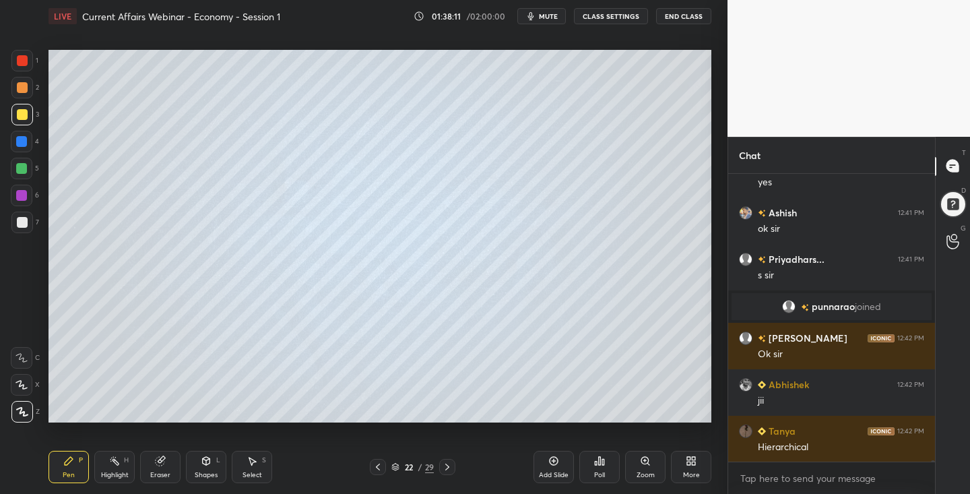
click at [377, 464] on icon at bounding box center [378, 467] width 11 height 11
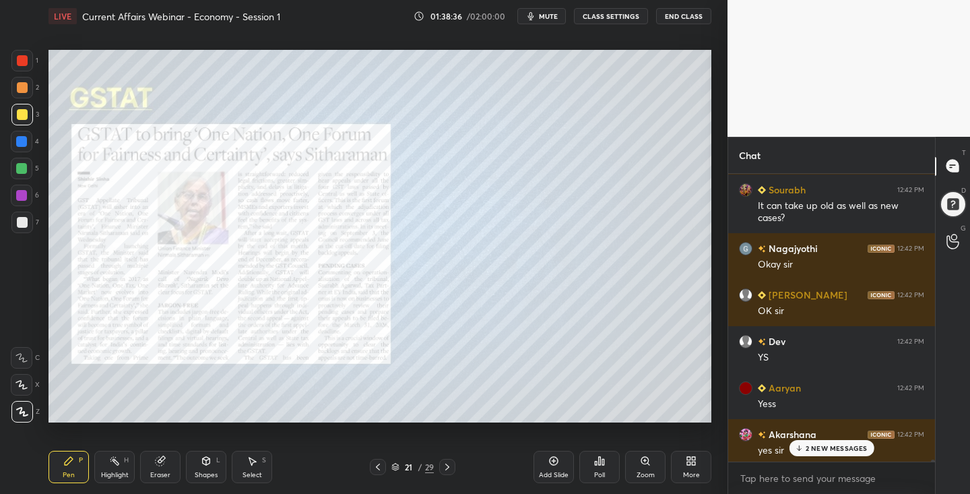
scroll to position [5, 5]
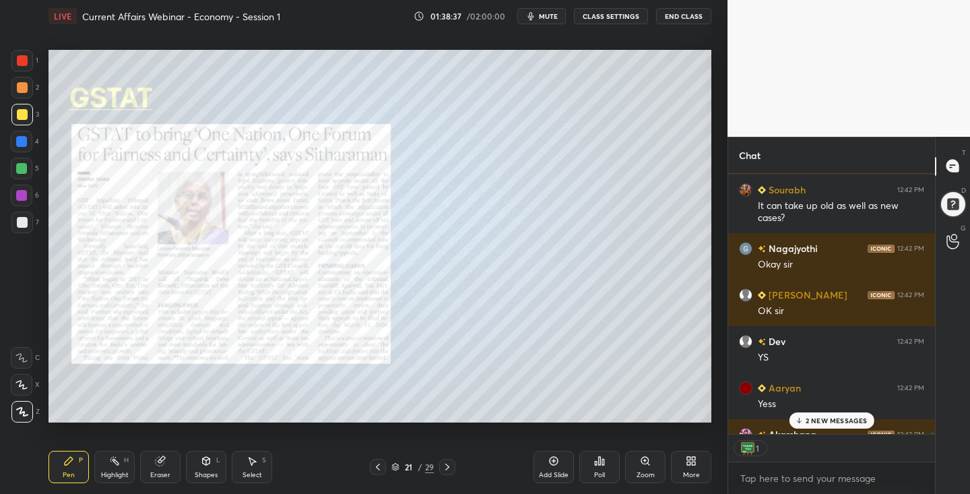
click at [829, 418] on p "2 NEW MESSAGES" at bounding box center [837, 420] width 62 height 8
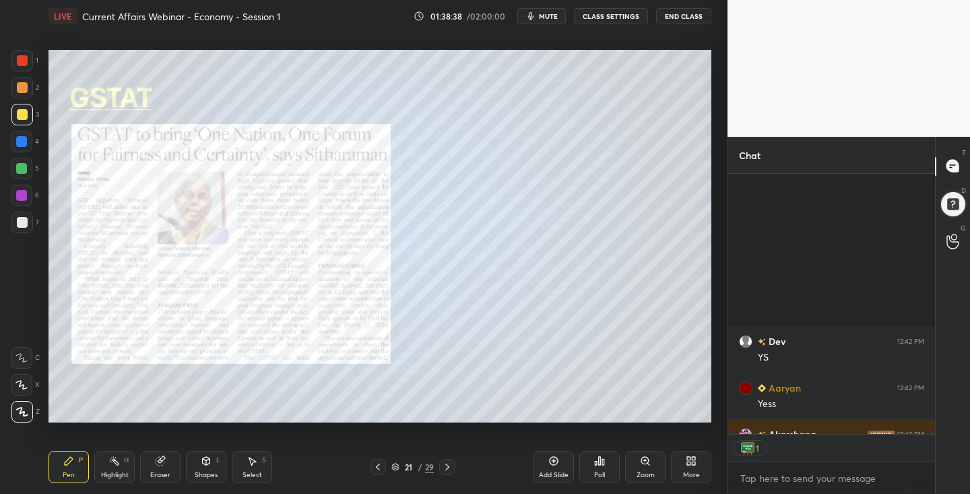
scroll to position [58870, 0]
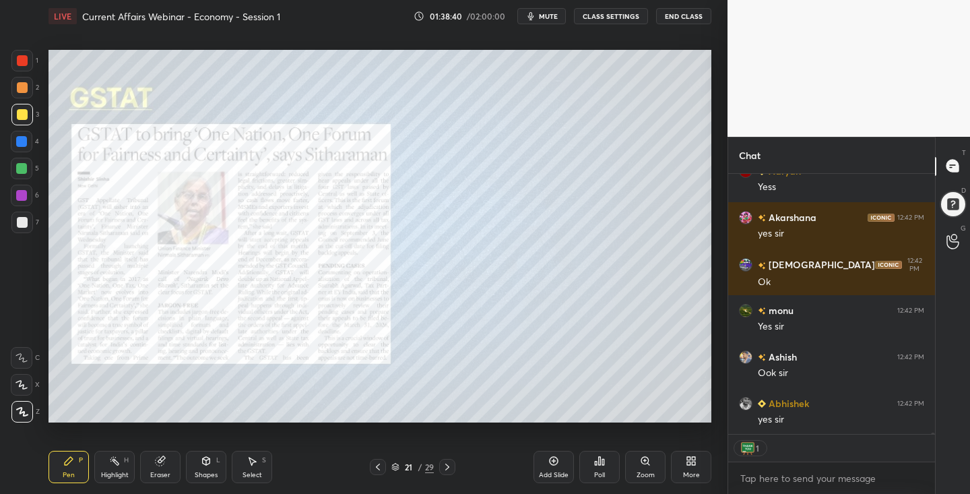
click at [445, 468] on icon at bounding box center [447, 467] width 11 height 11
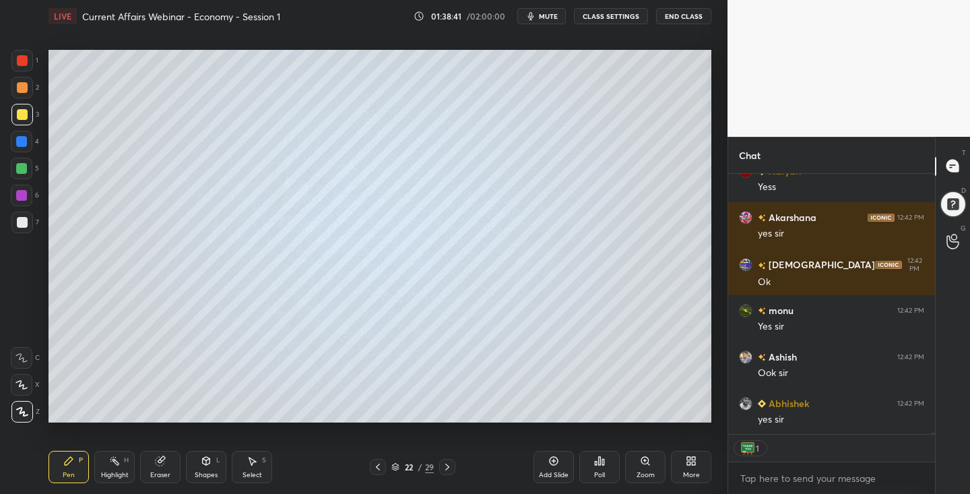
click at [449, 466] on icon at bounding box center [447, 467] width 11 height 11
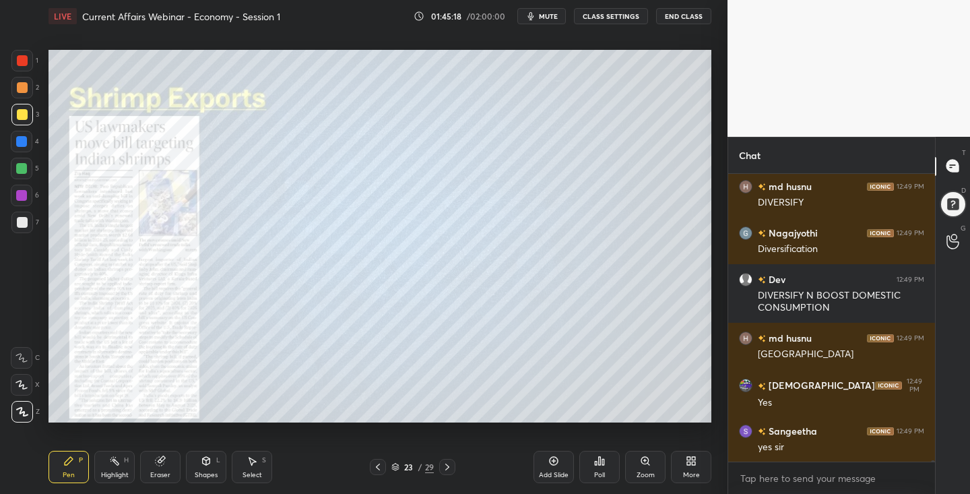
scroll to position [62030, 0]
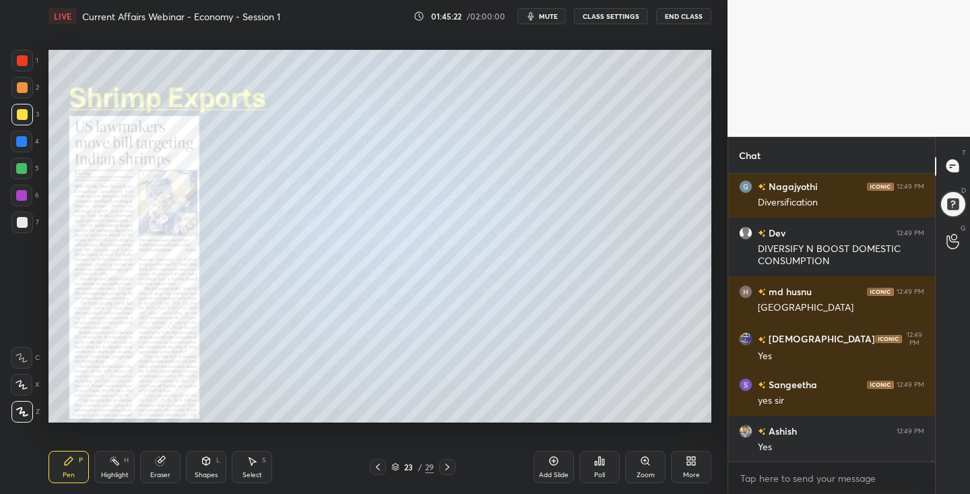
click at [449, 466] on icon at bounding box center [447, 467] width 11 height 11
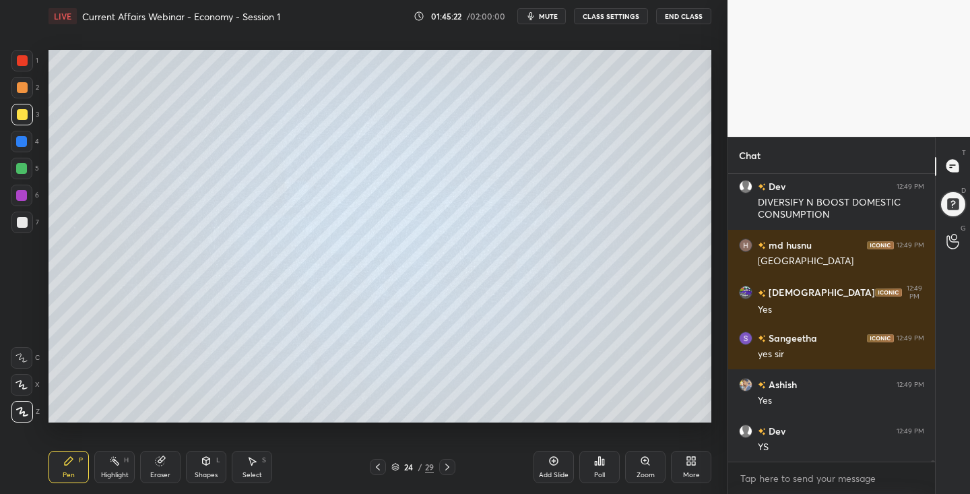
click at [443, 463] on icon at bounding box center [447, 467] width 11 height 11
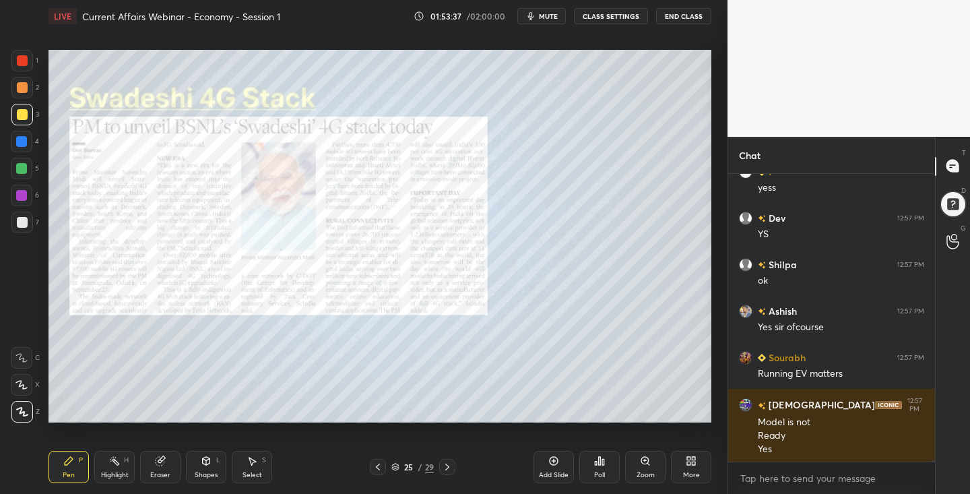
scroll to position [68343, 0]
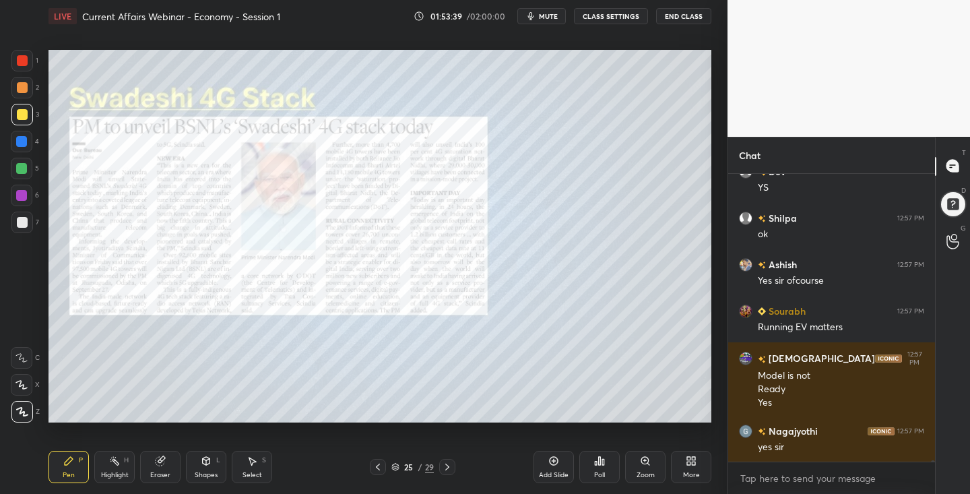
drag, startPoint x: 449, startPoint y: 470, endPoint x: 439, endPoint y: 471, distance: 10.2
click at [448, 467] on icon at bounding box center [447, 467] width 11 height 11
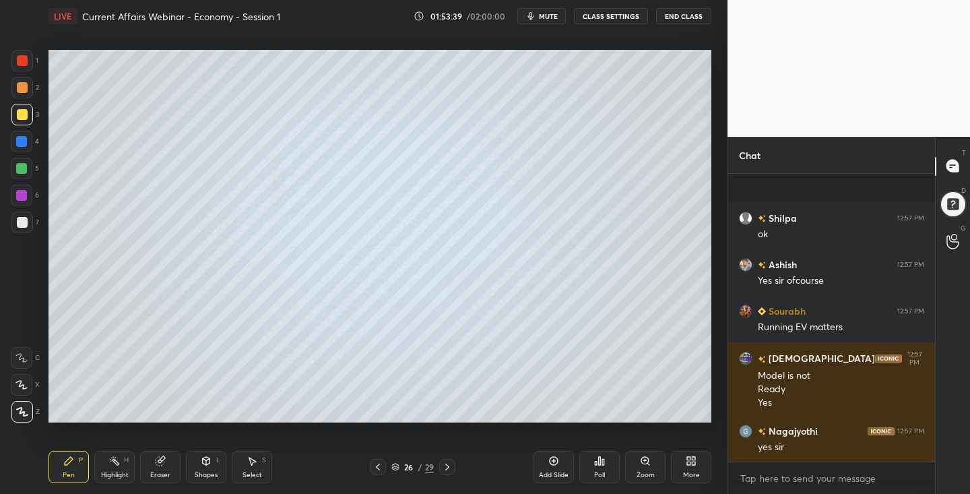
scroll to position [68436, 0]
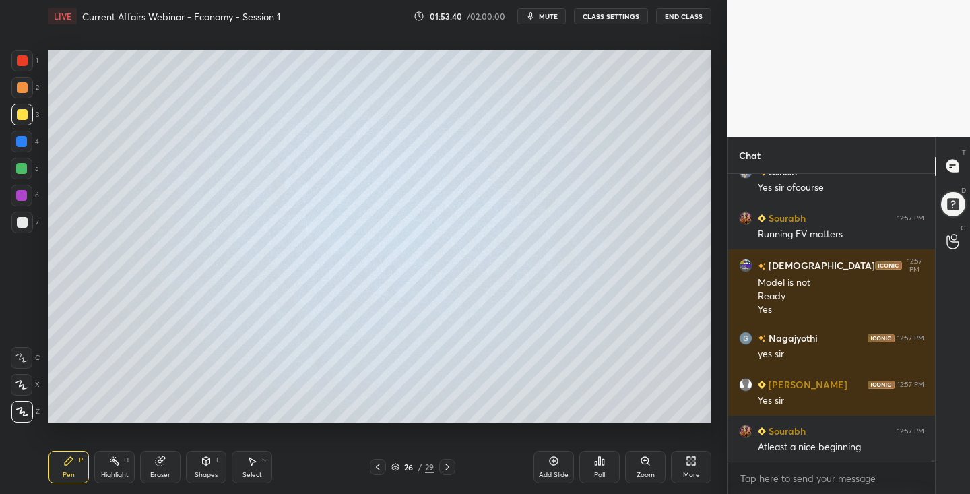
click at [447, 468] on icon at bounding box center [447, 467] width 11 height 11
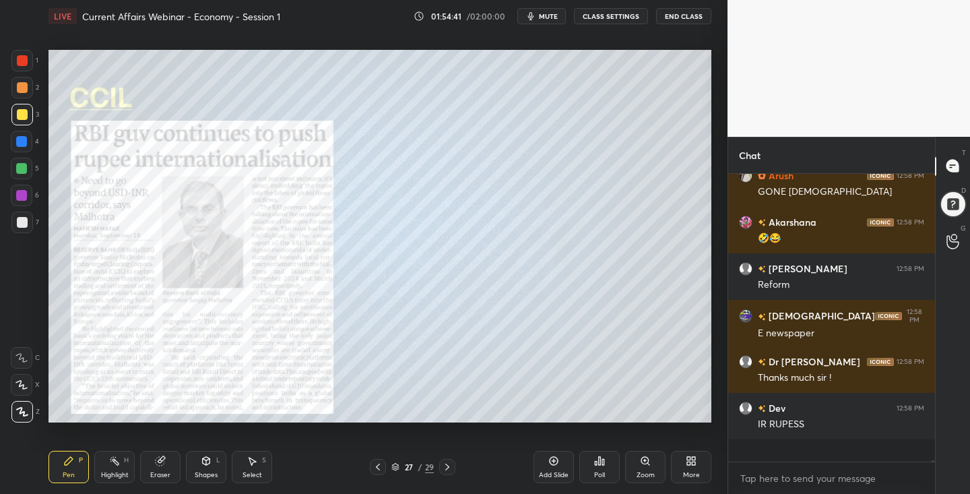
scroll to position [69316, 0]
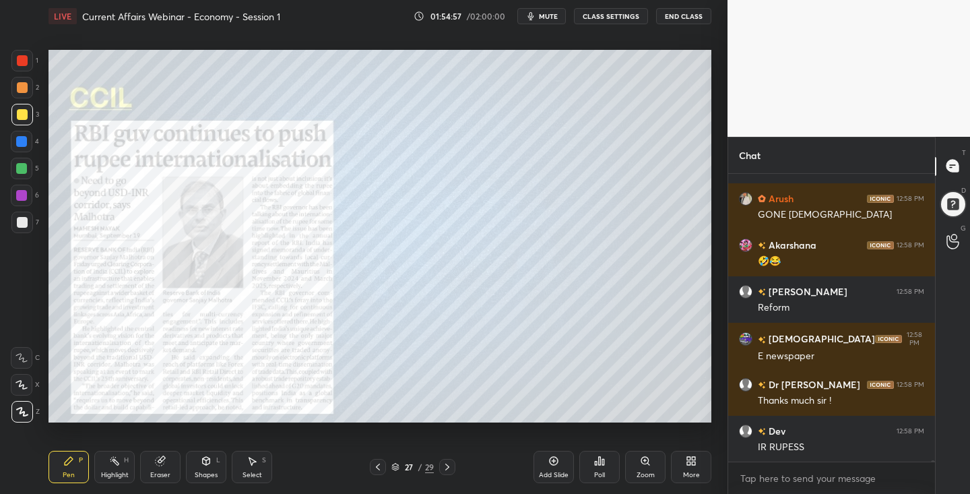
click at [22, 60] on div at bounding box center [22, 60] width 11 height 11
click at [472, 15] on div "/ 02:00:00" at bounding box center [487, 16] width 42 height 8
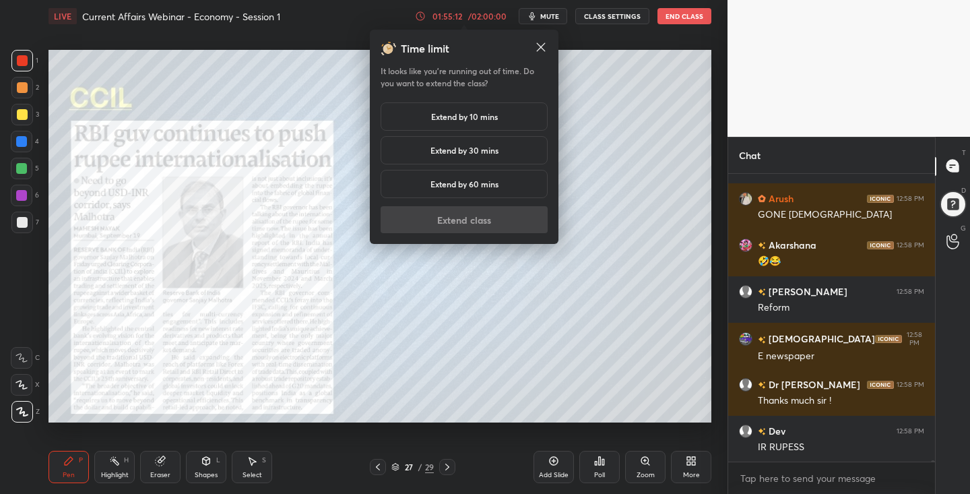
drag, startPoint x: 475, startPoint y: 116, endPoint x: 470, endPoint y: 127, distance: 12.1
click at [475, 116] on h5 "Extend by 10 mins" at bounding box center [464, 117] width 67 height 12
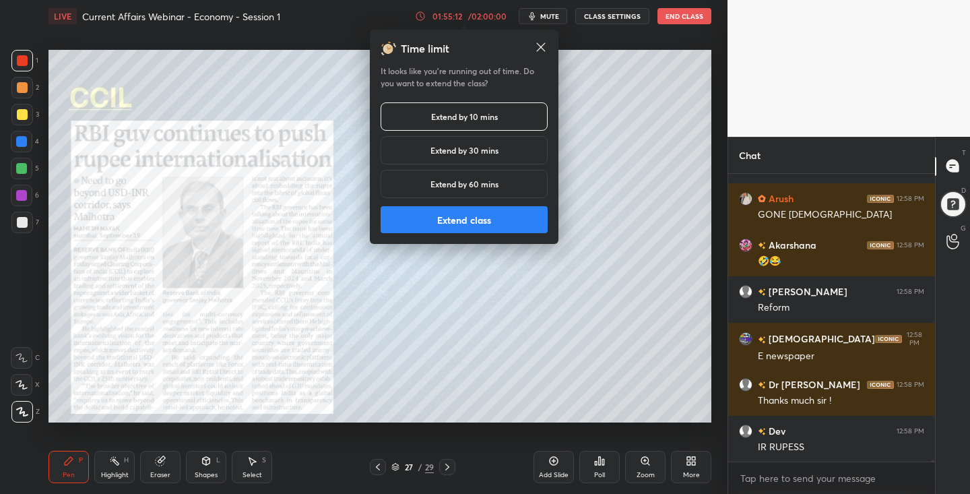
click at [475, 222] on button "Extend class" at bounding box center [464, 219] width 167 height 27
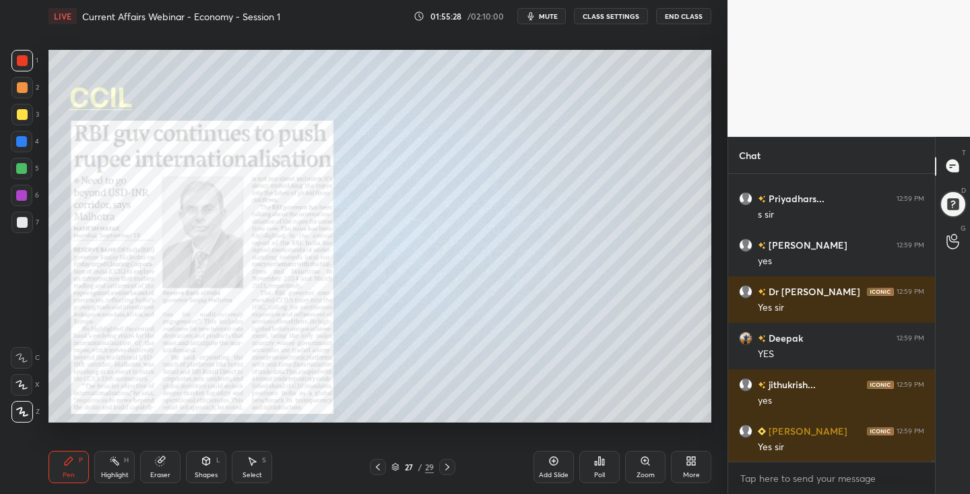
scroll to position [70246, 0]
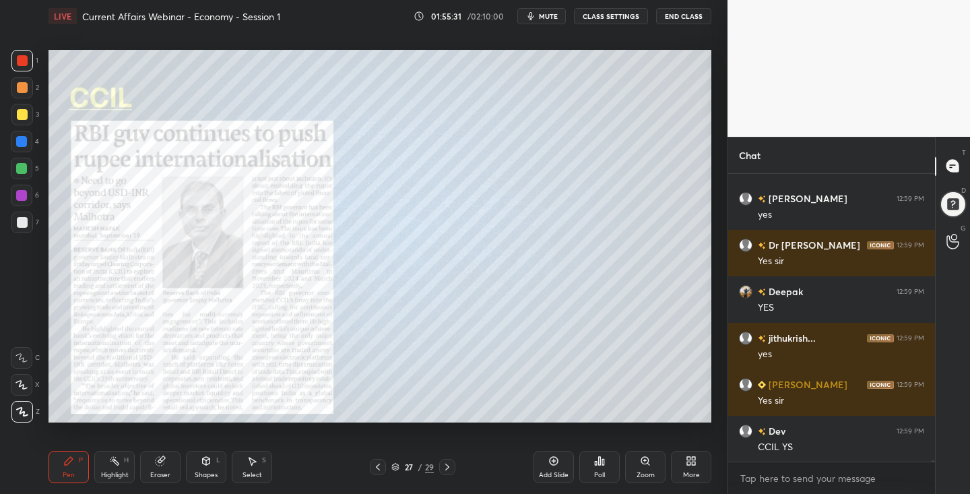
click at [23, 115] on div at bounding box center [22, 114] width 11 height 11
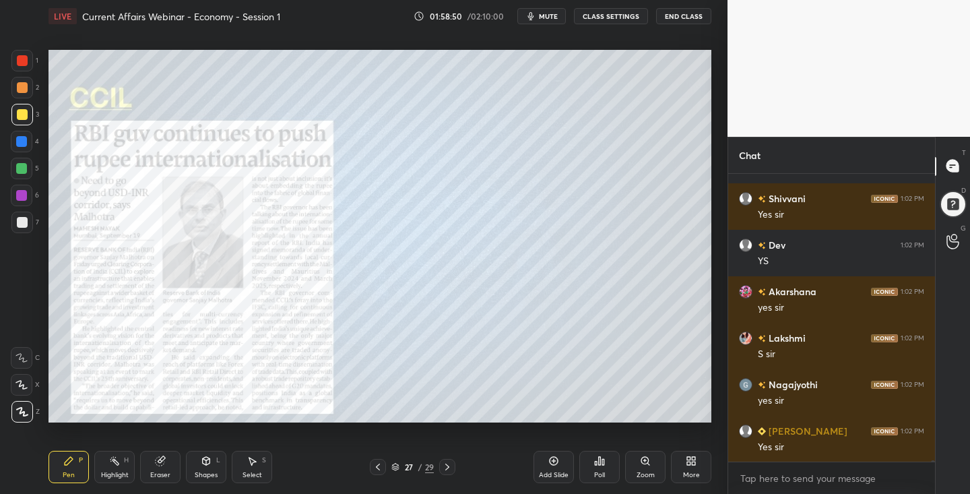
scroll to position [71468, 0]
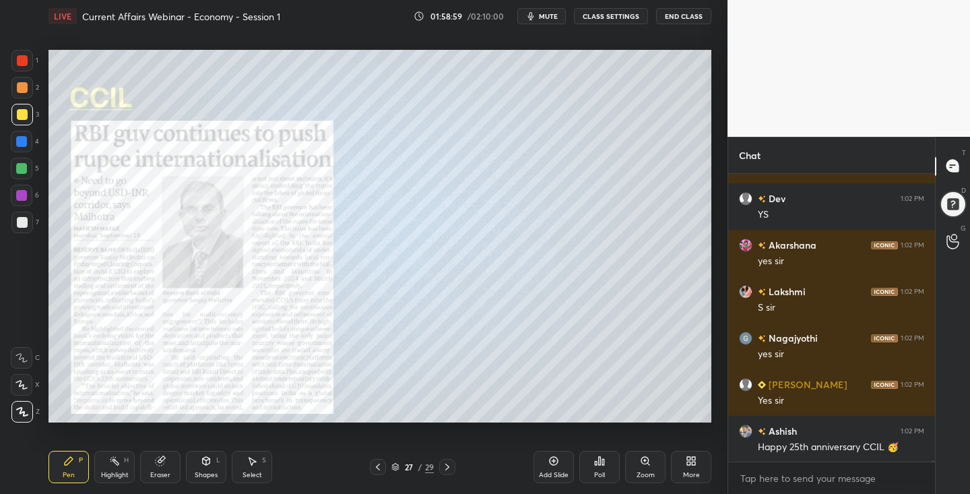
click at [446, 465] on icon at bounding box center [447, 467] width 11 height 11
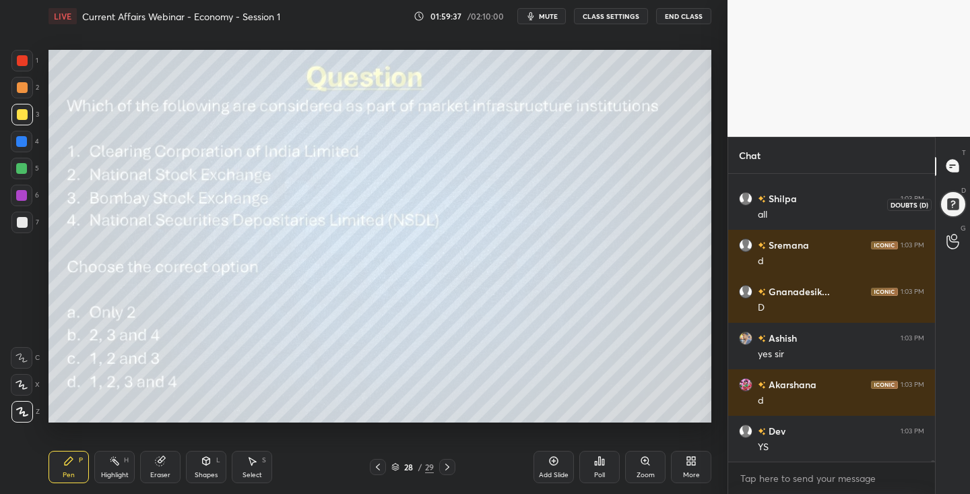
scroll to position [71569, 0]
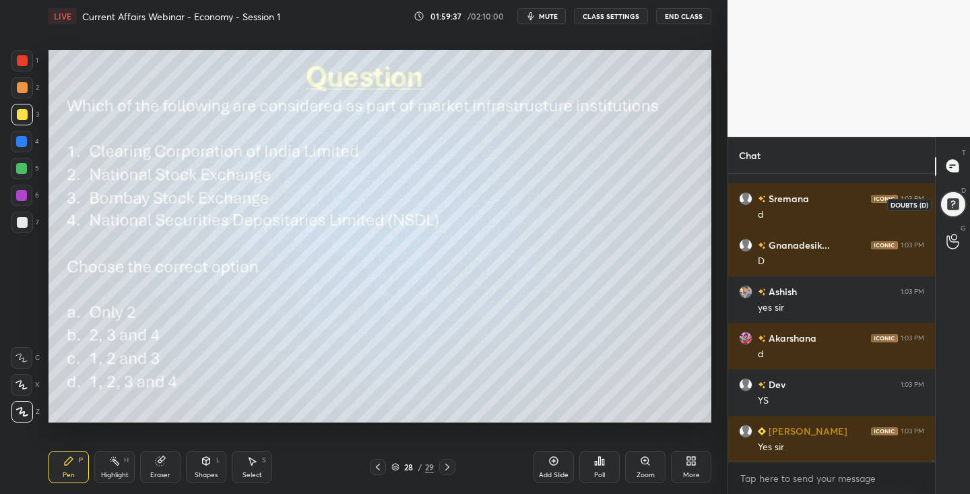
click at [957, 202] on div at bounding box center [953, 204] width 28 height 28
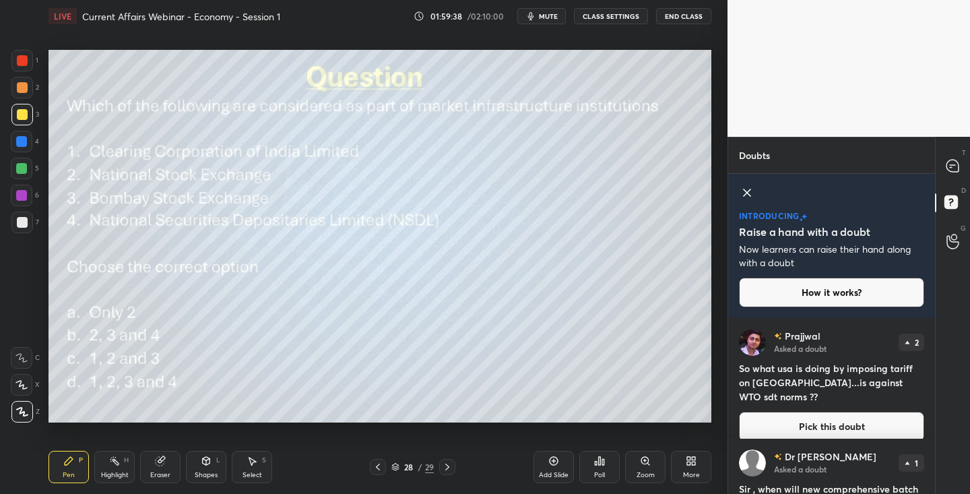
click at [747, 187] on icon at bounding box center [747, 193] width 16 height 16
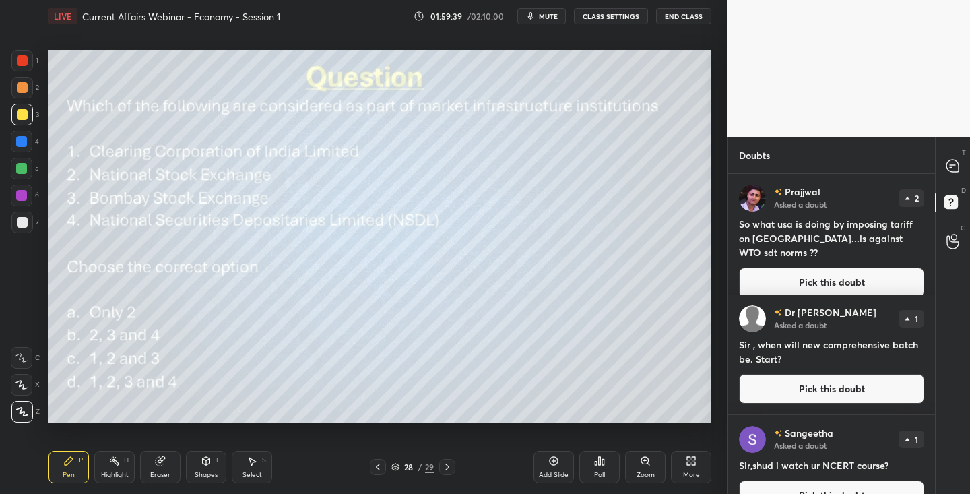
scroll to position [316, 203]
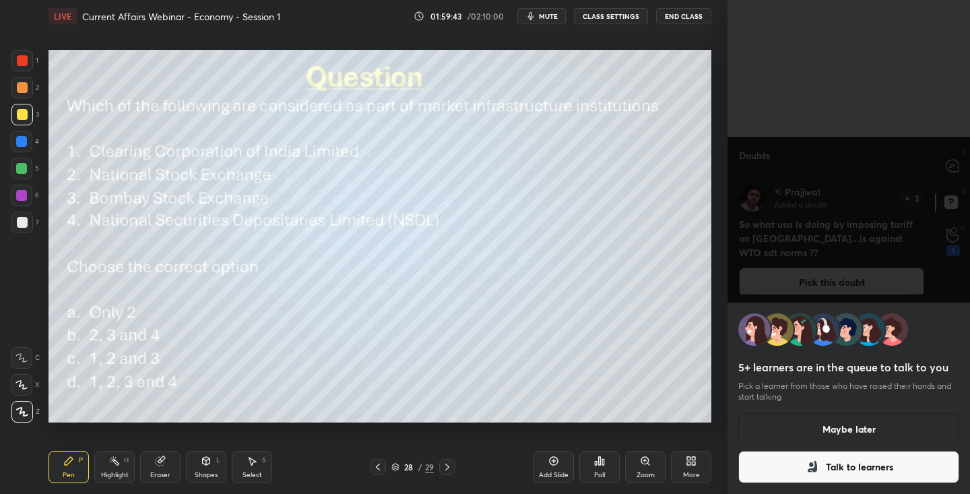
click at [838, 268] on div "5+ learners are in the queue to talk to you Pick a learner from those who have …" at bounding box center [849, 247] width 243 height 494
click at [816, 462] on icon at bounding box center [812, 466] width 9 height 11
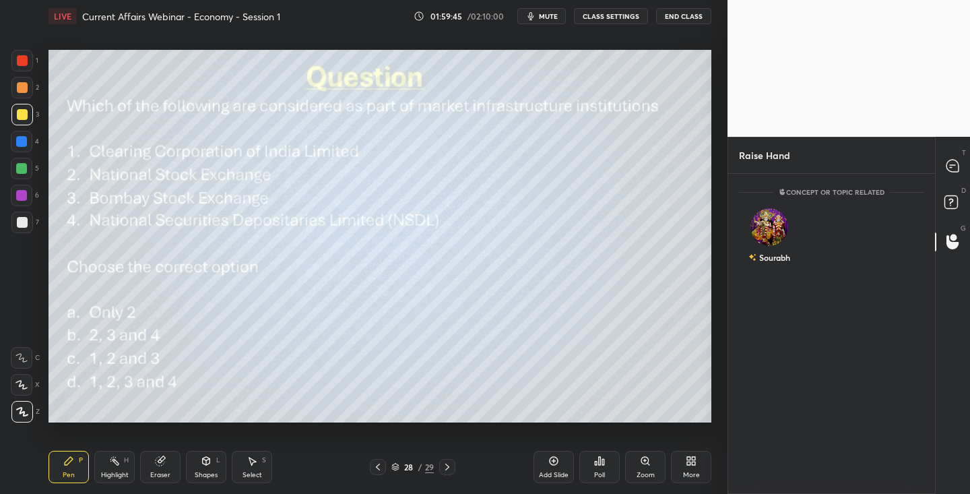
scroll to position [5, 5]
click at [953, 197] on rect at bounding box center [951, 201] width 13 height 13
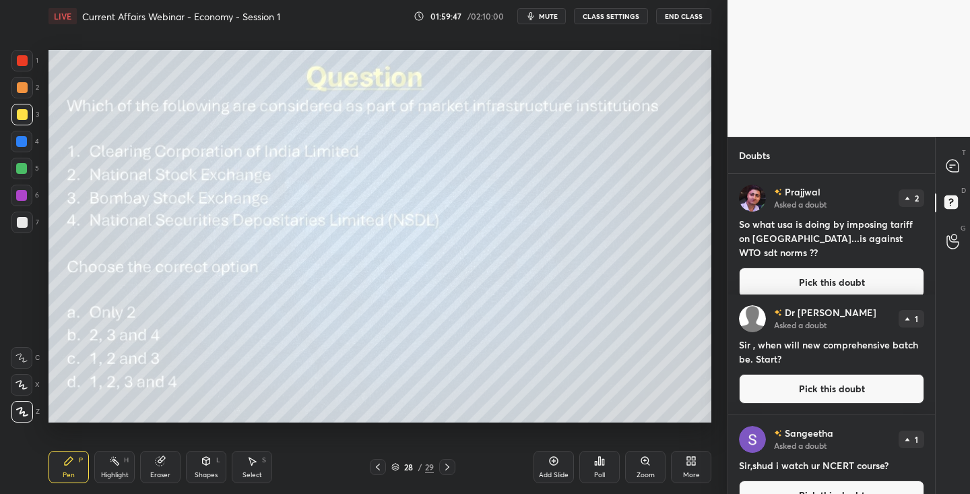
click at [799, 268] on button "Pick this doubt" at bounding box center [831, 283] width 185 height 30
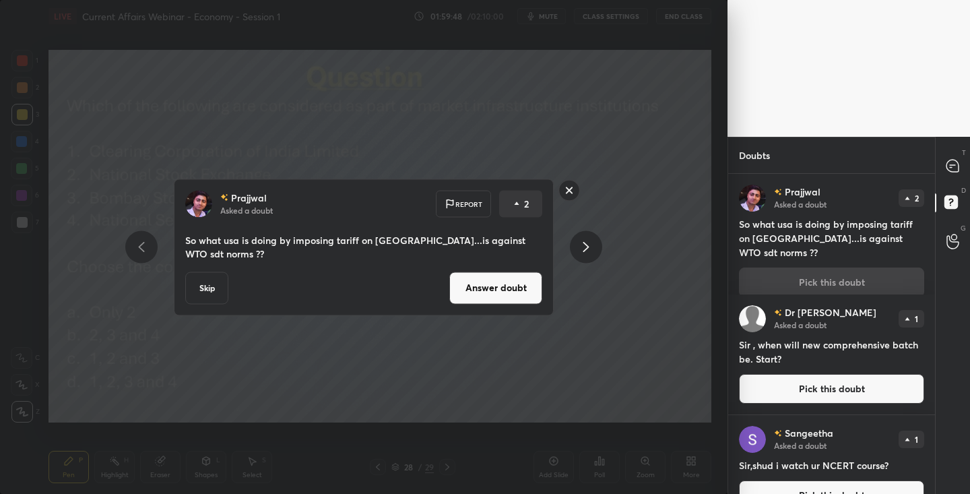
drag, startPoint x: 504, startPoint y: 284, endPoint x: 492, endPoint y: 296, distance: 16.7
click at [504, 286] on button "Answer doubt" at bounding box center [495, 288] width 93 height 32
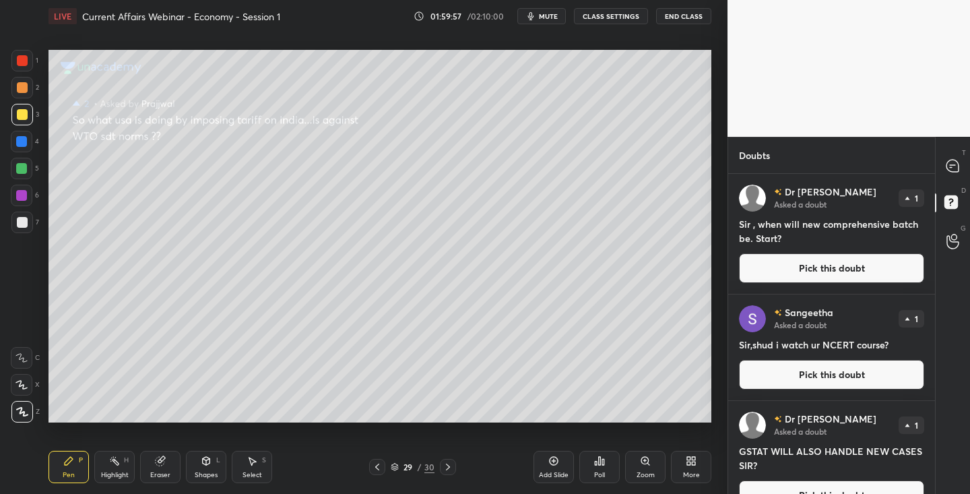
click at [787, 272] on button "Pick this doubt" at bounding box center [831, 268] width 185 height 30
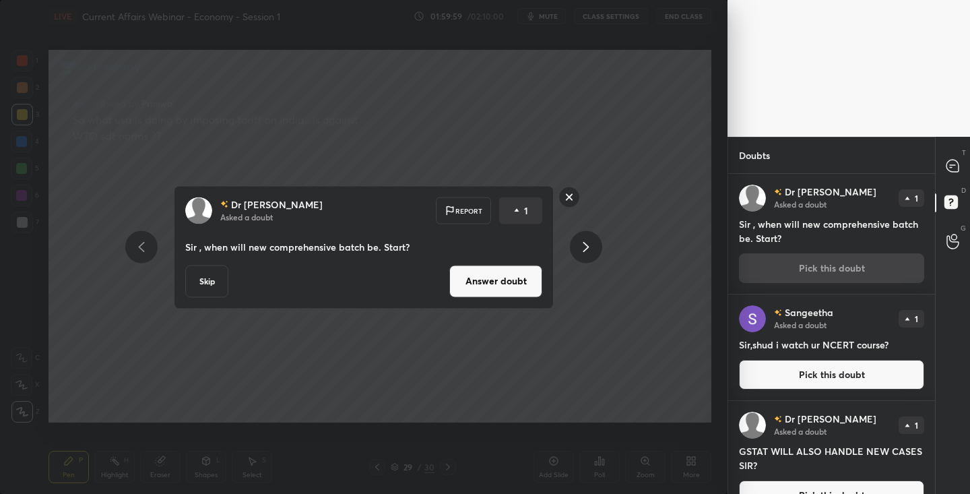
click at [511, 291] on button "Answer doubt" at bounding box center [495, 281] width 93 height 32
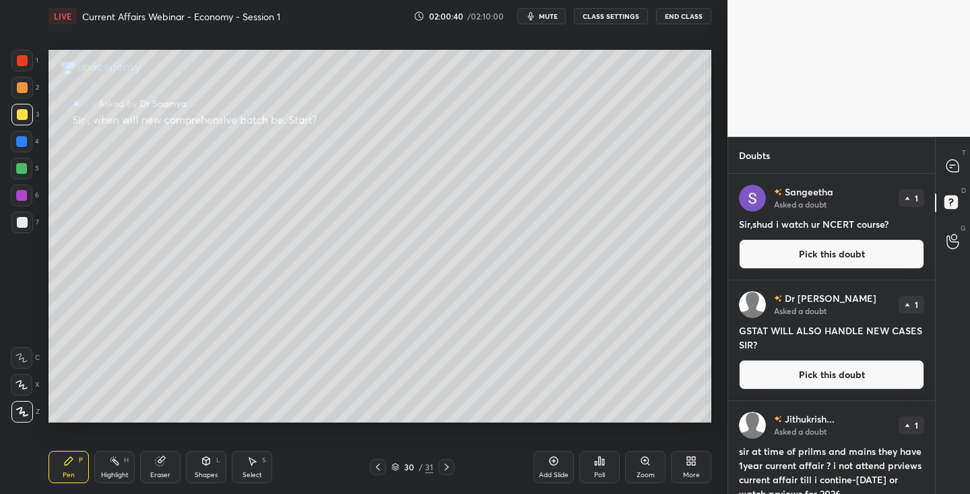
drag, startPoint x: 845, startPoint y: 259, endPoint x: 827, endPoint y: 264, distance: 18.3
click at [845, 259] on button "Pick this doubt" at bounding box center [831, 254] width 185 height 30
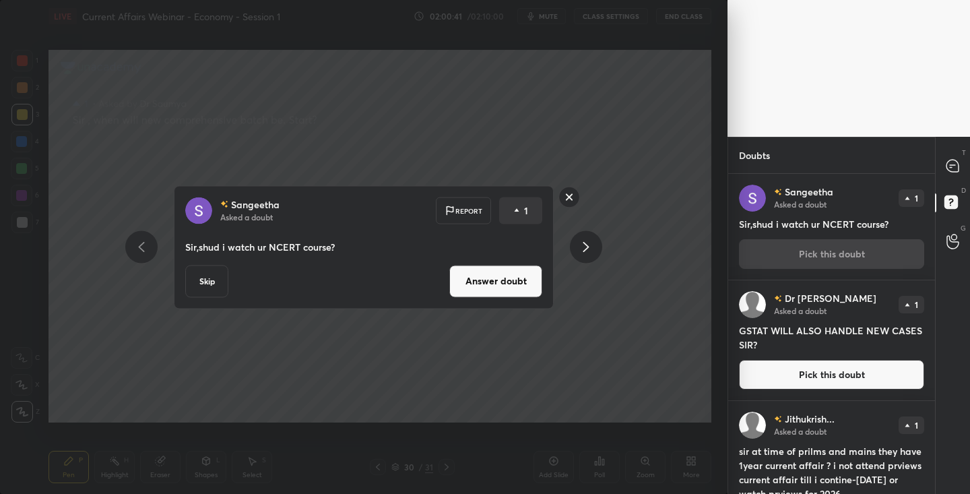
click at [515, 284] on button "Answer doubt" at bounding box center [495, 281] width 93 height 32
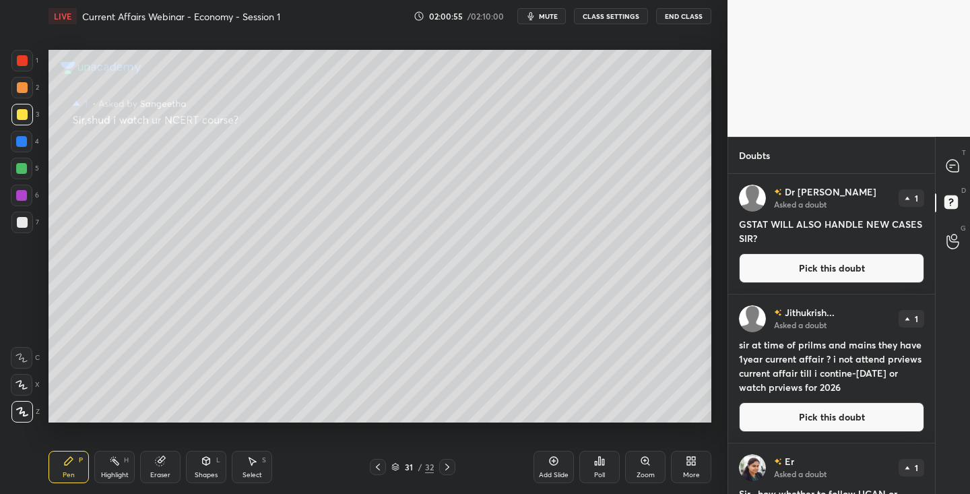
click at [839, 276] on button "Pick this doubt" at bounding box center [831, 268] width 185 height 30
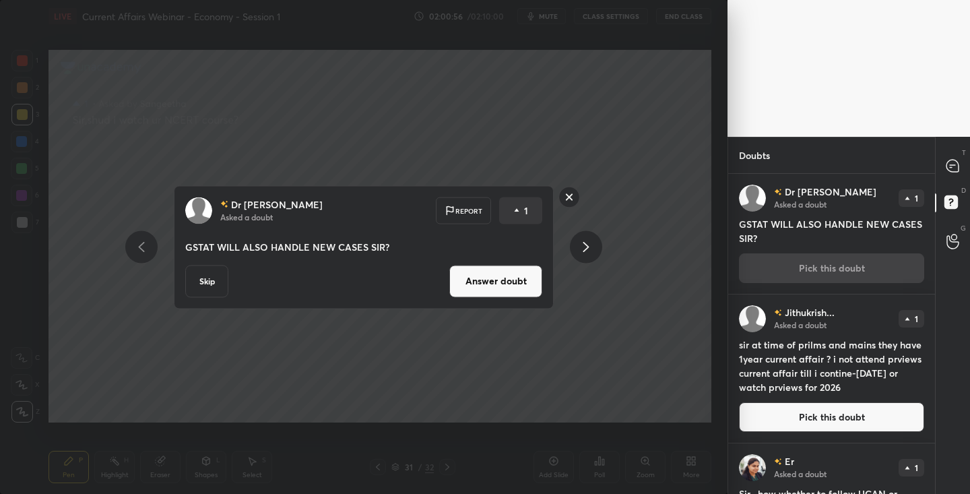
drag, startPoint x: 484, startPoint y: 284, endPoint x: 467, endPoint y: 291, distance: 18.4
click at [484, 284] on button "Answer doubt" at bounding box center [495, 281] width 93 height 32
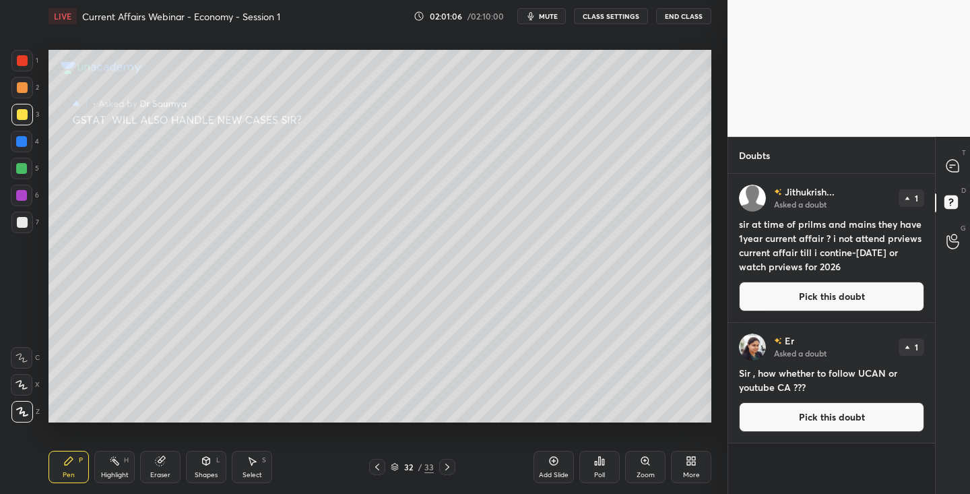
click at [808, 299] on button "Pick this doubt" at bounding box center [831, 297] width 185 height 30
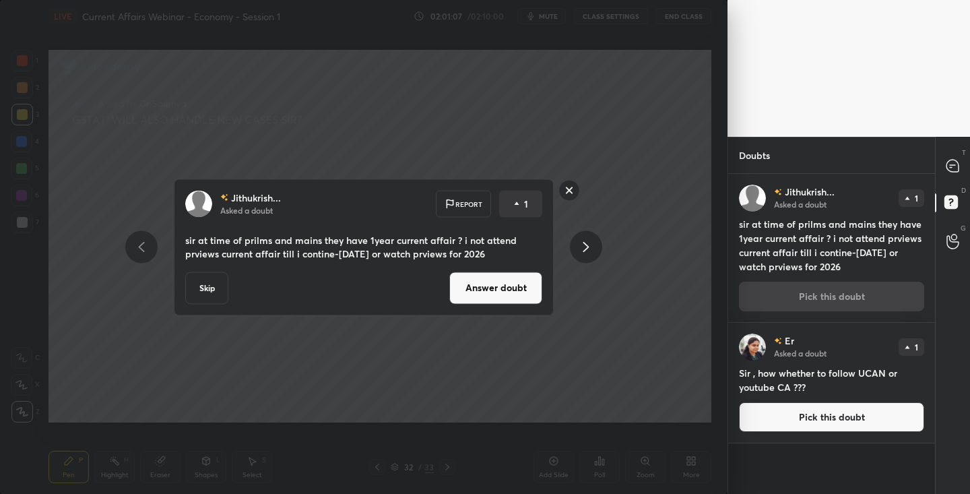
click at [491, 288] on button "Answer doubt" at bounding box center [495, 288] width 93 height 32
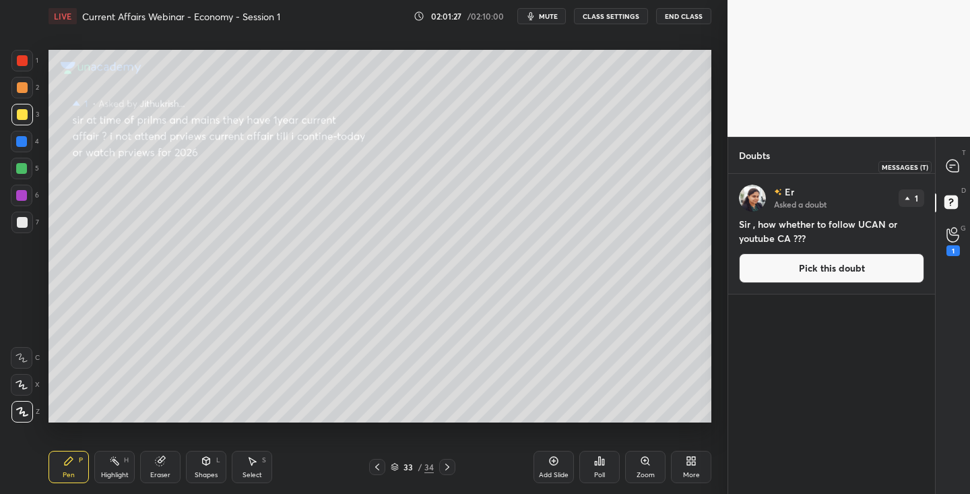
drag, startPoint x: 958, startPoint y: 166, endPoint x: 946, endPoint y: 170, distance: 11.9
click at [958, 167] on icon at bounding box center [953, 166] width 12 height 12
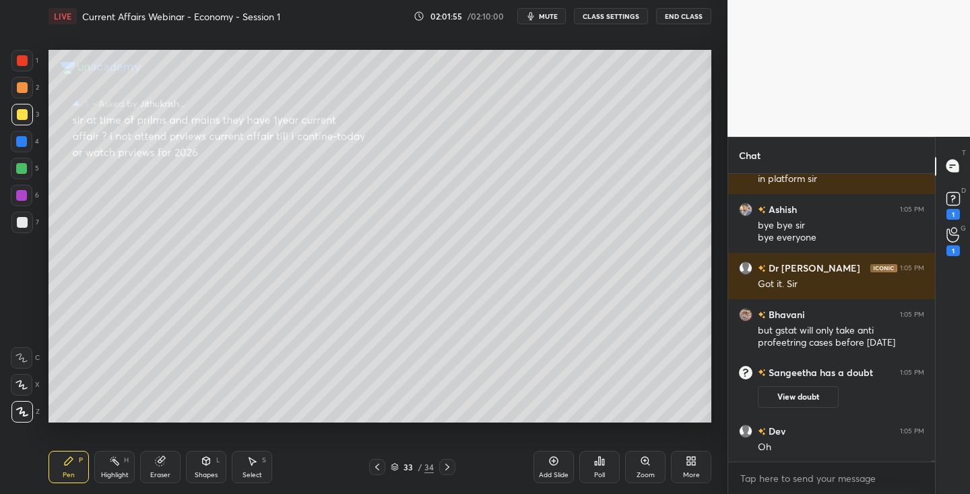
scroll to position [72607, 0]
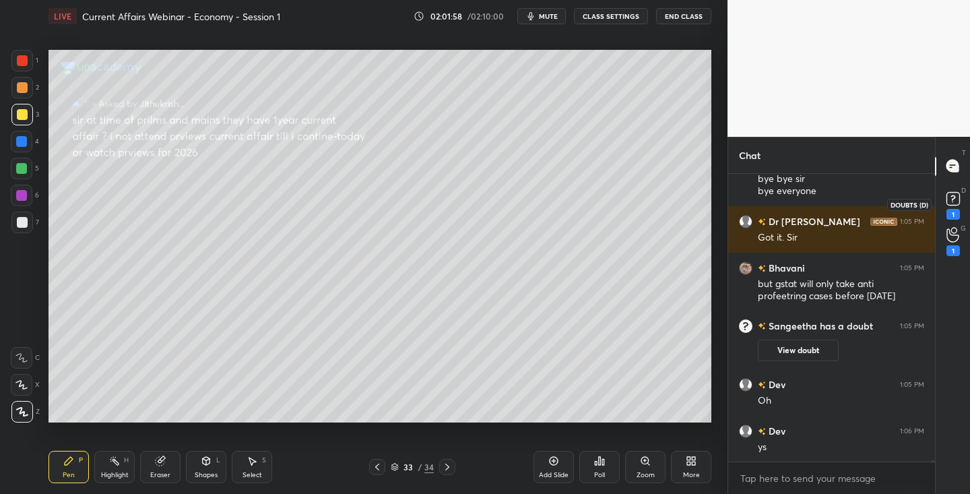
drag, startPoint x: 955, startPoint y: 199, endPoint x: 937, endPoint y: 213, distance: 23.0
click at [955, 199] on rect at bounding box center [953, 198] width 13 height 13
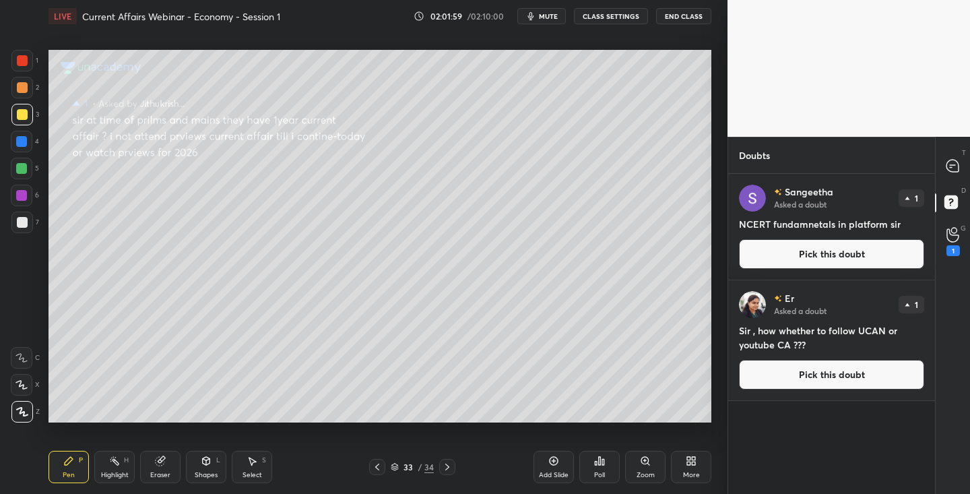
drag, startPoint x: 830, startPoint y: 261, endPoint x: 822, endPoint y: 267, distance: 9.7
click at [829, 261] on button "Pick this doubt" at bounding box center [831, 254] width 185 height 30
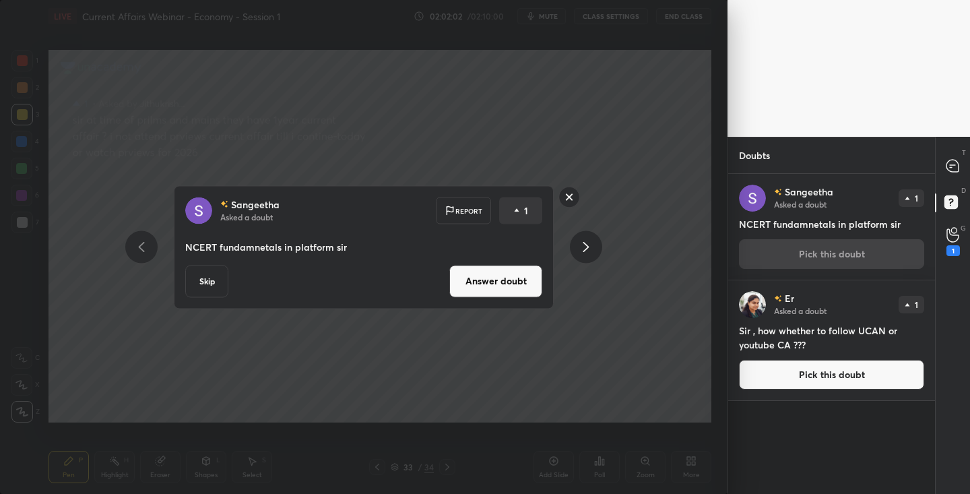
drag, startPoint x: 509, startPoint y: 281, endPoint x: 499, endPoint y: 278, distance: 11.1
click at [508, 282] on button "Answer doubt" at bounding box center [495, 281] width 93 height 32
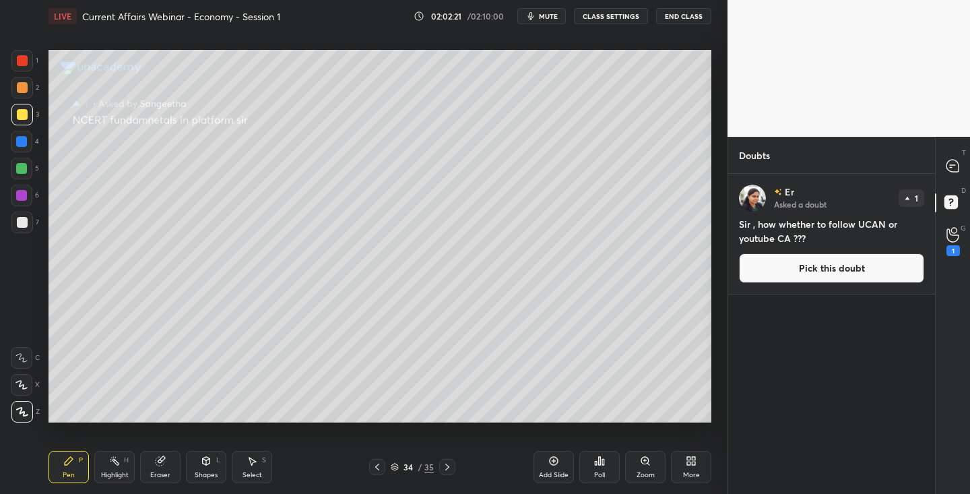
click at [788, 276] on button "Pick this doubt" at bounding box center [831, 268] width 185 height 30
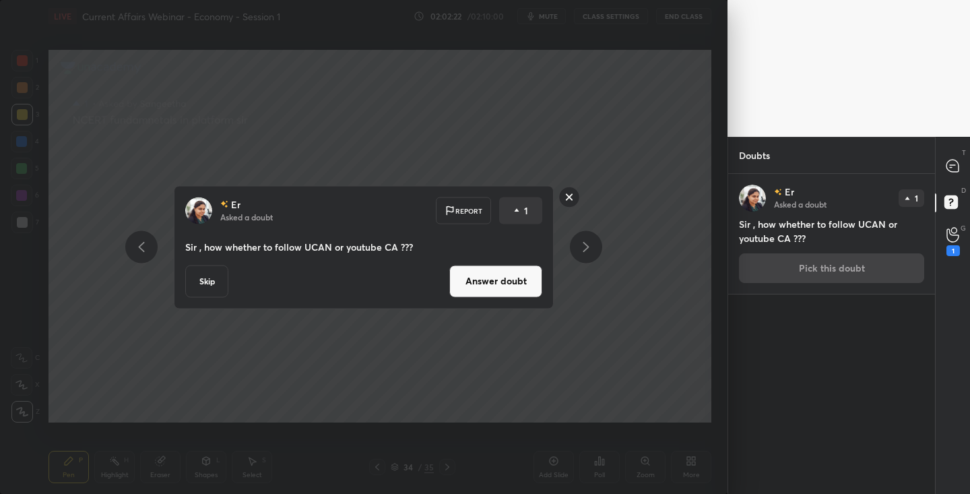
click at [479, 291] on button "Answer doubt" at bounding box center [495, 281] width 93 height 32
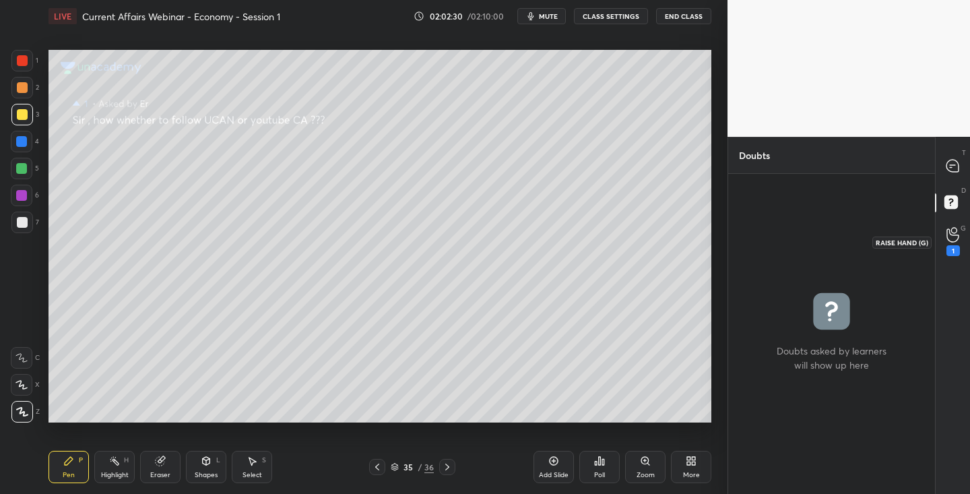
click at [957, 234] on icon at bounding box center [953, 234] width 12 height 13
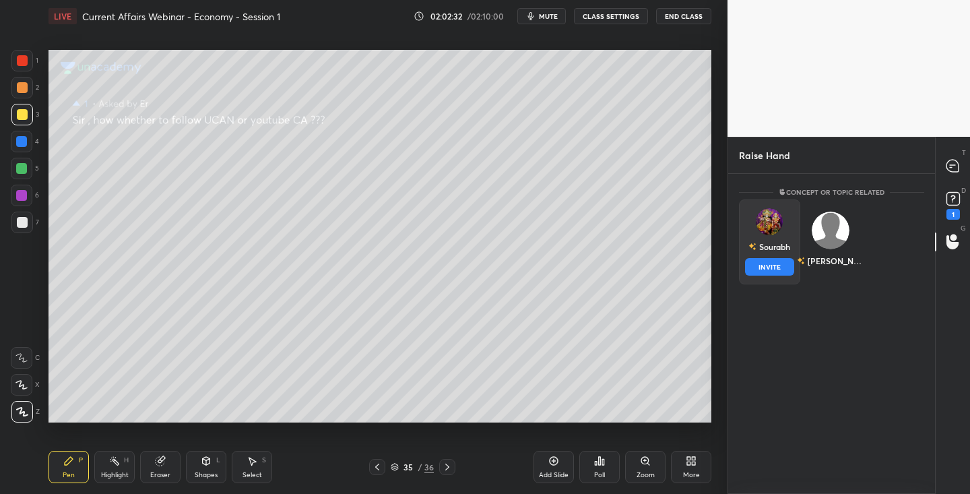
click at [771, 272] on button "INVITE" at bounding box center [769, 267] width 49 height 18
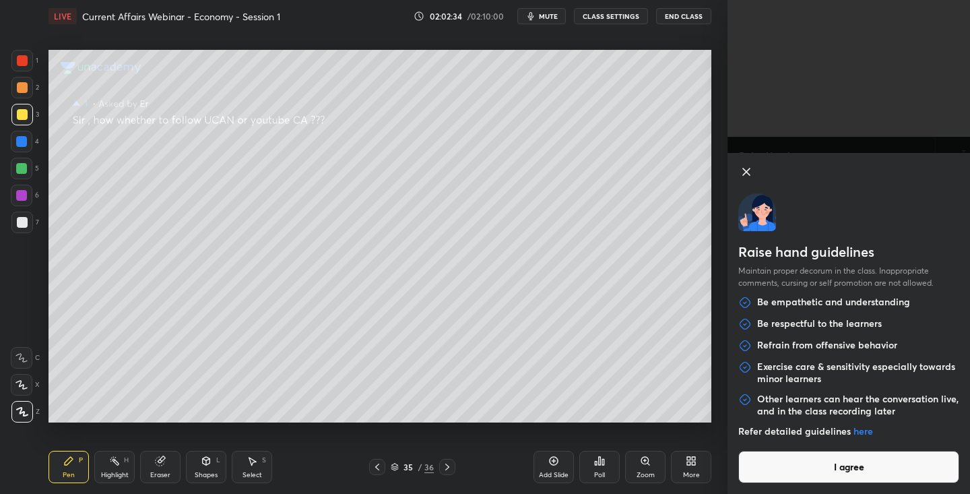
click at [817, 456] on button "I agree" at bounding box center [849, 467] width 221 height 32
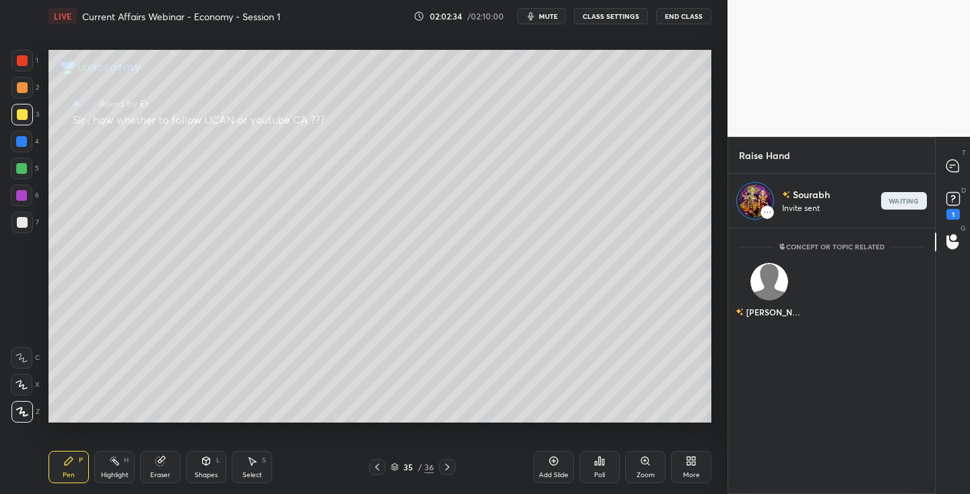
scroll to position [261, 203]
click at [951, 199] on icon at bounding box center [953, 197] width 5 height 5
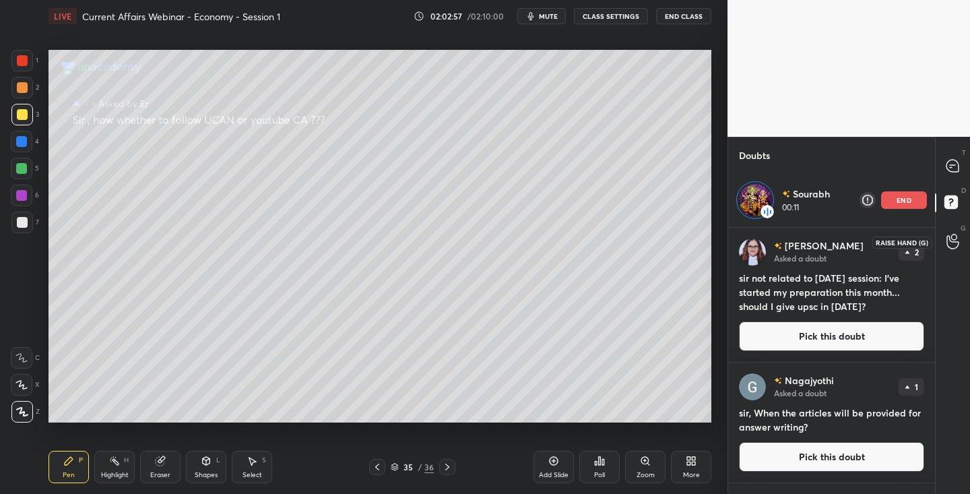
click at [954, 240] on icon at bounding box center [953, 241] width 13 height 15
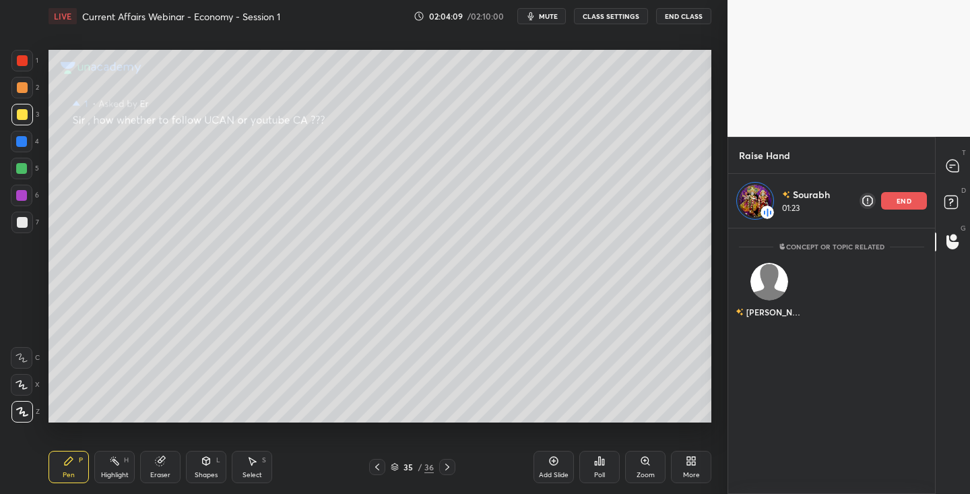
click at [379, 469] on icon at bounding box center [377, 467] width 11 height 11
click at [375, 468] on icon at bounding box center [377, 467] width 11 height 11
click at [377, 469] on icon at bounding box center [377, 467] width 11 height 11
click at [376, 470] on icon at bounding box center [377, 467] width 11 height 11
click at [379, 470] on icon at bounding box center [377, 467] width 4 height 7
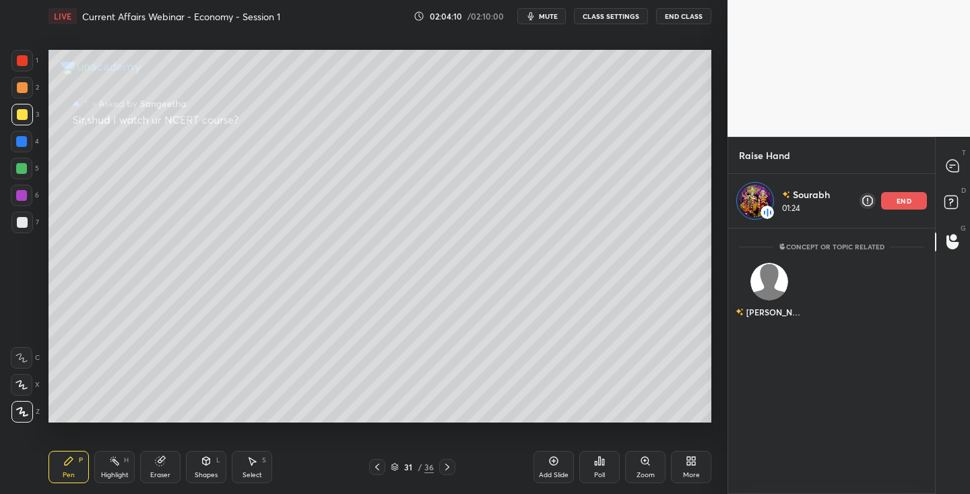
click at [379, 470] on icon at bounding box center [377, 467] width 4 height 7
click at [379, 467] on icon at bounding box center [377, 467] width 11 height 11
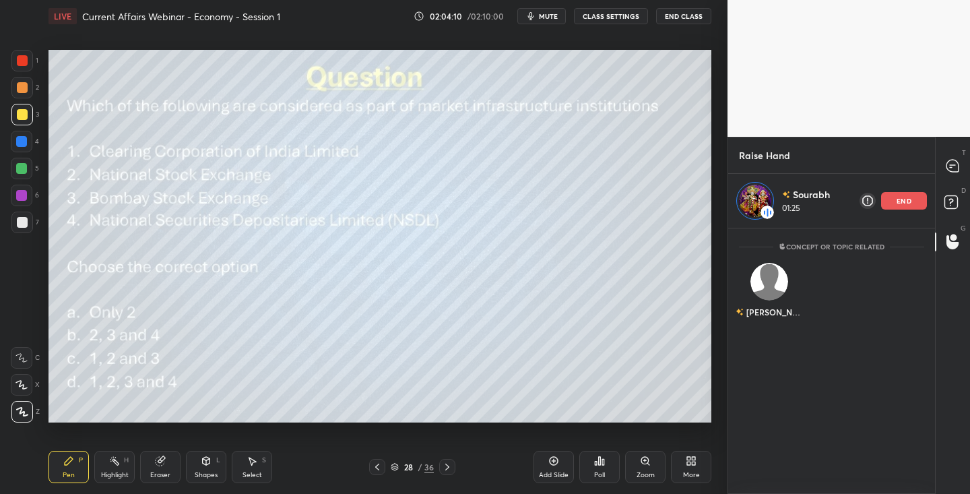
click at [379, 468] on icon at bounding box center [377, 467] width 11 height 11
click at [379, 466] on icon at bounding box center [377, 467] width 11 height 11
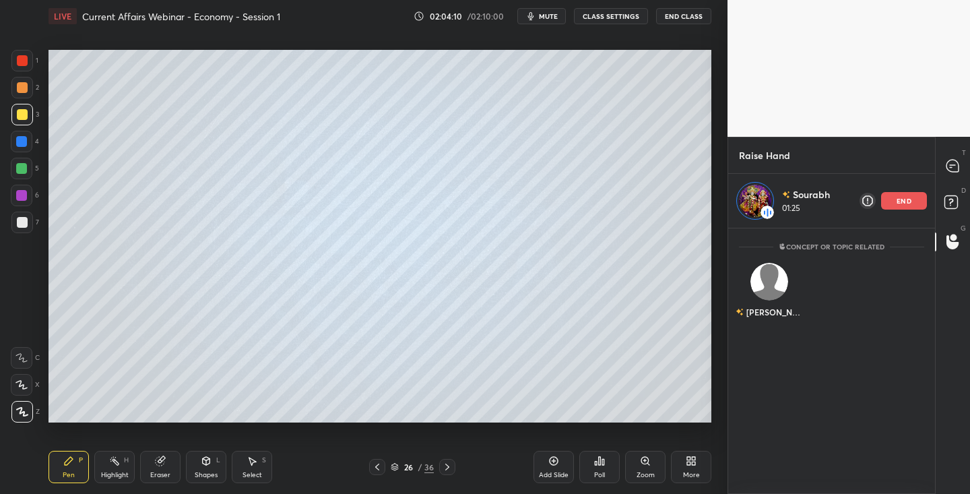
click at [379, 467] on icon at bounding box center [377, 467] width 11 height 11
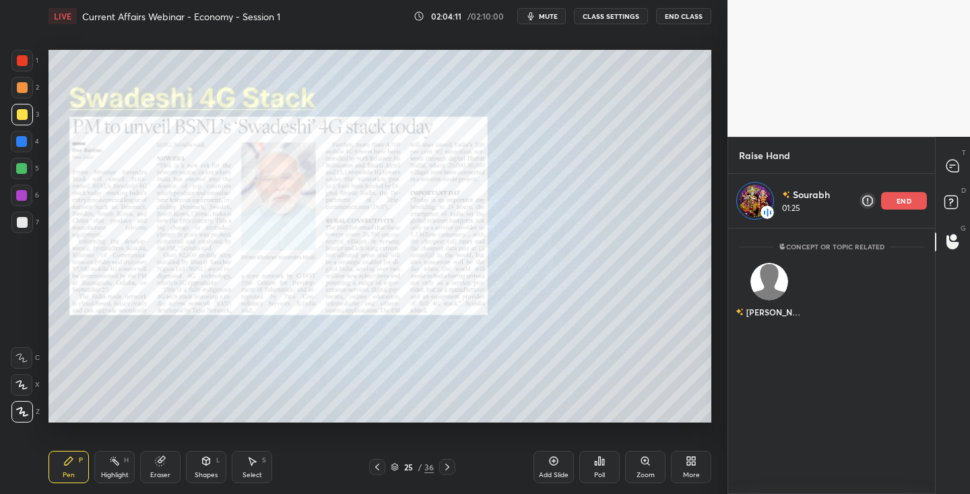
click at [376, 466] on icon at bounding box center [377, 467] width 11 height 11
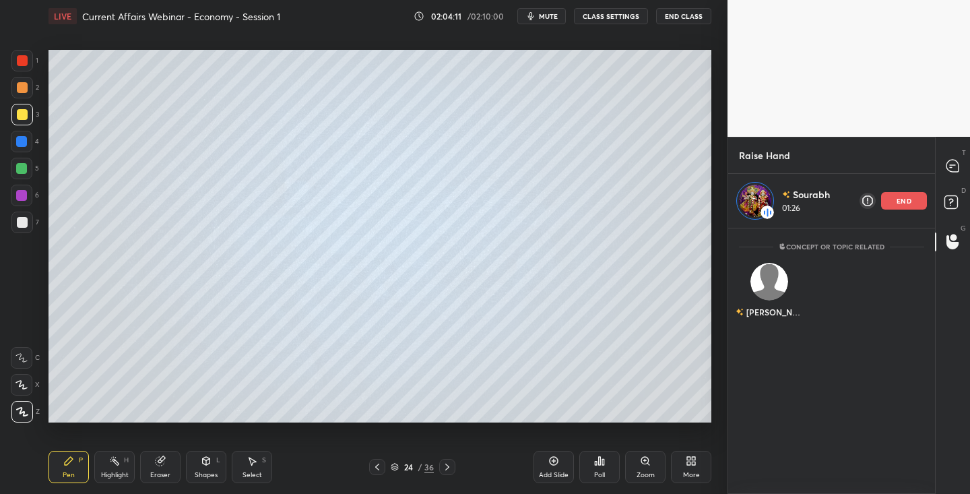
click at [376, 468] on icon at bounding box center [377, 467] width 11 height 11
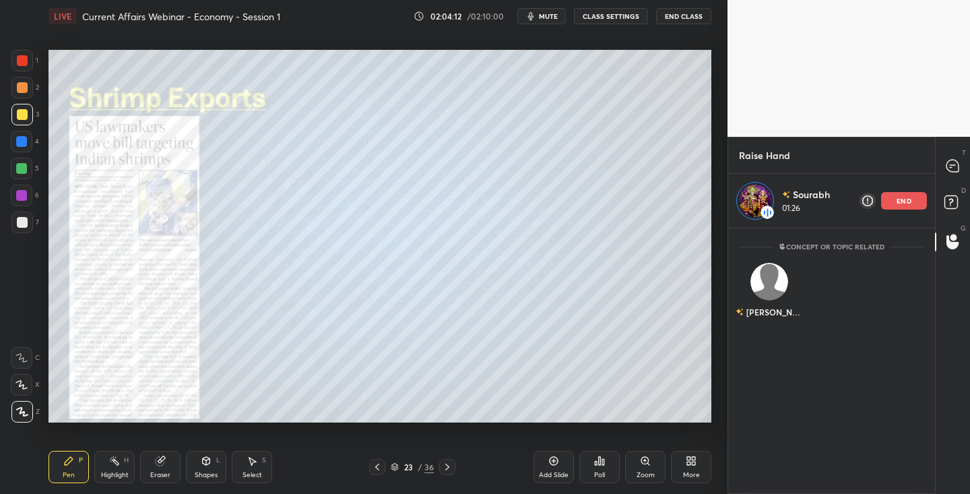
click at [381, 469] on icon at bounding box center [377, 467] width 11 height 11
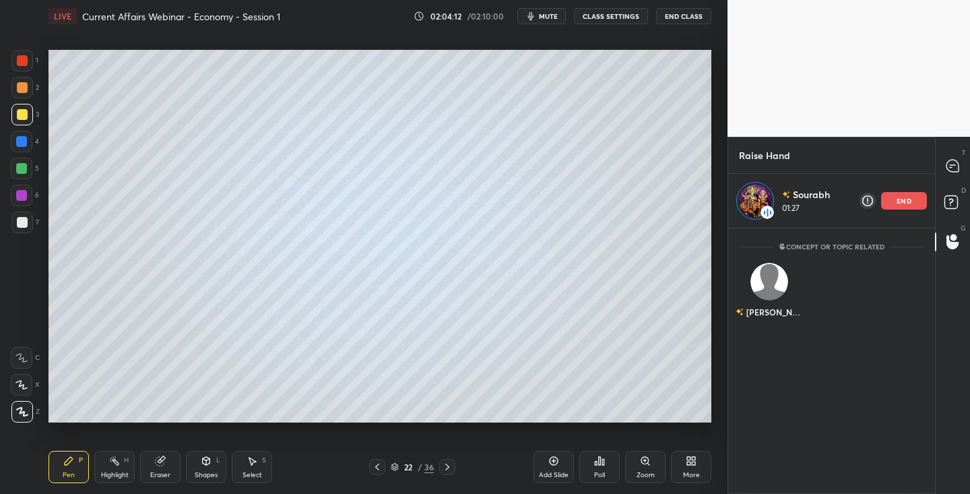
click at [379, 467] on icon at bounding box center [377, 467] width 11 height 11
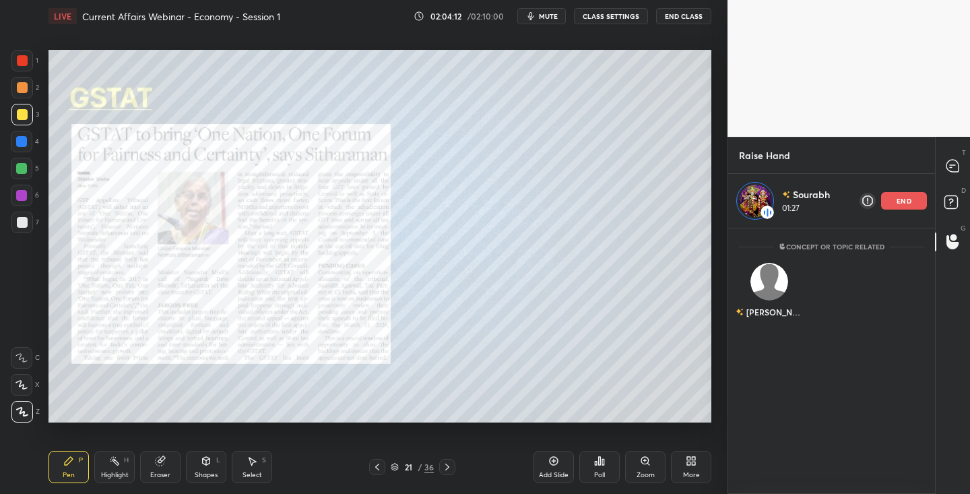
click at [379, 468] on icon at bounding box center [377, 467] width 11 height 11
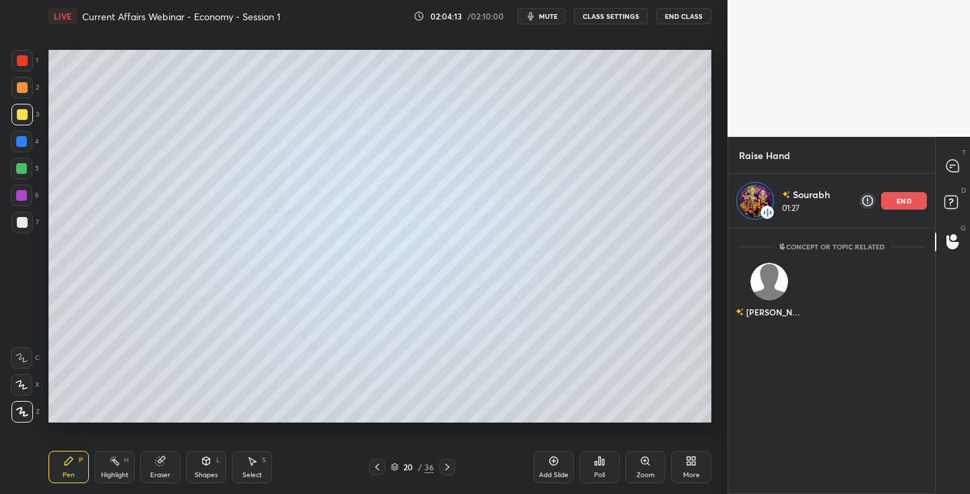
click at [380, 467] on icon at bounding box center [377, 467] width 11 height 11
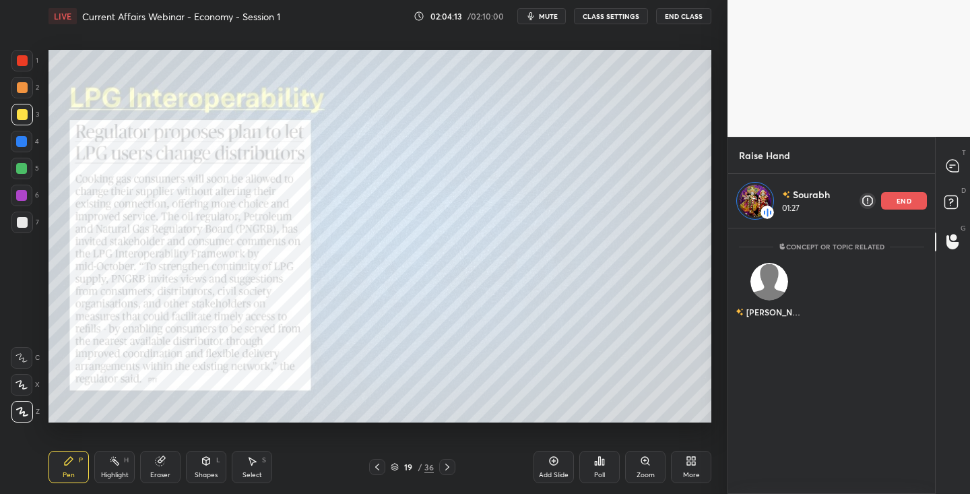
click at [380, 467] on icon at bounding box center [377, 467] width 11 height 11
click at [379, 466] on icon at bounding box center [377, 467] width 11 height 11
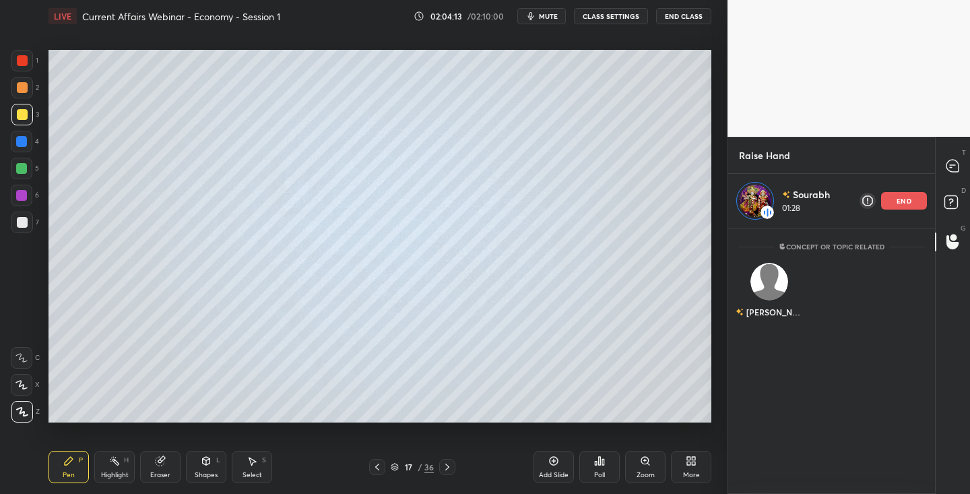
click at [379, 466] on icon at bounding box center [377, 467] width 11 height 11
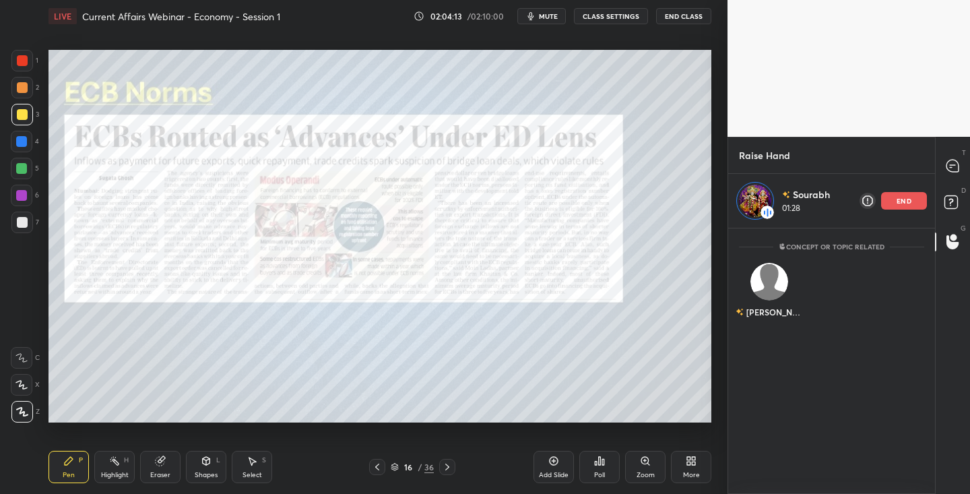
click at [381, 466] on icon at bounding box center [377, 467] width 11 height 11
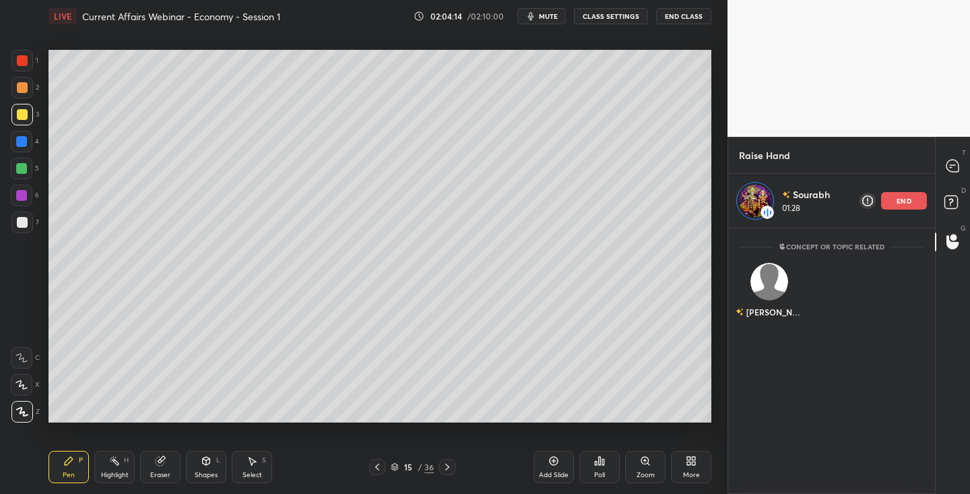
click at [381, 466] on icon at bounding box center [377, 467] width 11 height 11
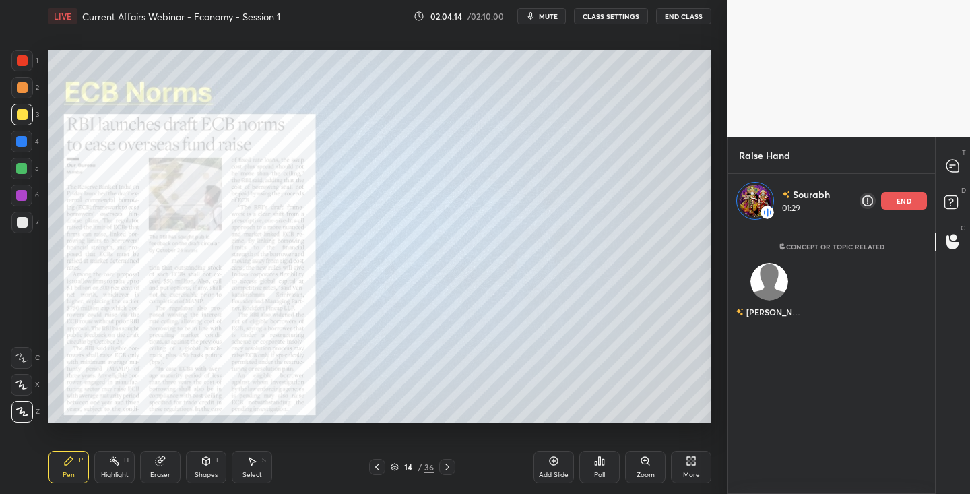
click at [380, 466] on icon at bounding box center [377, 467] width 11 height 11
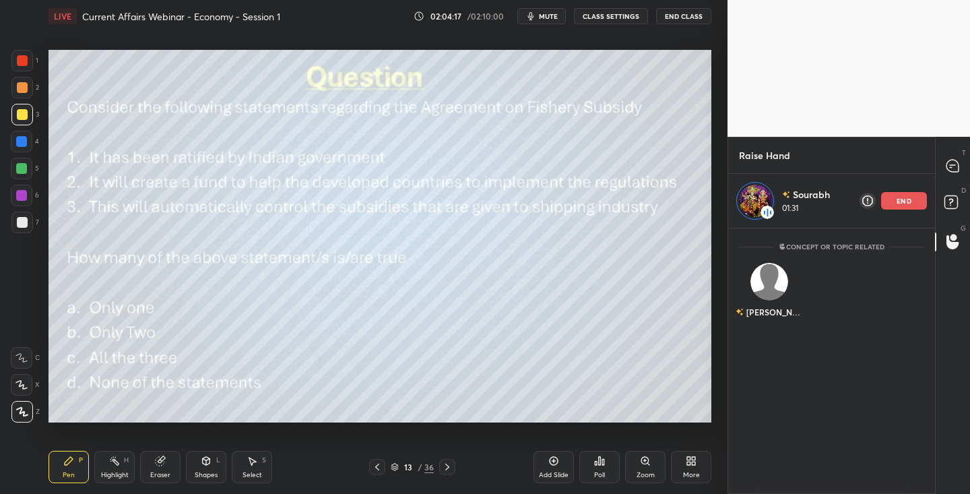
click at [382, 466] on div at bounding box center [377, 467] width 16 height 16
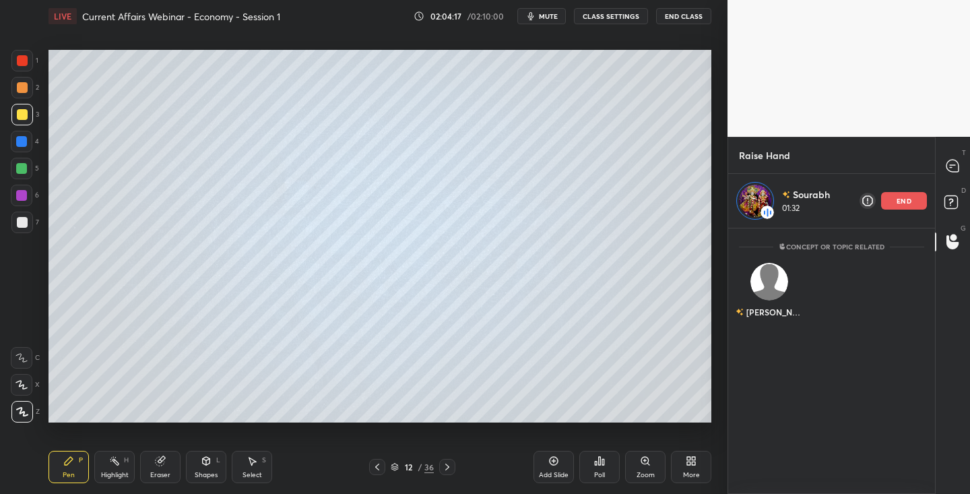
click at [379, 466] on icon at bounding box center [377, 467] width 11 height 11
click at [379, 468] on icon at bounding box center [377, 467] width 11 height 11
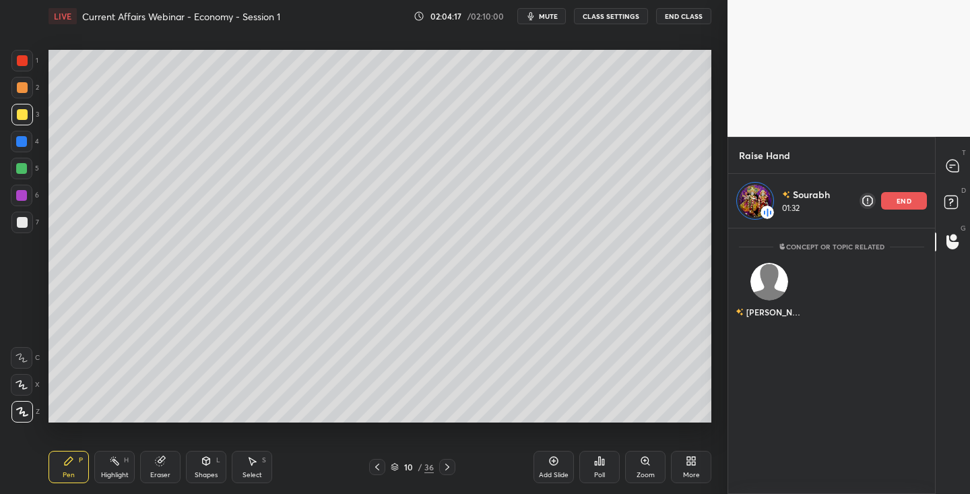
click at [377, 467] on icon at bounding box center [377, 467] width 11 height 11
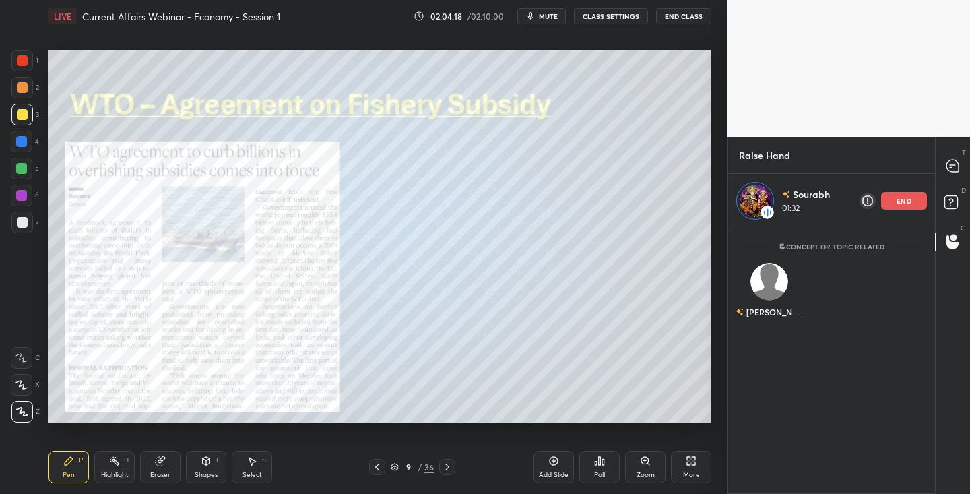
click at [377, 468] on icon at bounding box center [377, 467] width 11 height 11
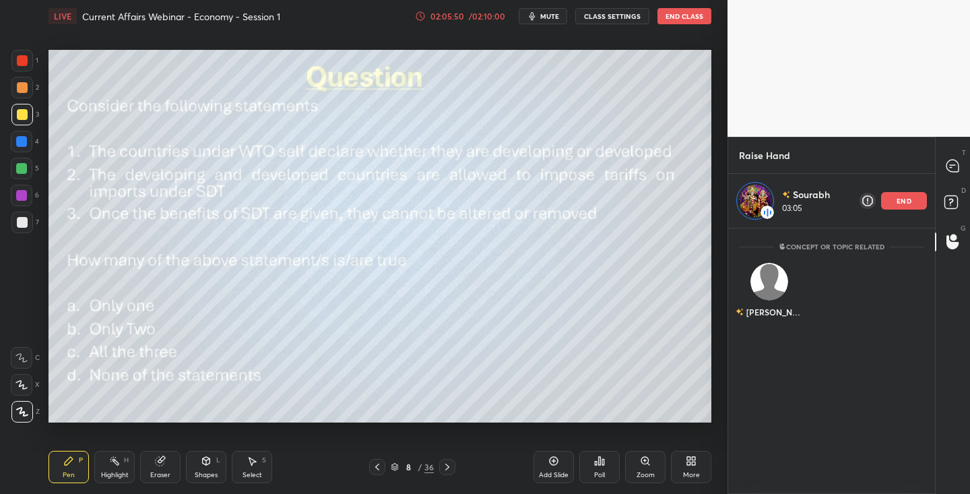
click at [905, 198] on p "end" at bounding box center [904, 200] width 15 height 7
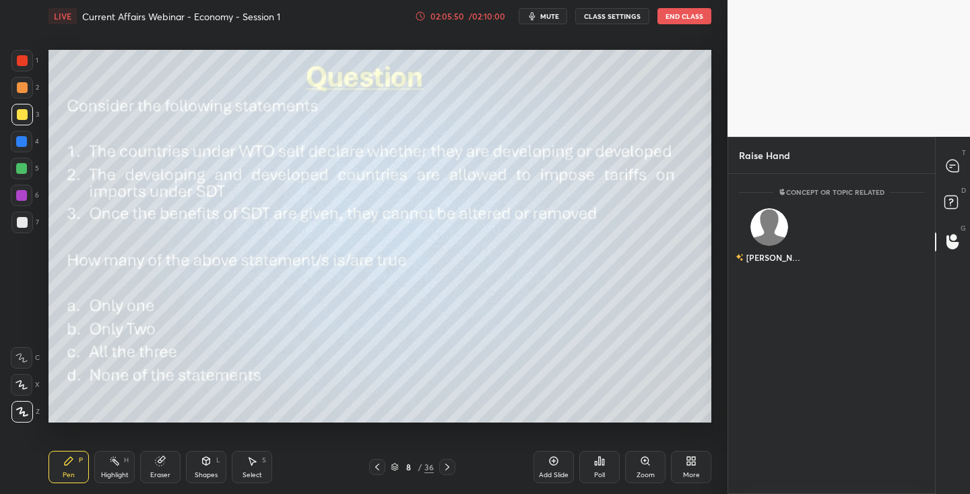
scroll to position [316, 203]
click at [770, 249] on div "[PERSON_NAME]" at bounding box center [769, 257] width 67 height 23
click at [771, 268] on button "INVITE" at bounding box center [769, 267] width 49 height 18
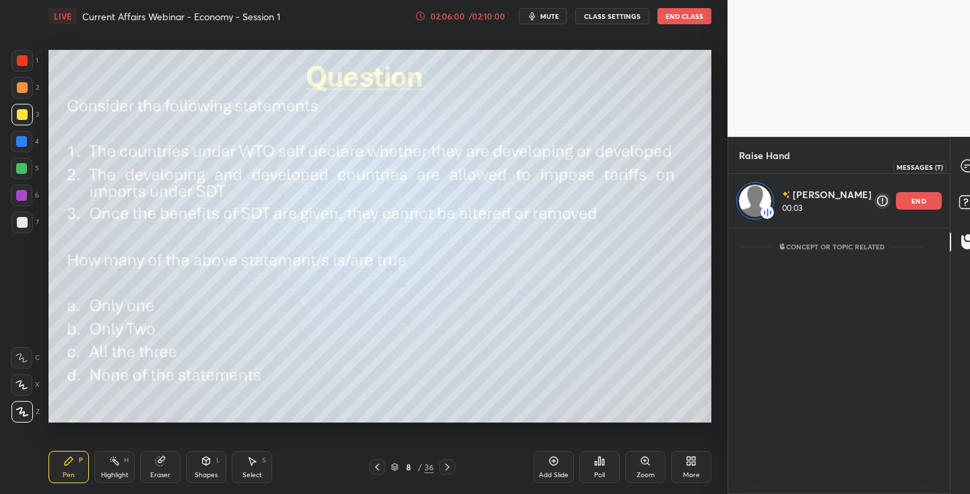
click at [962, 167] on icon at bounding box center [968, 166] width 12 height 12
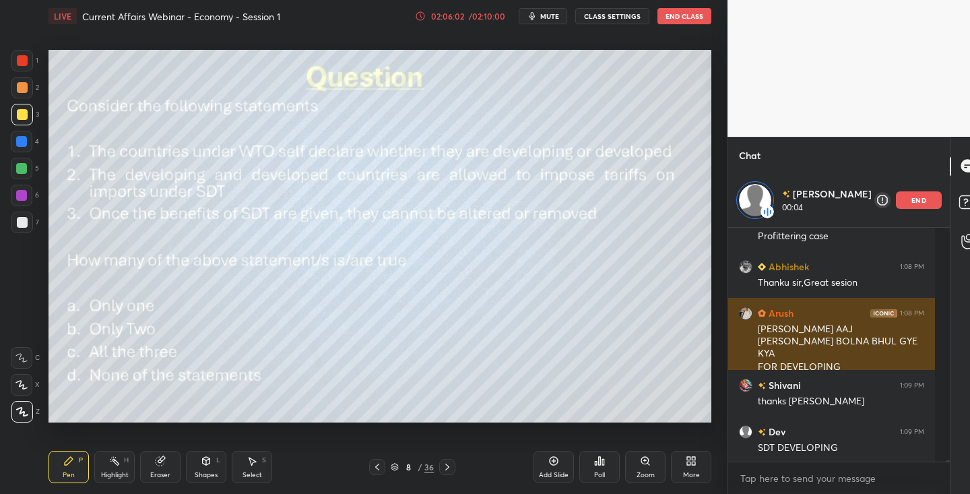
scroll to position [73409, 0]
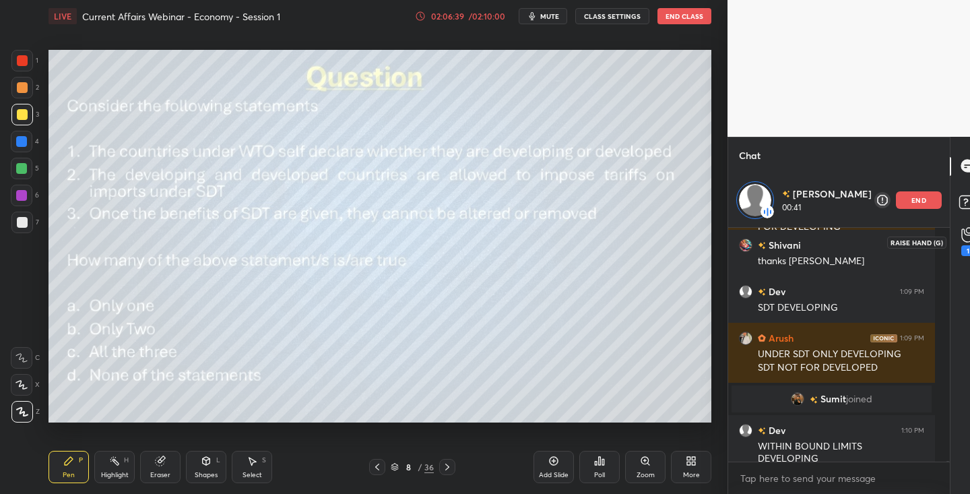
click at [962, 237] on icon at bounding box center [968, 234] width 13 height 15
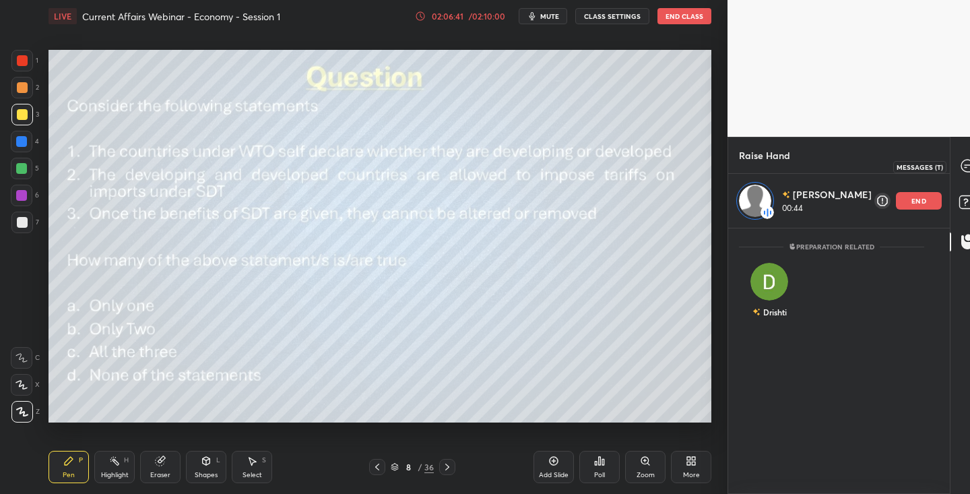
click at [962, 168] on icon at bounding box center [968, 166] width 12 height 12
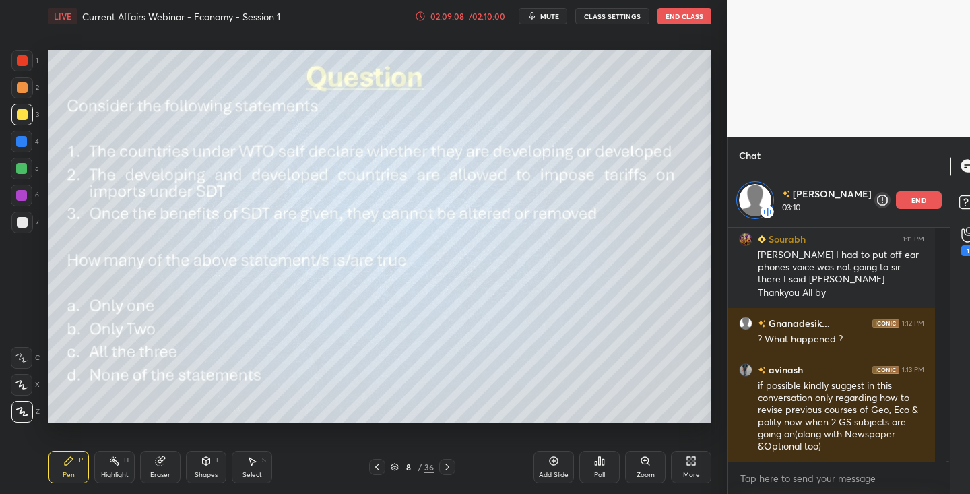
scroll to position [73420, 0]
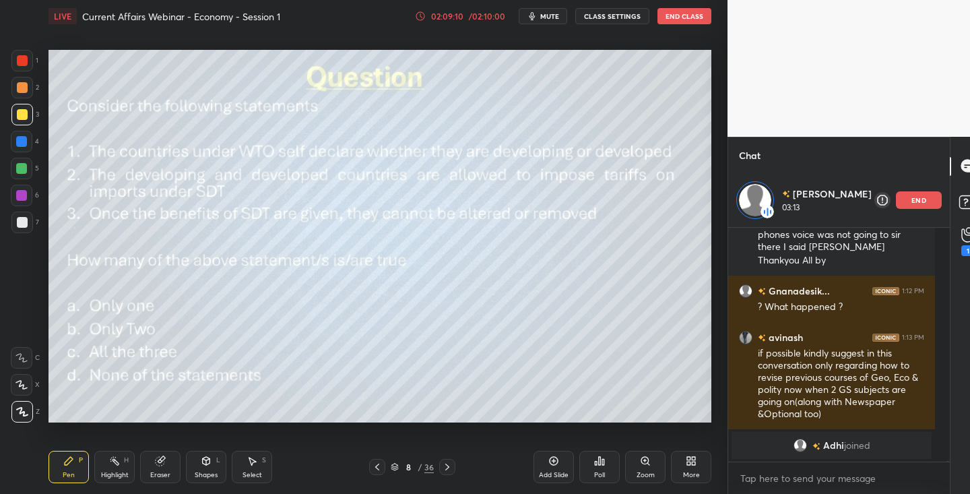
click at [912, 197] on p "end" at bounding box center [919, 200] width 15 height 7
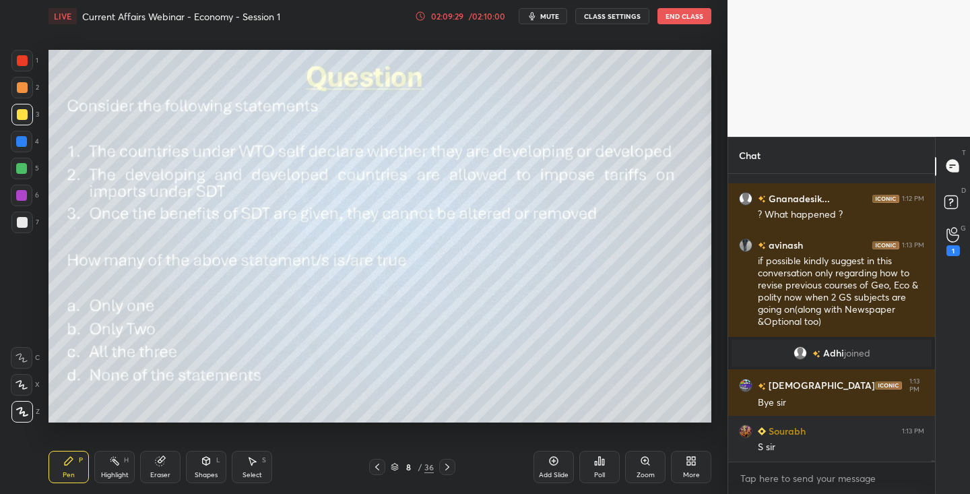
scroll to position [73342, 0]
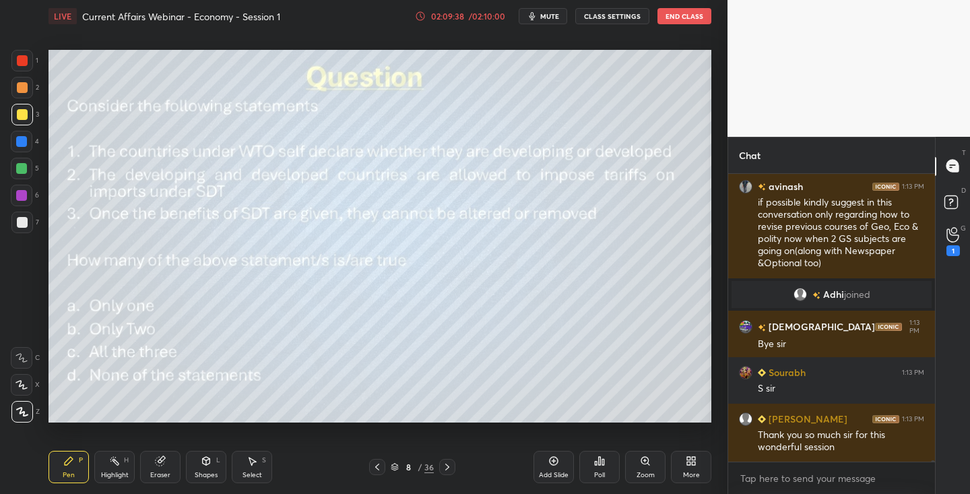
click at [693, 15] on button "End Class" at bounding box center [685, 16] width 54 height 16
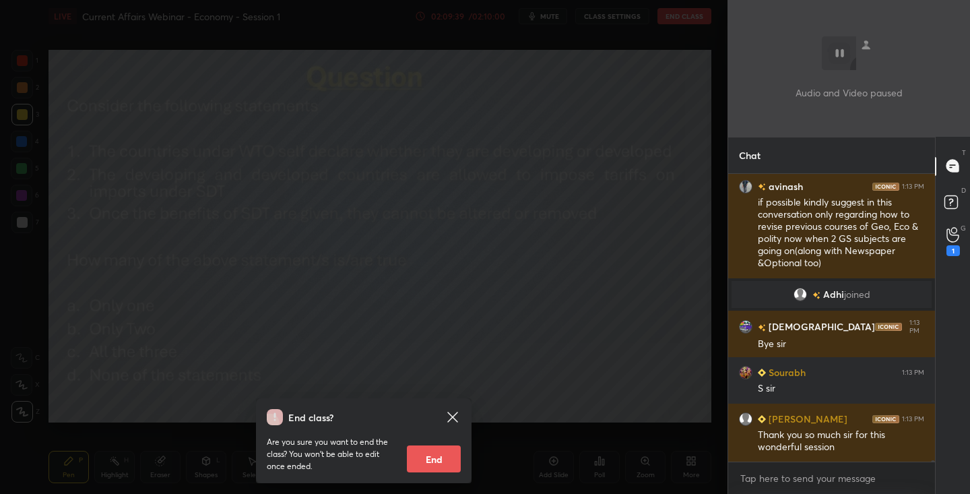
click at [433, 451] on button "End" at bounding box center [434, 458] width 54 height 27
type textarea "x"
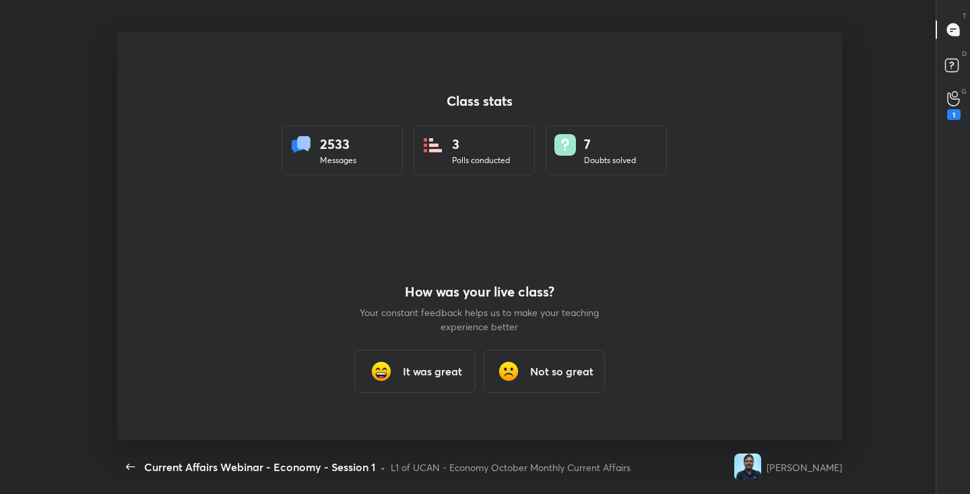
scroll to position [66976, 66433]
